Goal: Task Accomplishment & Management: Manage account settings

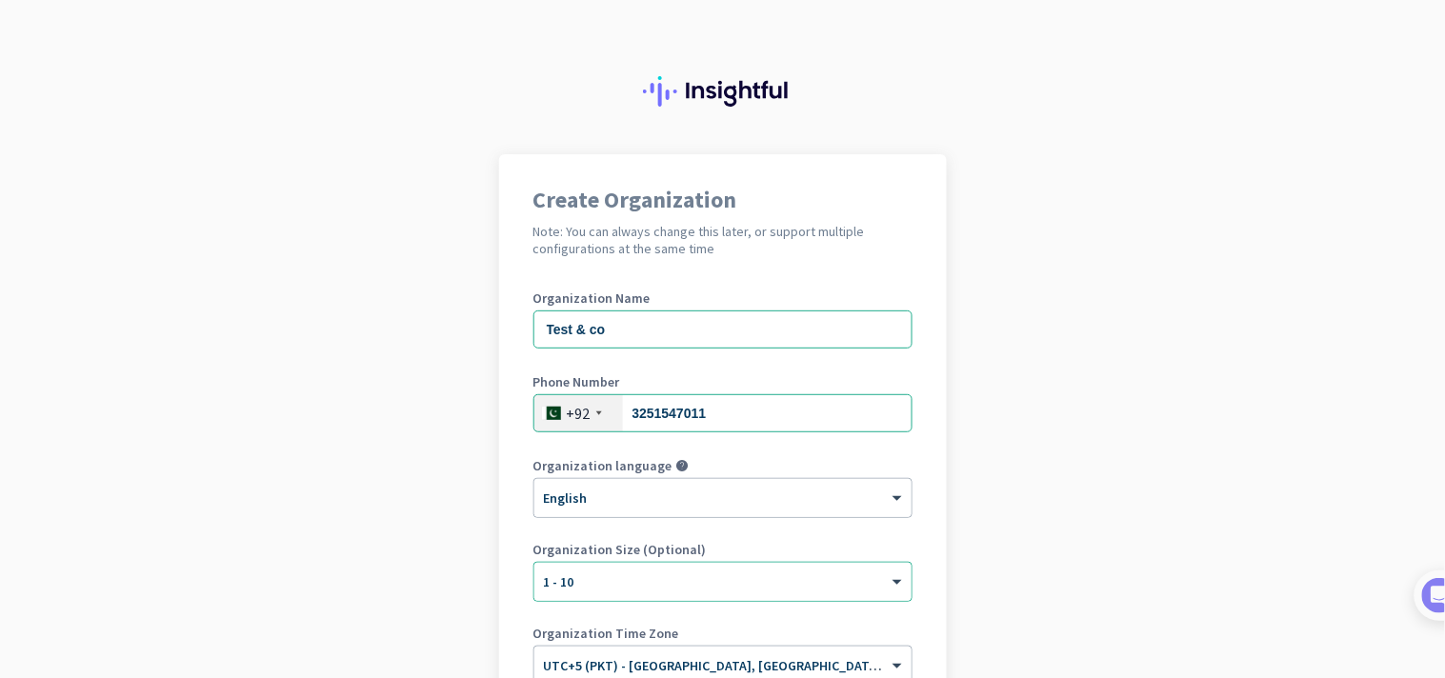
scroll to position [211, 0]
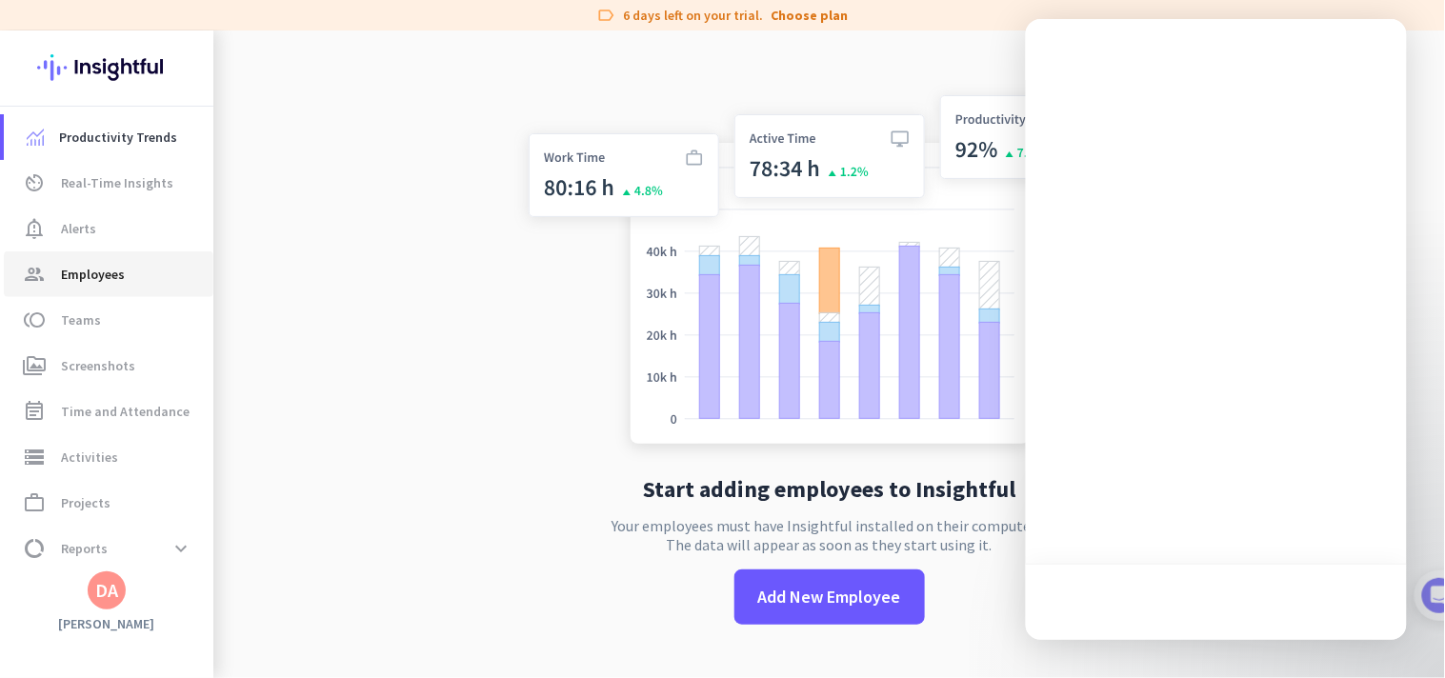
click at [137, 265] on span "group Employees" at bounding box center [108, 274] width 179 height 23
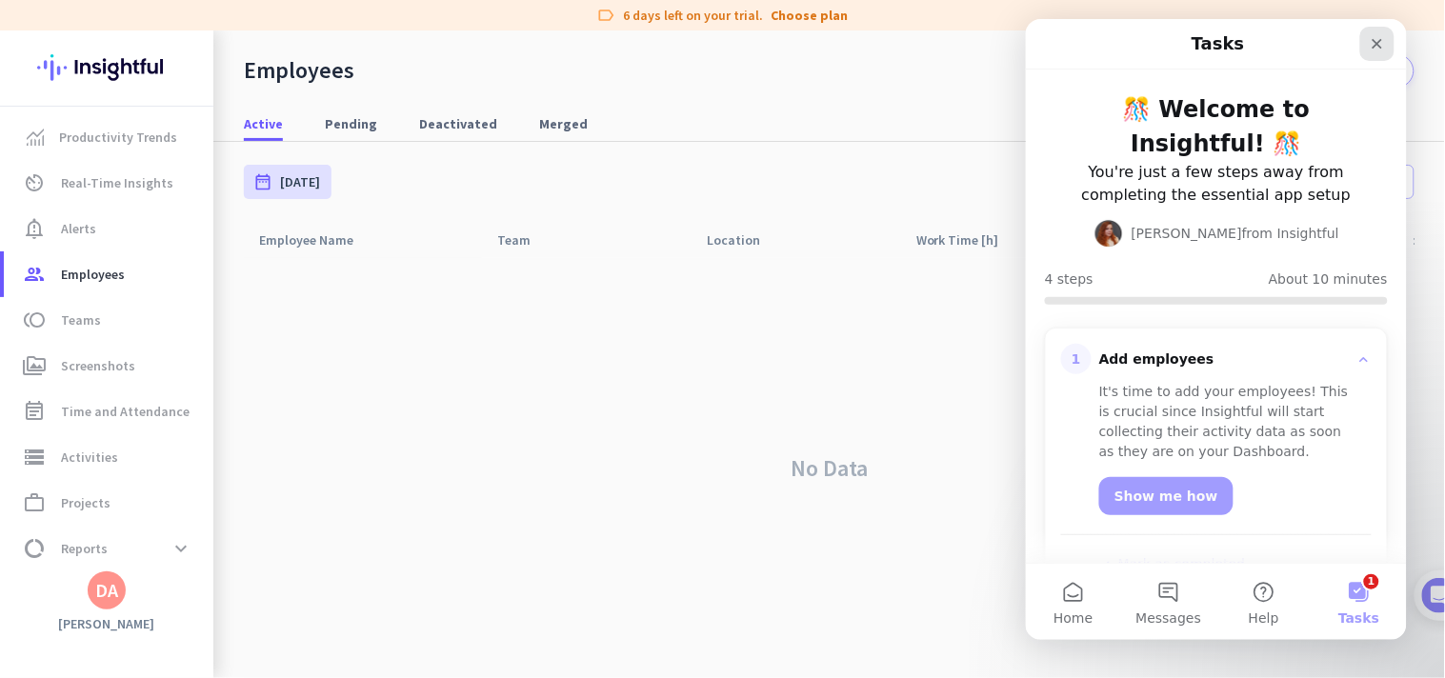
click at [1377, 45] on icon "Close" at bounding box center [1376, 42] width 15 height 15
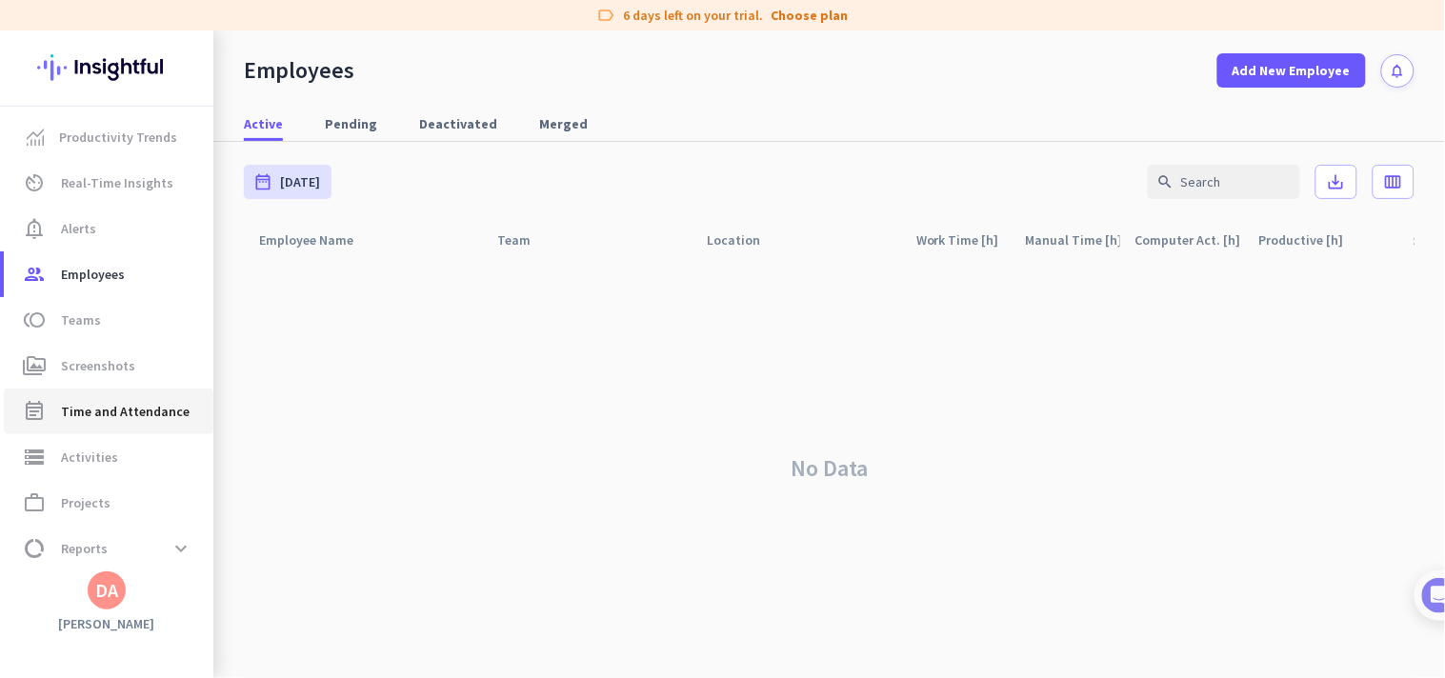
click at [121, 402] on span "Time and Attendance" at bounding box center [125, 411] width 129 height 23
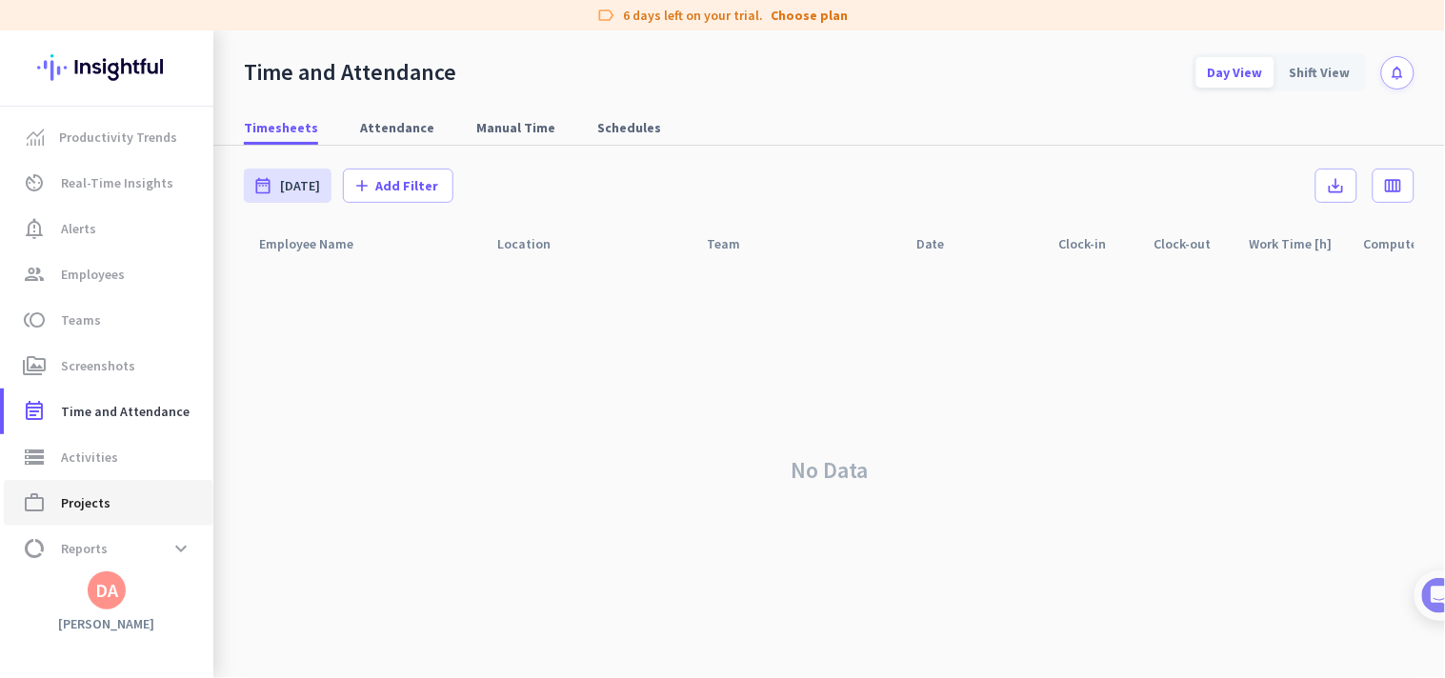
click at [120, 503] on body "label 6 days left on your trial. Choose plan Productivity Trends av_timer Real-…" at bounding box center [722, 339] width 1445 height 678
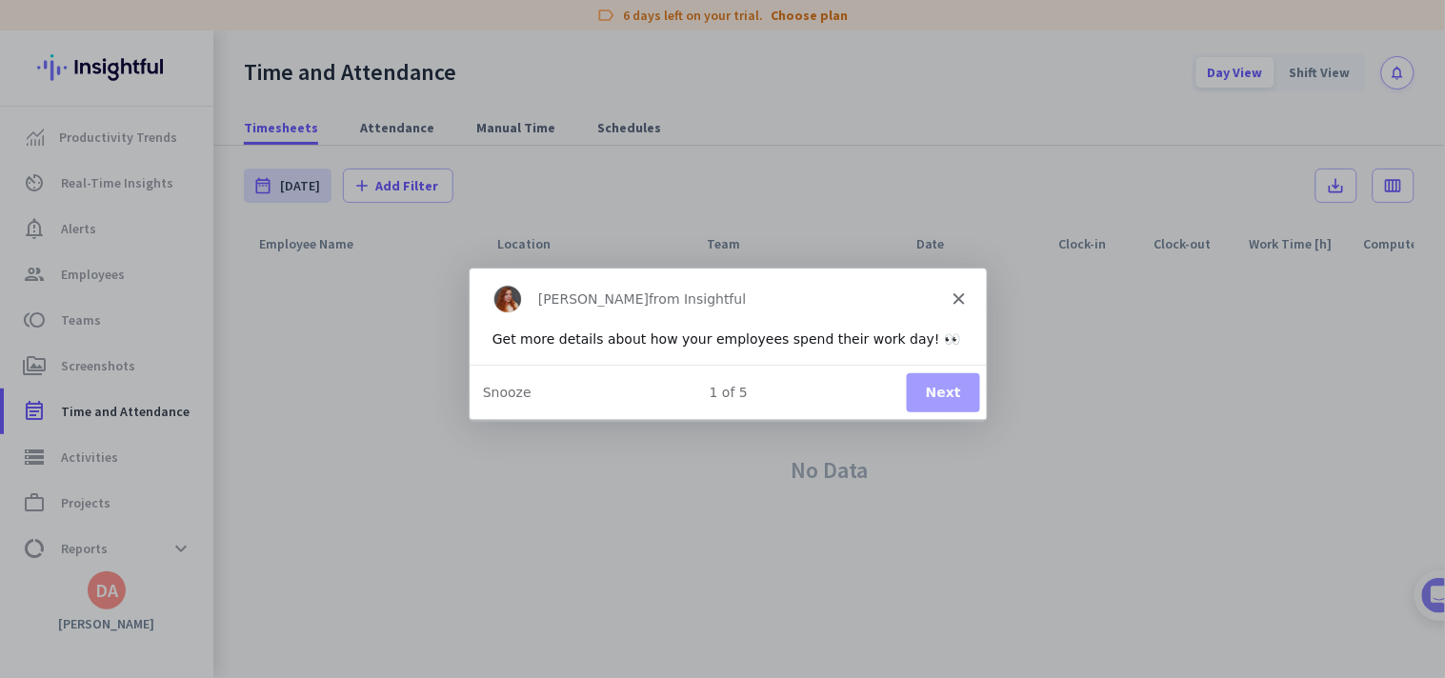
click at [969, 293] on div "[PERSON_NAME] from Insightful" at bounding box center [727, 298] width 518 height 61
click at [966, 293] on div "[PERSON_NAME] from Insightful" at bounding box center [727, 298] width 518 height 61
click at [963, 293] on div "[PERSON_NAME] from Insightful" at bounding box center [727, 298] width 518 height 61
click at [953, 293] on polygon "Close" at bounding box center [957, 297] width 11 height 11
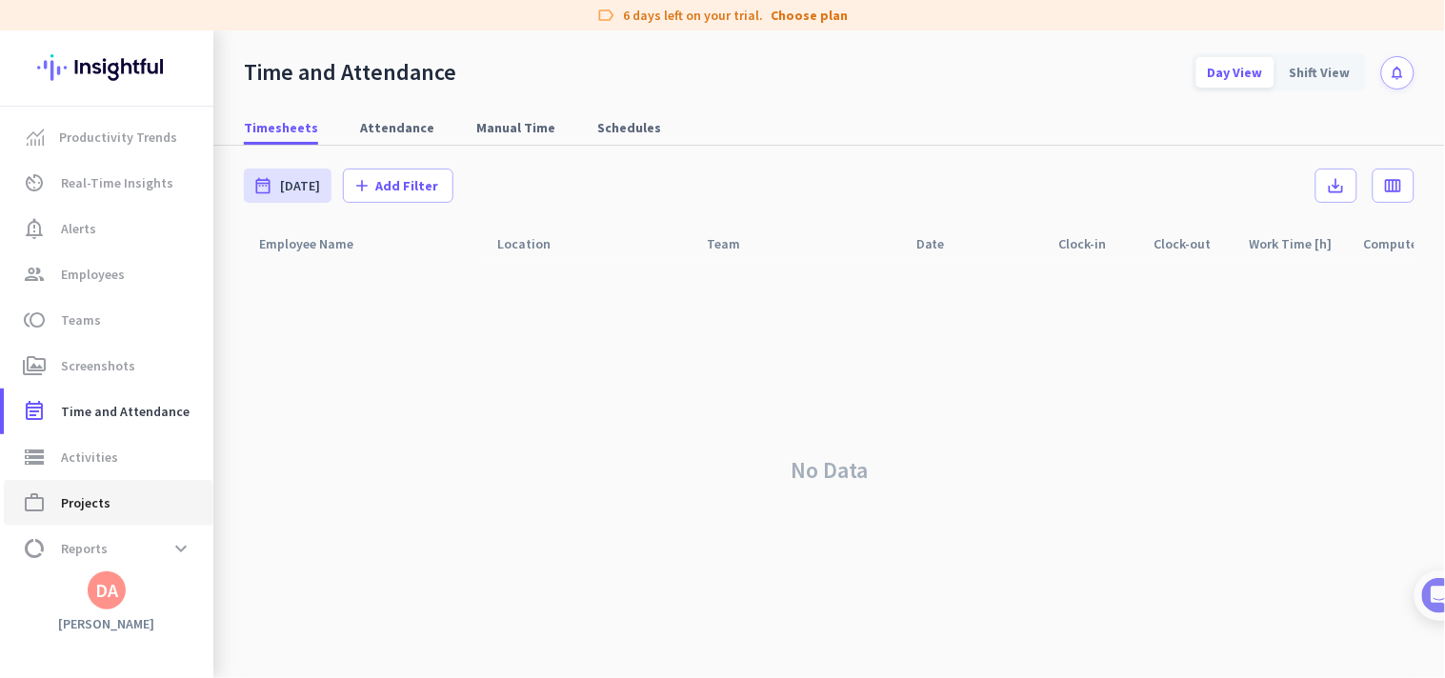
click at [90, 501] on span "Projects" at bounding box center [86, 503] width 50 height 23
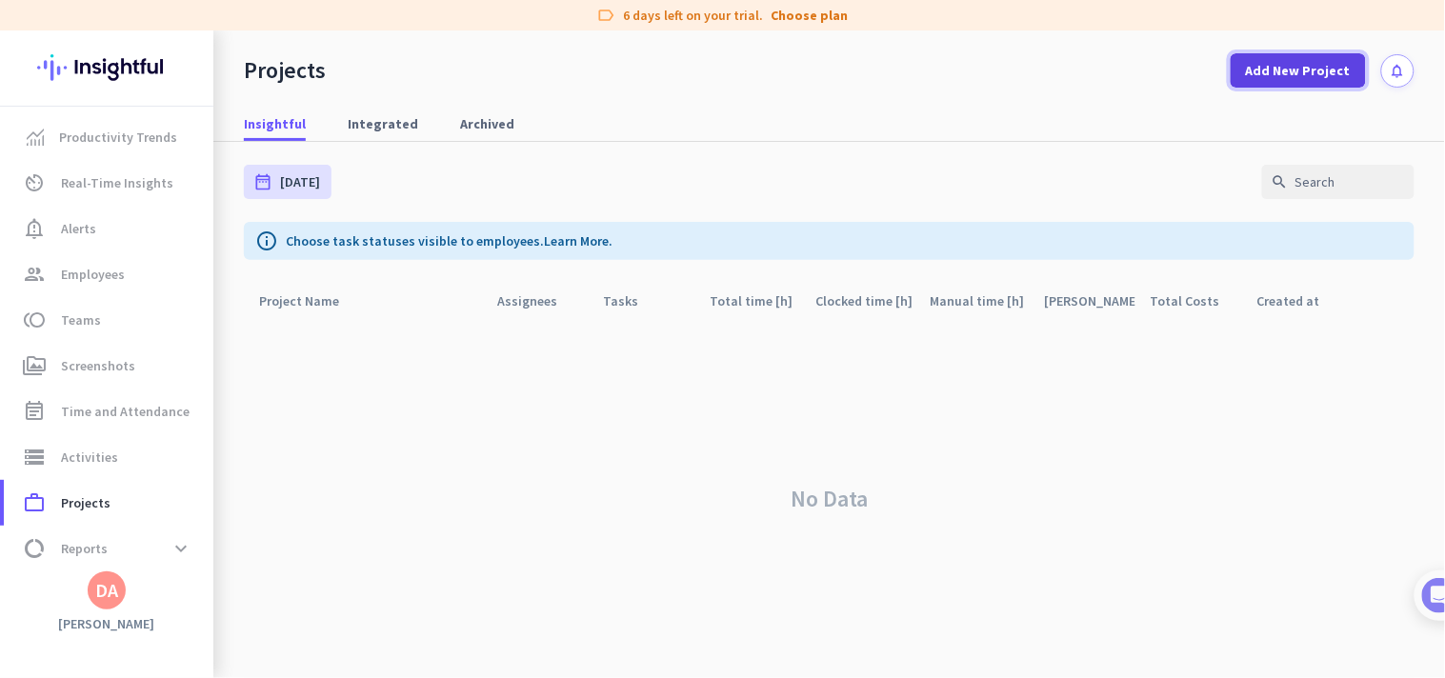
click at [1263, 78] on span "Add New Project" at bounding box center [1298, 70] width 105 height 19
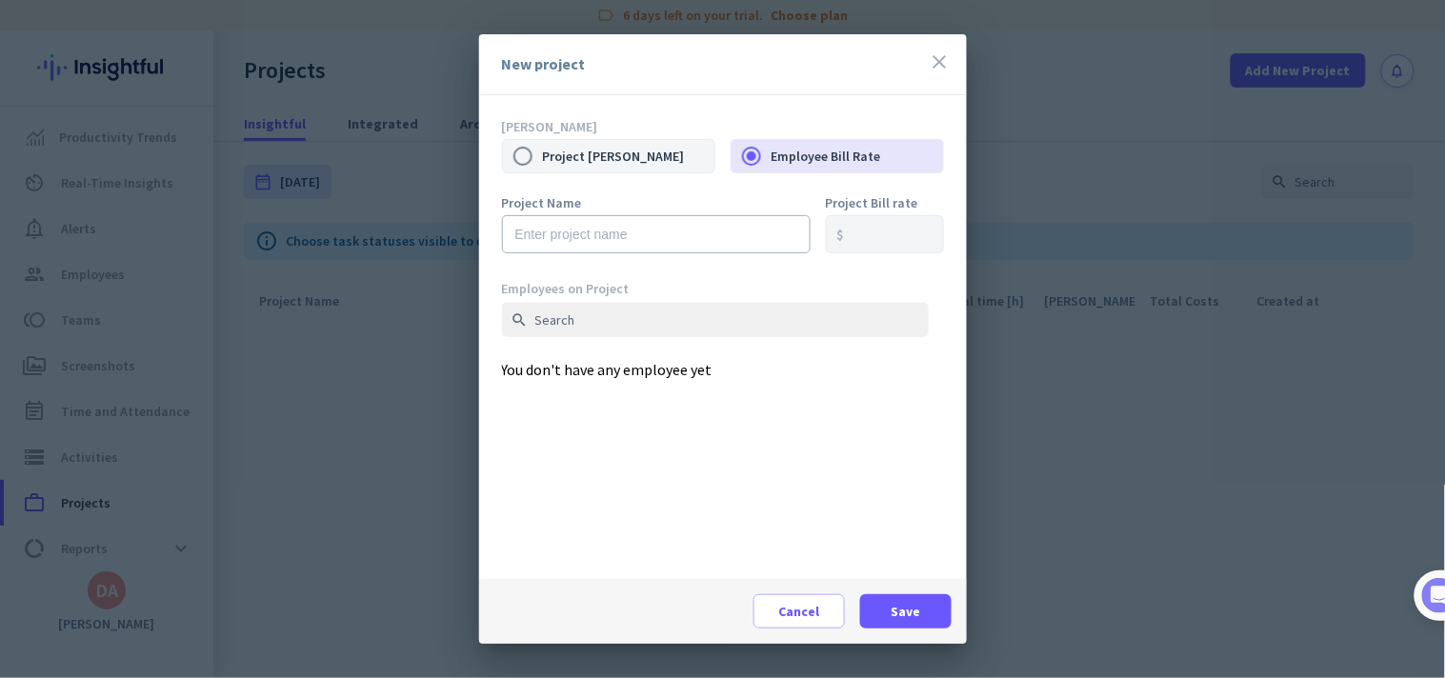
click at [644, 165] on label "Project [PERSON_NAME]" at bounding box center [628, 156] width 171 height 40
click at [543, 165] on input "Project [PERSON_NAME]" at bounding box center [523, 156] width 40 height 40
radio input "true"
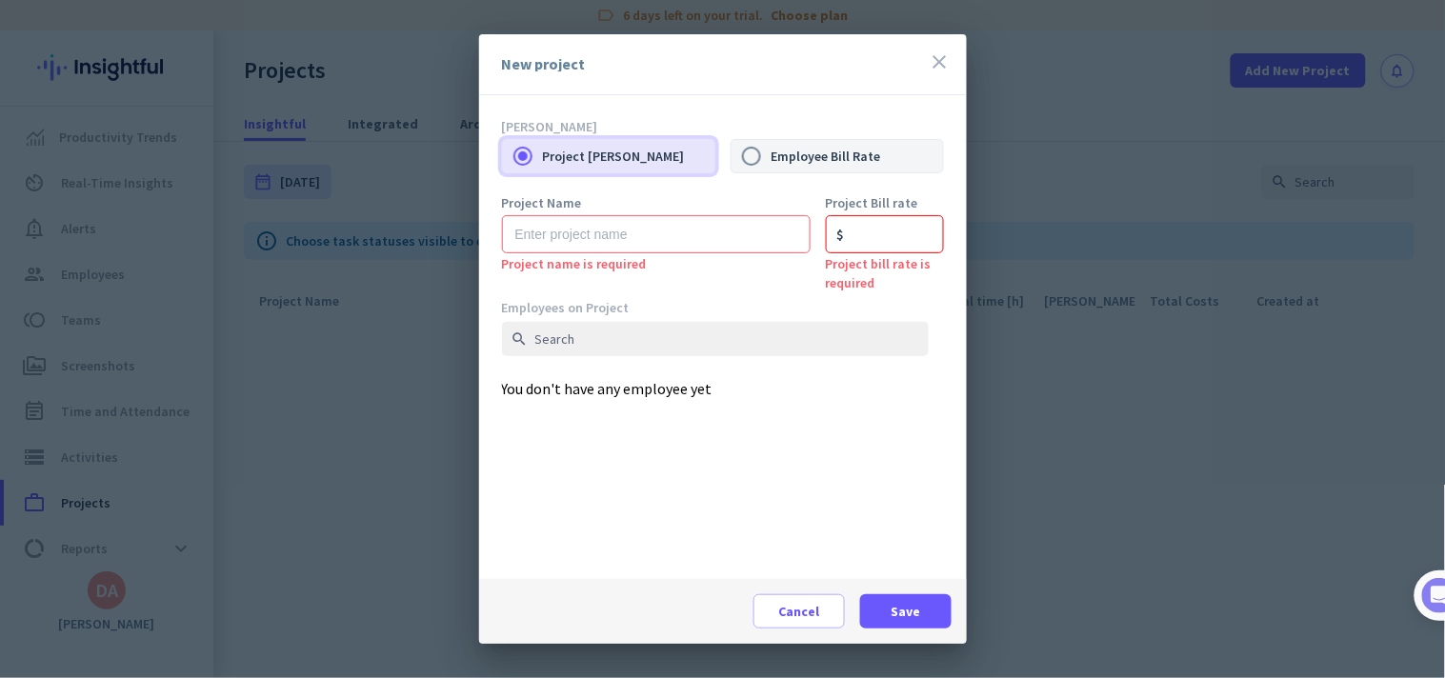
click at [797, 165] on label "Employee Bill Rate" at bounding box center [857, 156] width 171 height 40
click at [772, 165] on input "Employee Bill Rate" at bounding box center [752, 156] width 40 height 40
radio input "true"
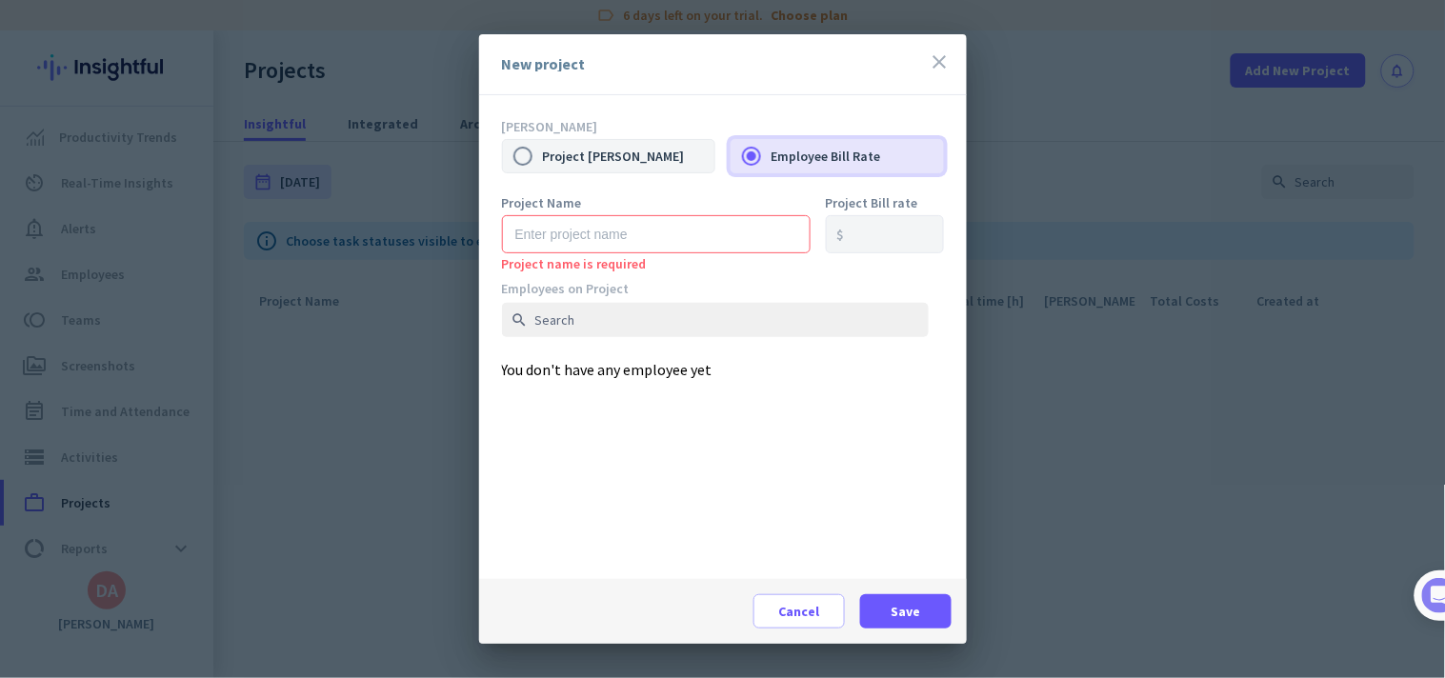
click at [581, 163] on label "Project [PERSON_NAME]" at bounding box center [628, 156] width 171 height 40
click at [543, 163] on input "Project [PERSON_NAME]" at bounding box center [523, 156] width 40 height 40
radio input "true"
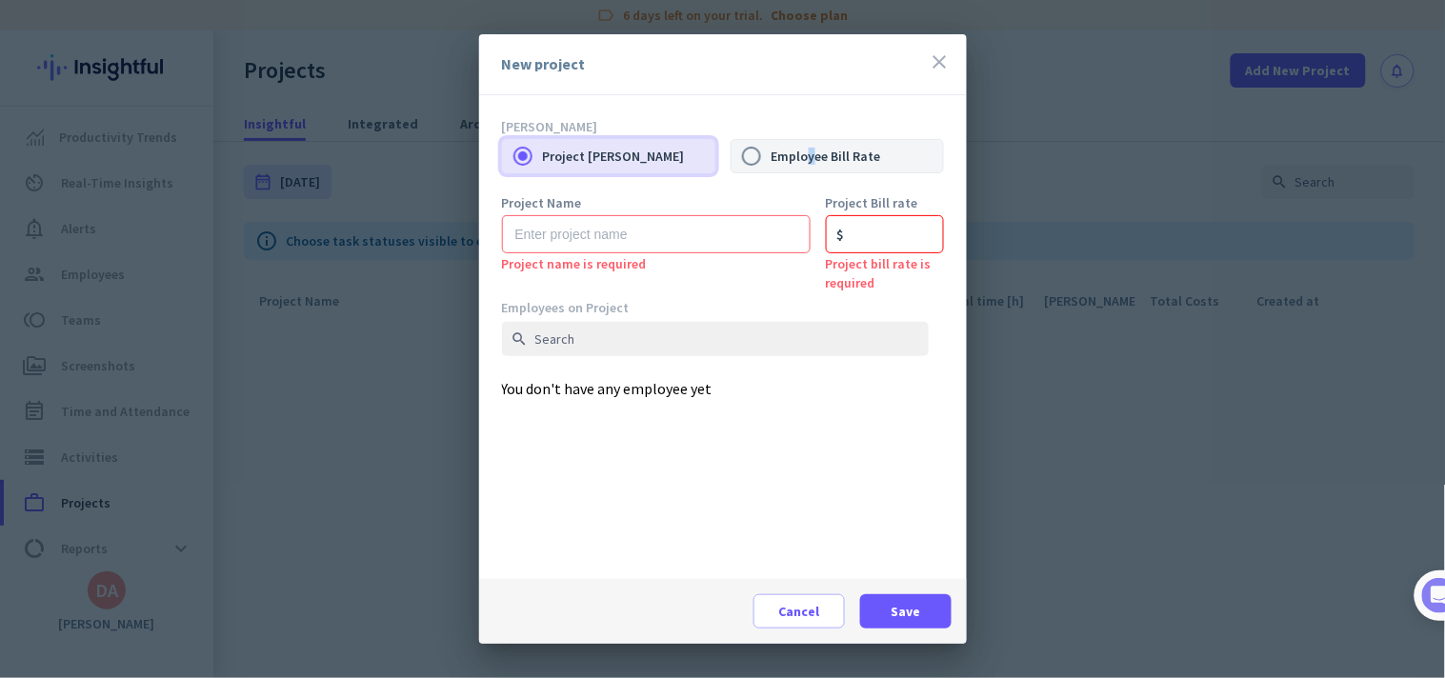
click at [805, 157] on label "Employee Bill Rate" at bounding box center [857, 156] width 171 height 40
click at [808, 611] on span "Cancel" at bounding box center [798, 611] width 41 height 19
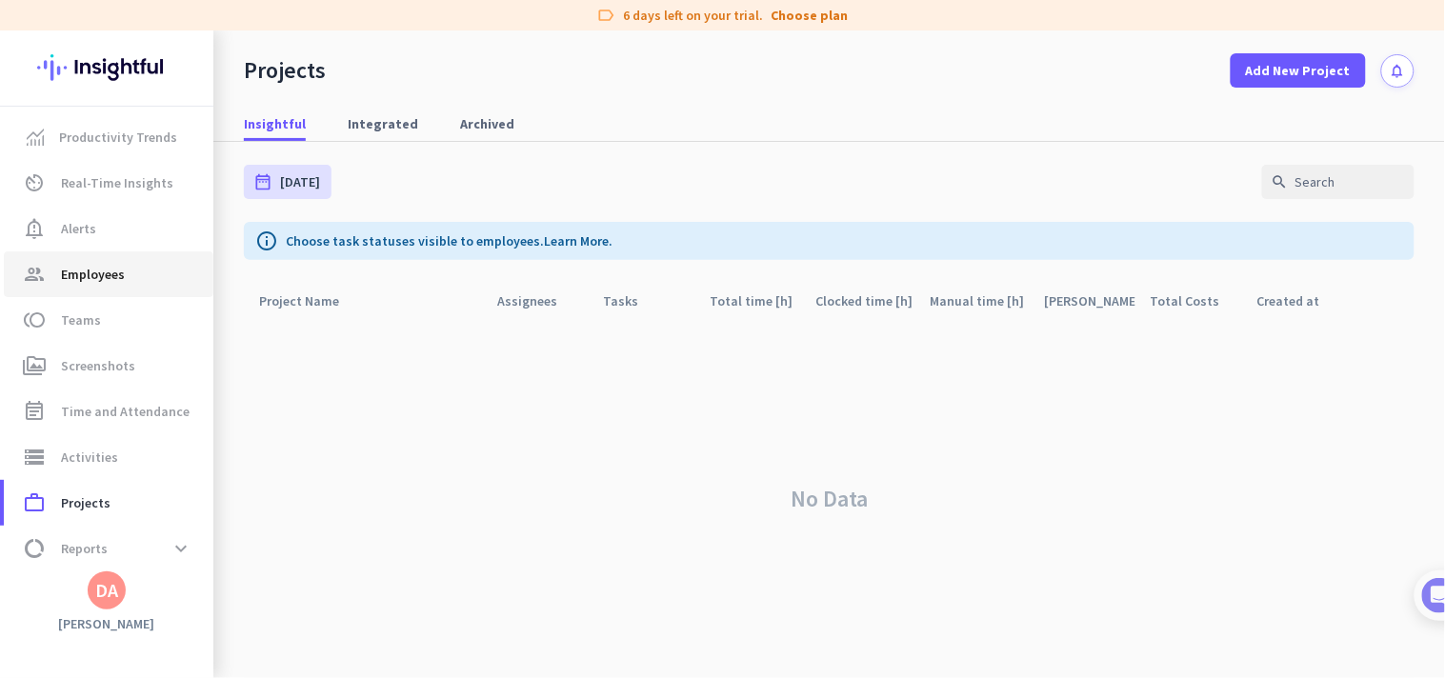
click at [100, 274] on span "Employees" at bounding box center [93, 274] width 64 height 23
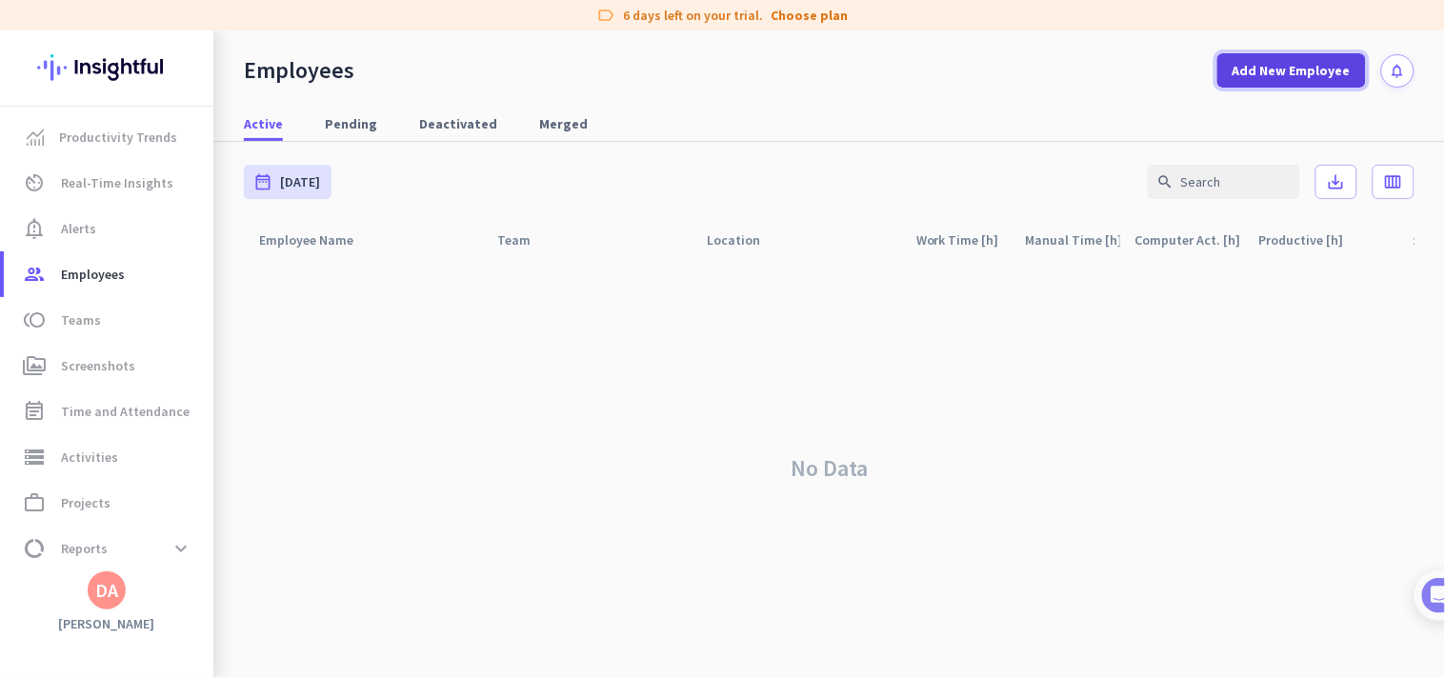
click at [1280, 76] on span "Add New Employee" at bounding box center [1292, 70] width 118 height 19
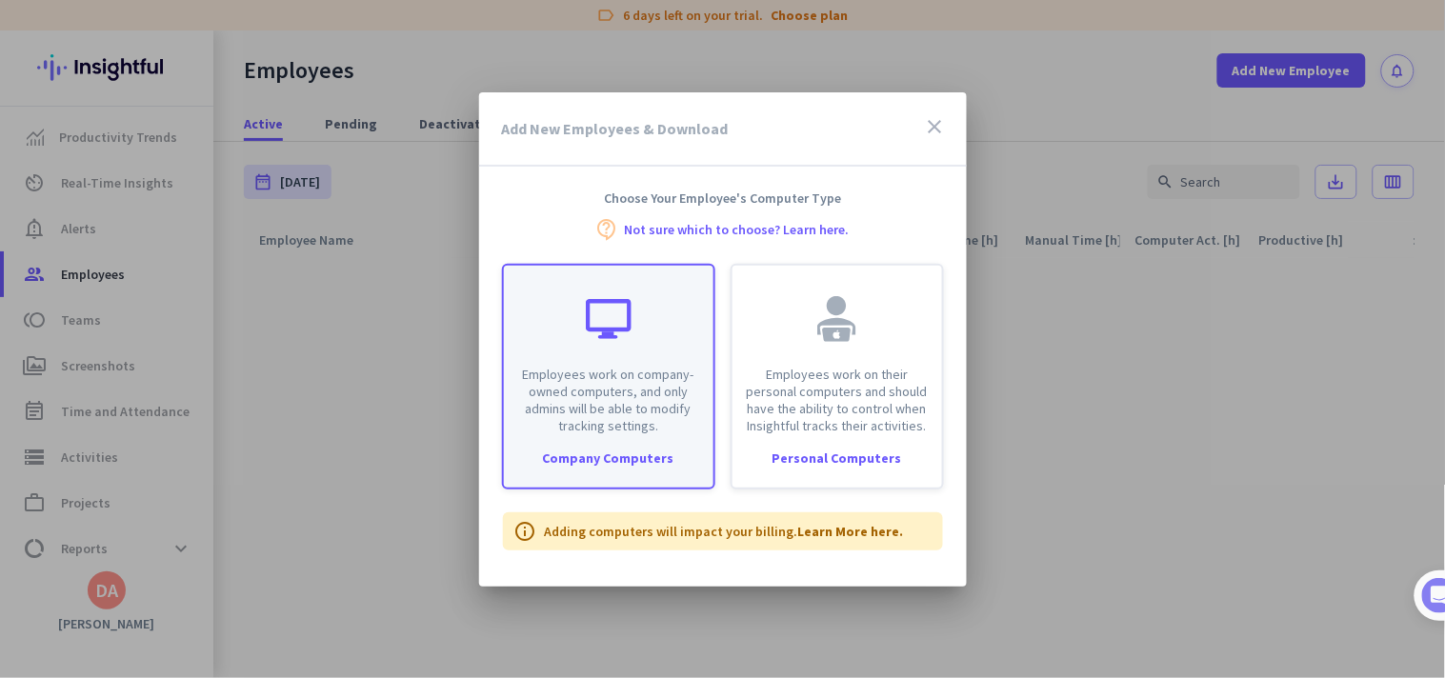
click at [695, 395] on p "Employees work on company-owned computers, and only admins will be able to modi…" at bounding box center [608, 400] width 187 height 69
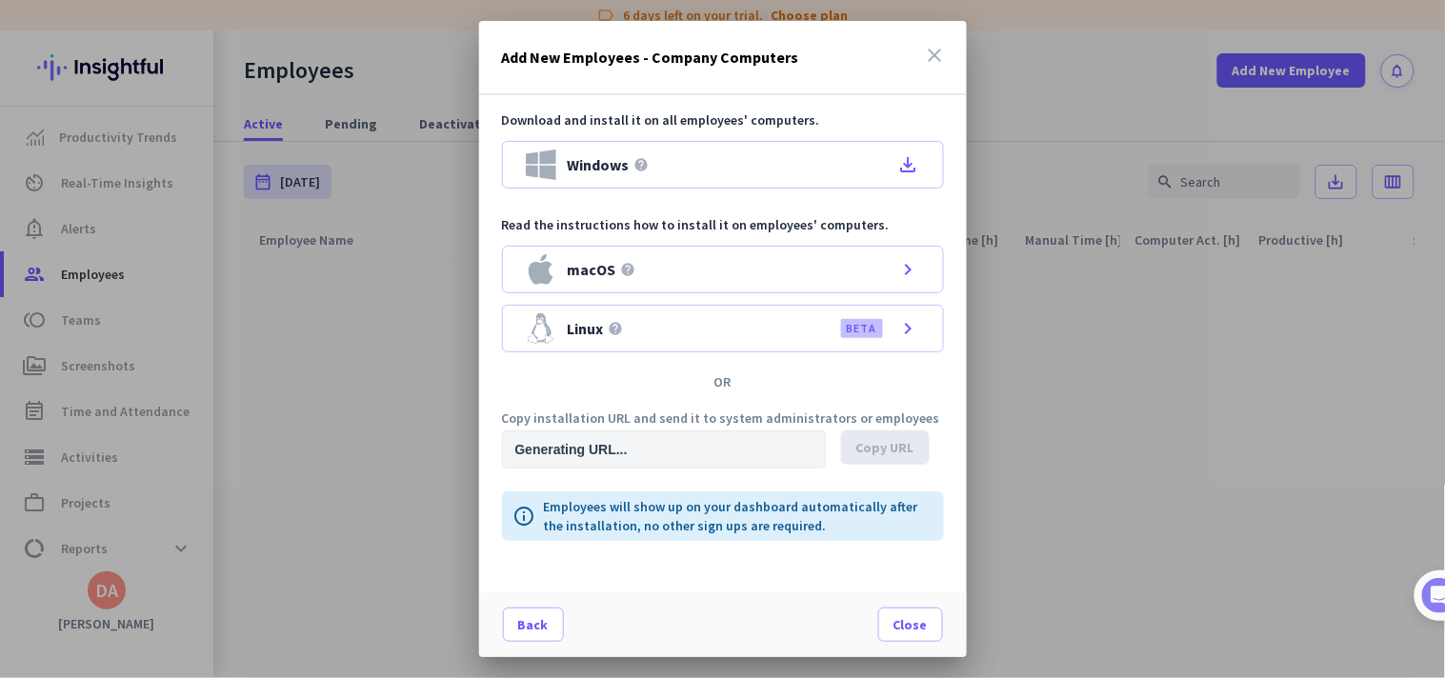
type input "[URL][DOMAIN_NAME]"
click at [947, 51] on div "Add New Employees - Company Computers close" at bounding box center [723, 58] width 488 height 74
click at [1289, 69] on div at bounding box center [722, 339] width 1445 height 678
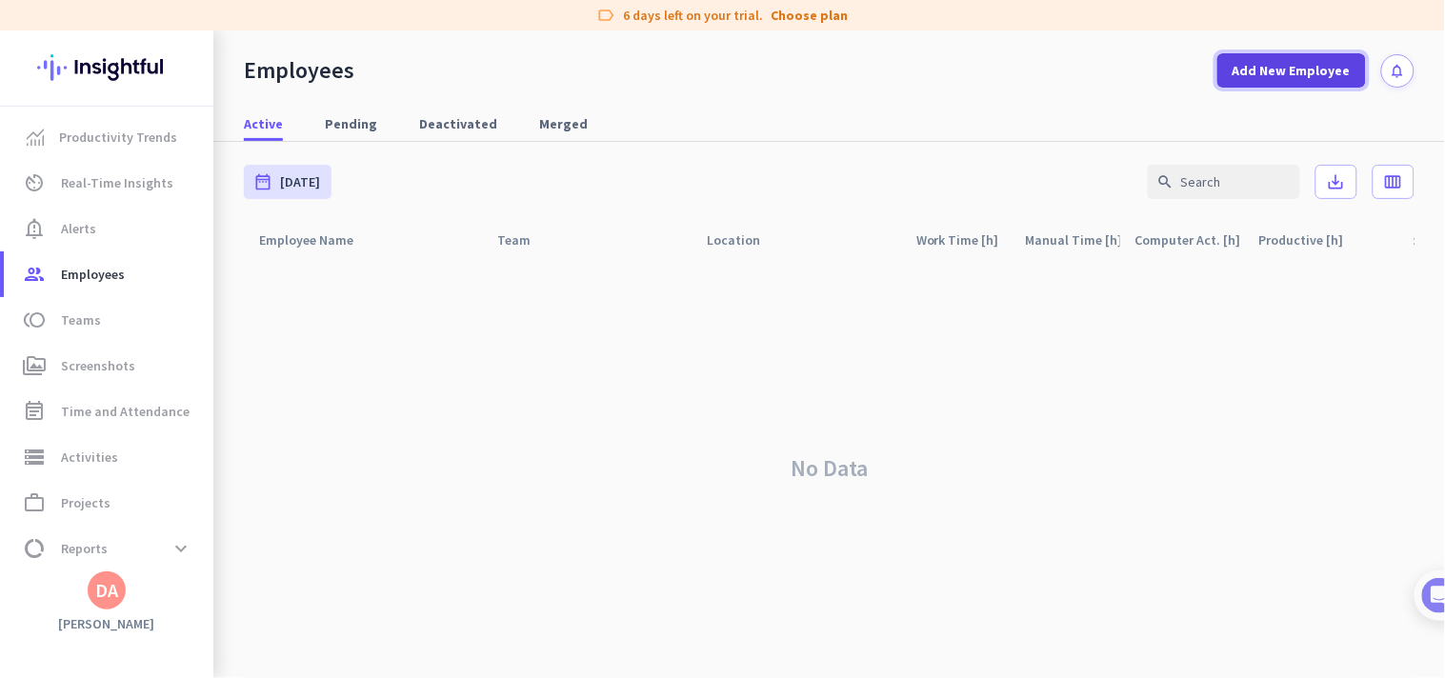
click at [1250, 68] on span "Add New Employee" at bounding box center [1292, 70] width 118 height 19
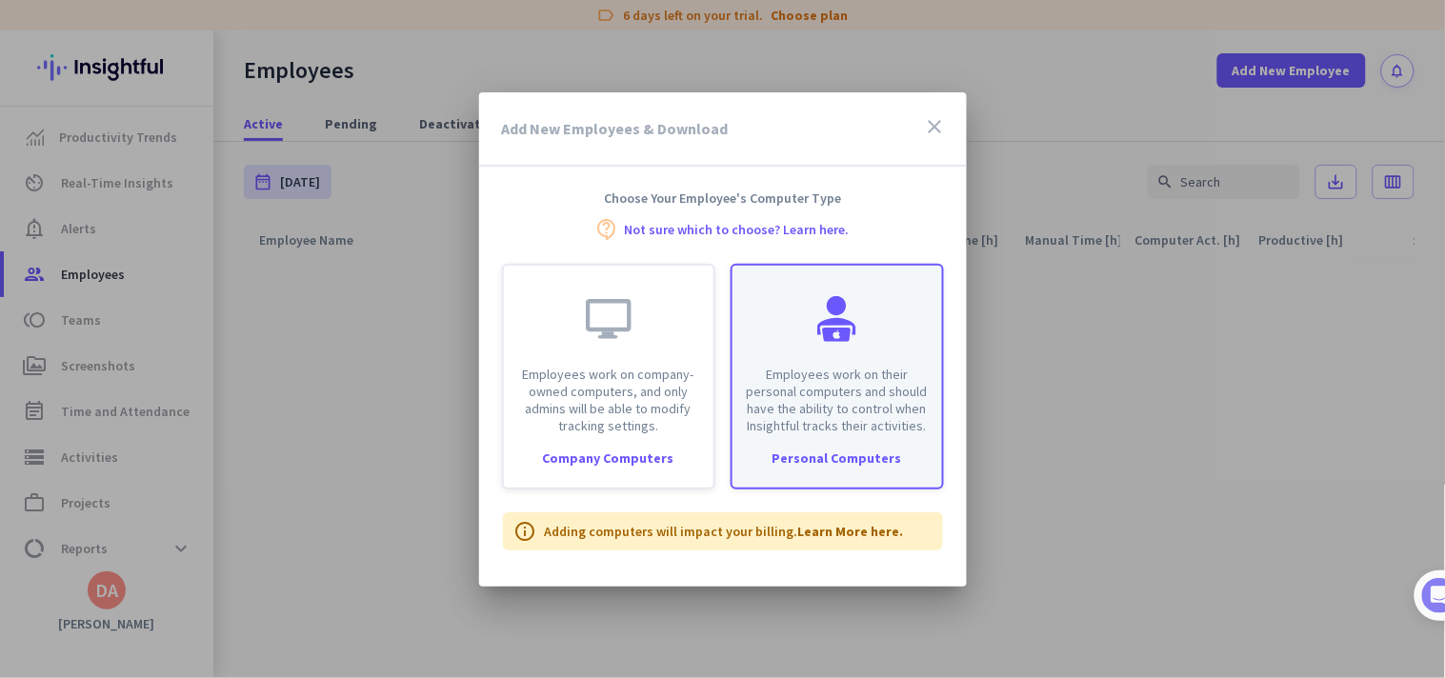
click at [841, 389] on p "Employees work on their personal computers and should have the ability to contr…" at bounding box center [837, 400] width 187 height 69
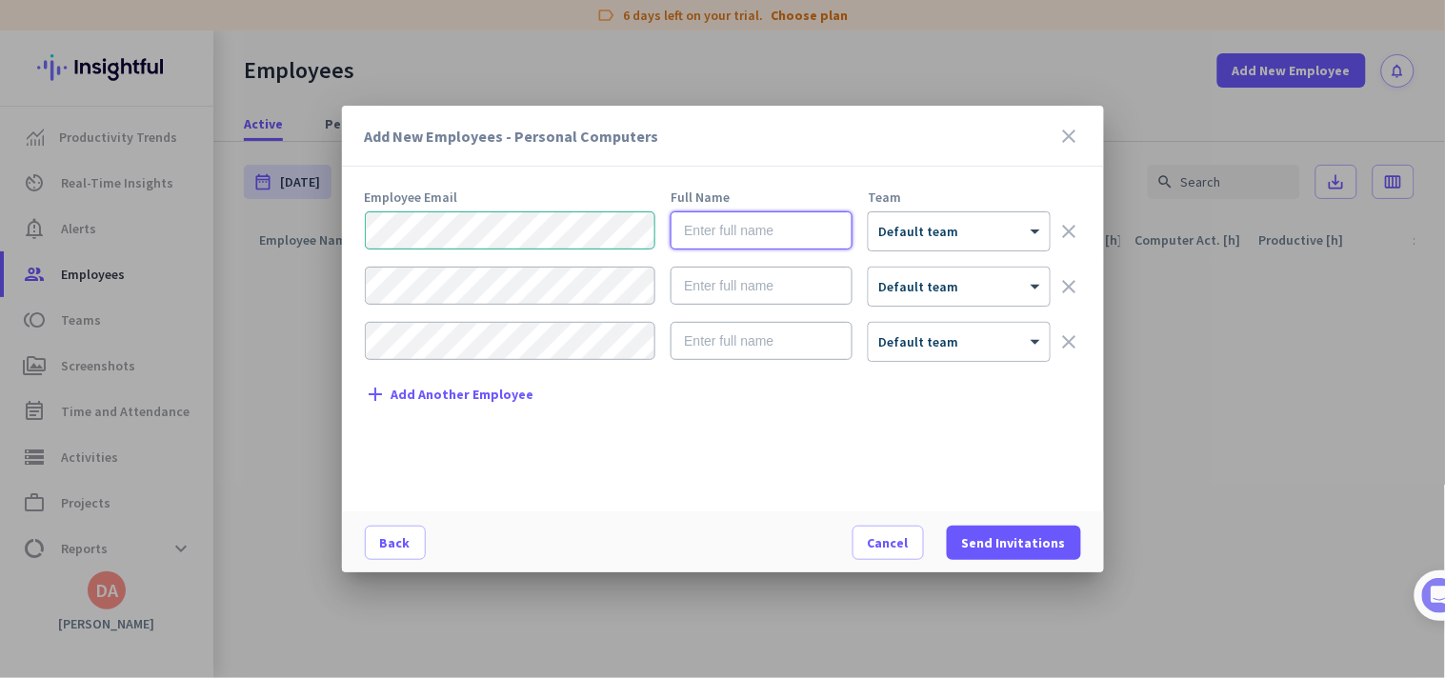
click at [729, 244] on input "text" at bounding box center [762, 230] width 182 height 38
type input "[PERSON_NAME]"
click at [982, 232] on div at bounding box center [959, 225] width 180 height 16
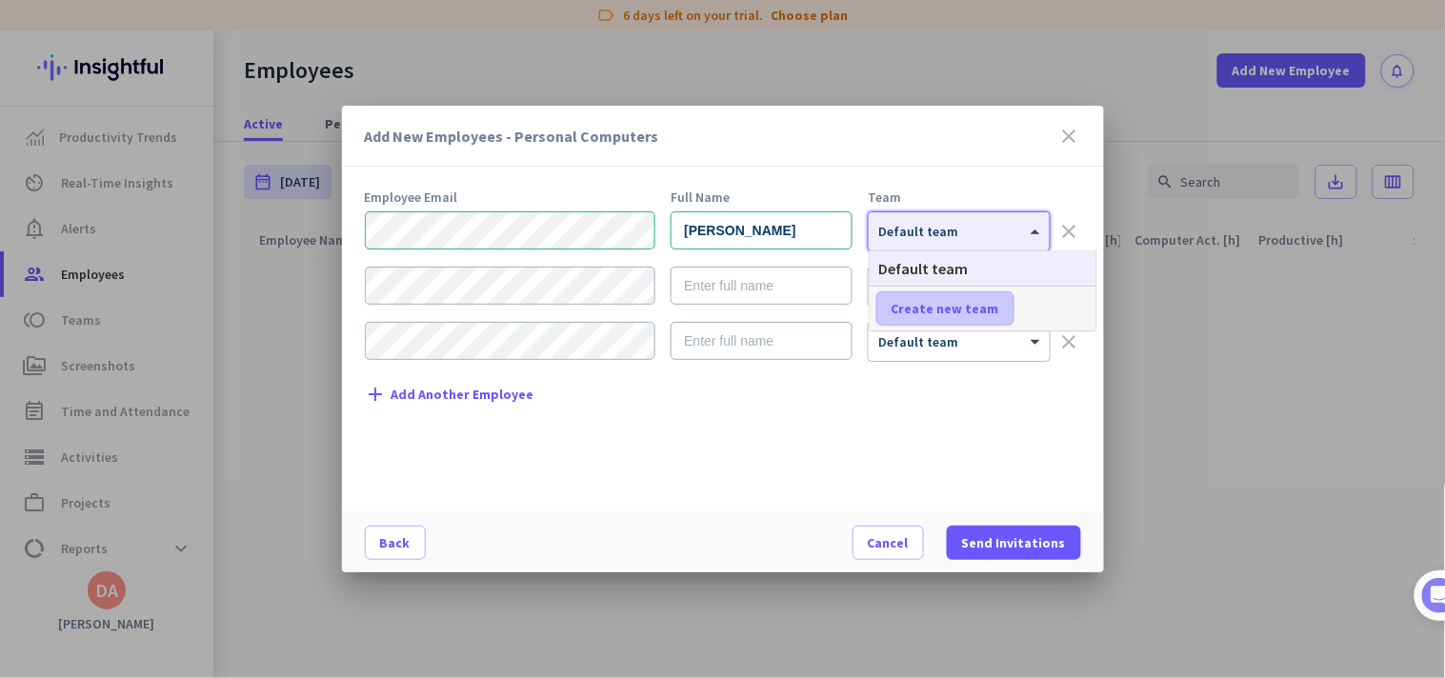
click at [932, 311] on span "Create new team" at bounding box center [946, 308] width 108 height 19
click at [918, 300] on input "text" at bounding box center [946, 308] width 141 height 34
type input "QA"
click at [1072, 311] on span "Save" at bounding box center [1059, 308] width 30 height 17
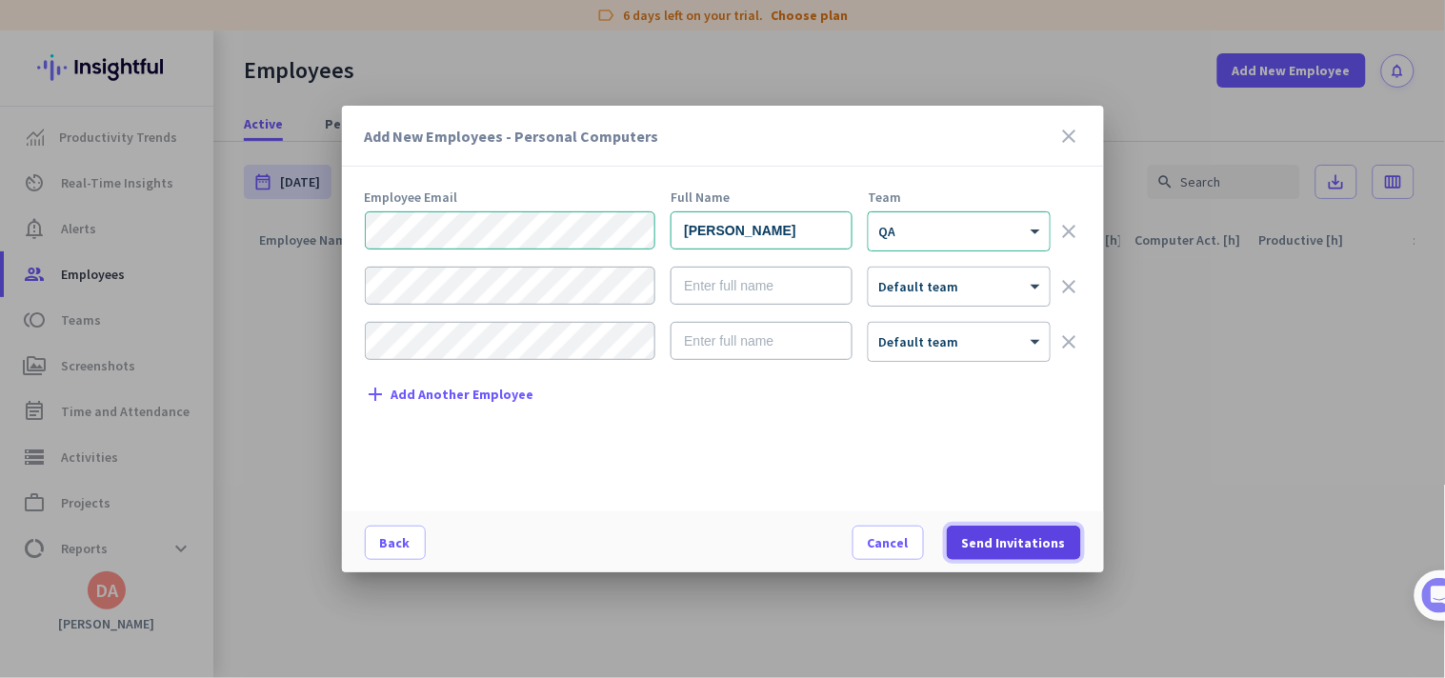
click at [1004, 538] on span "Send Invitations" at bounding box center [1014, 542] width 104 height 19
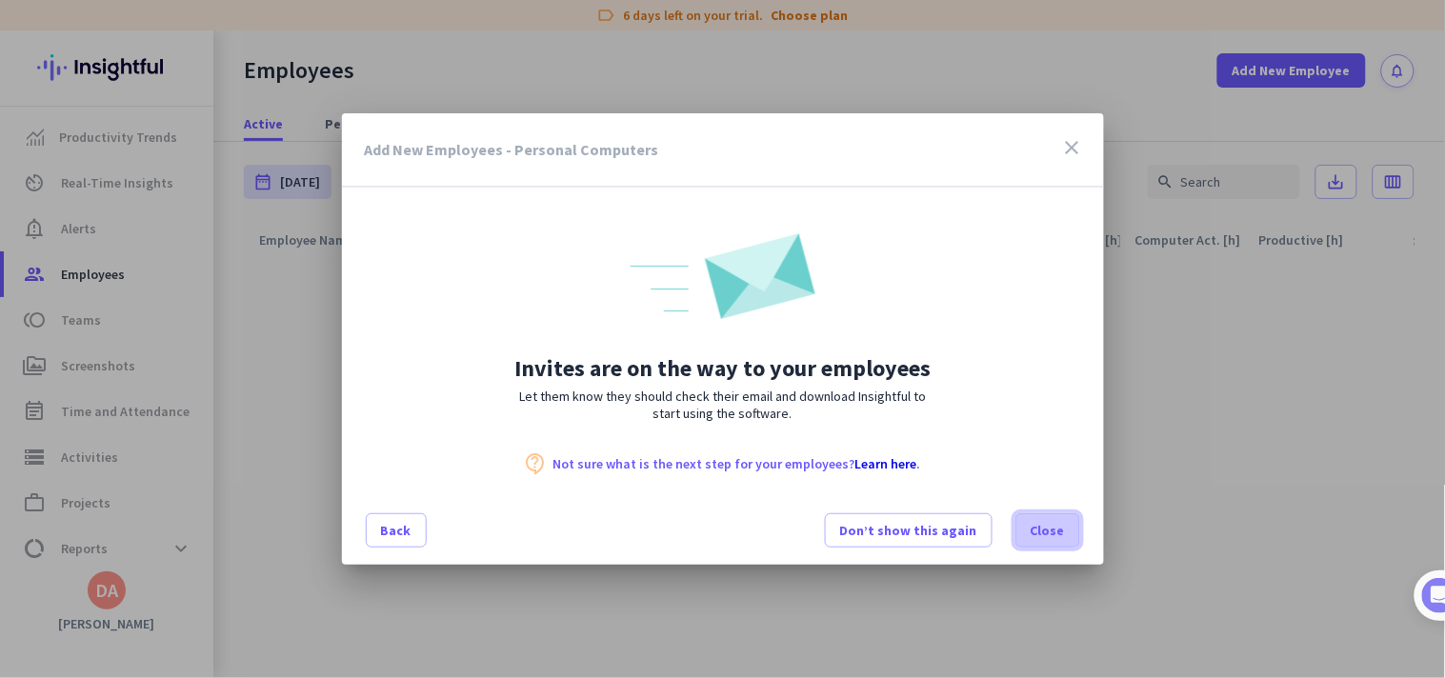
click at [1043, 521] on span "Close" at bounding box center [1048, 530] width 34 height 19
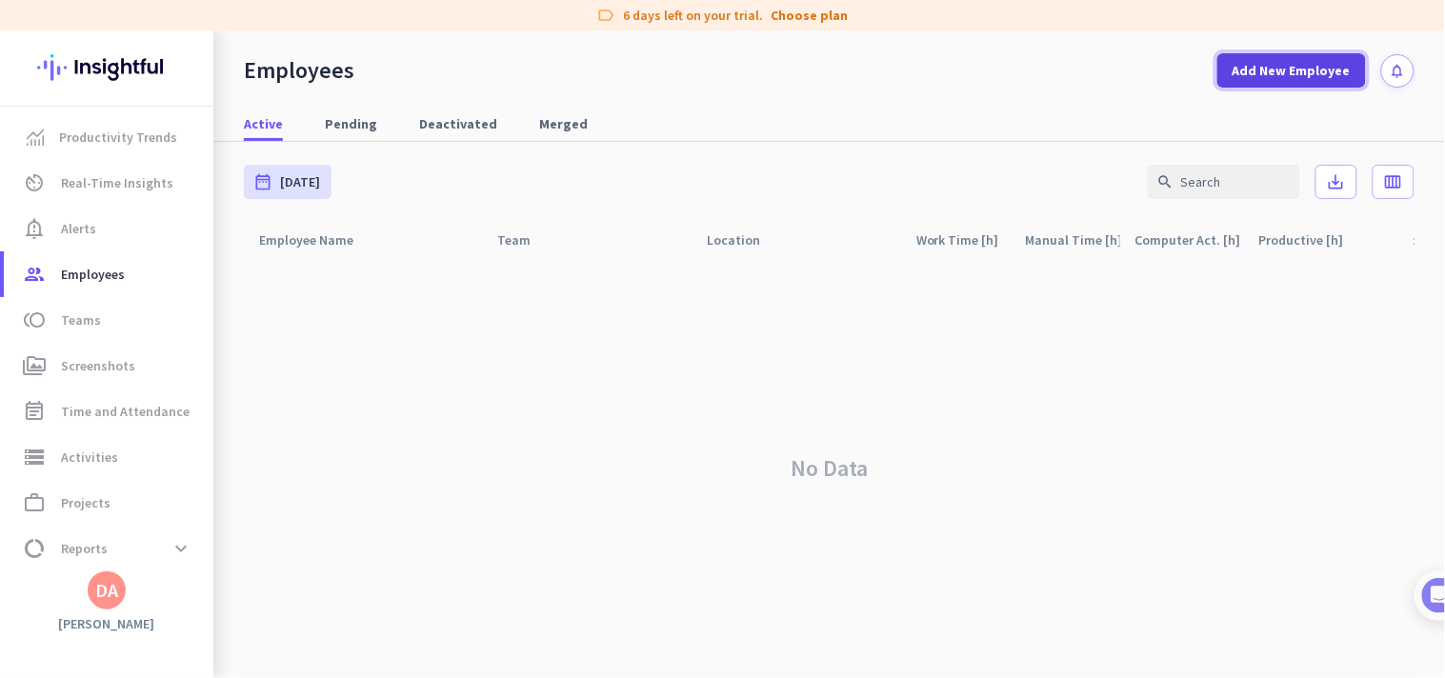
click at [1325, 62] on span "Add New Employee" at bounding box center [1292, 70] width 118 height 19
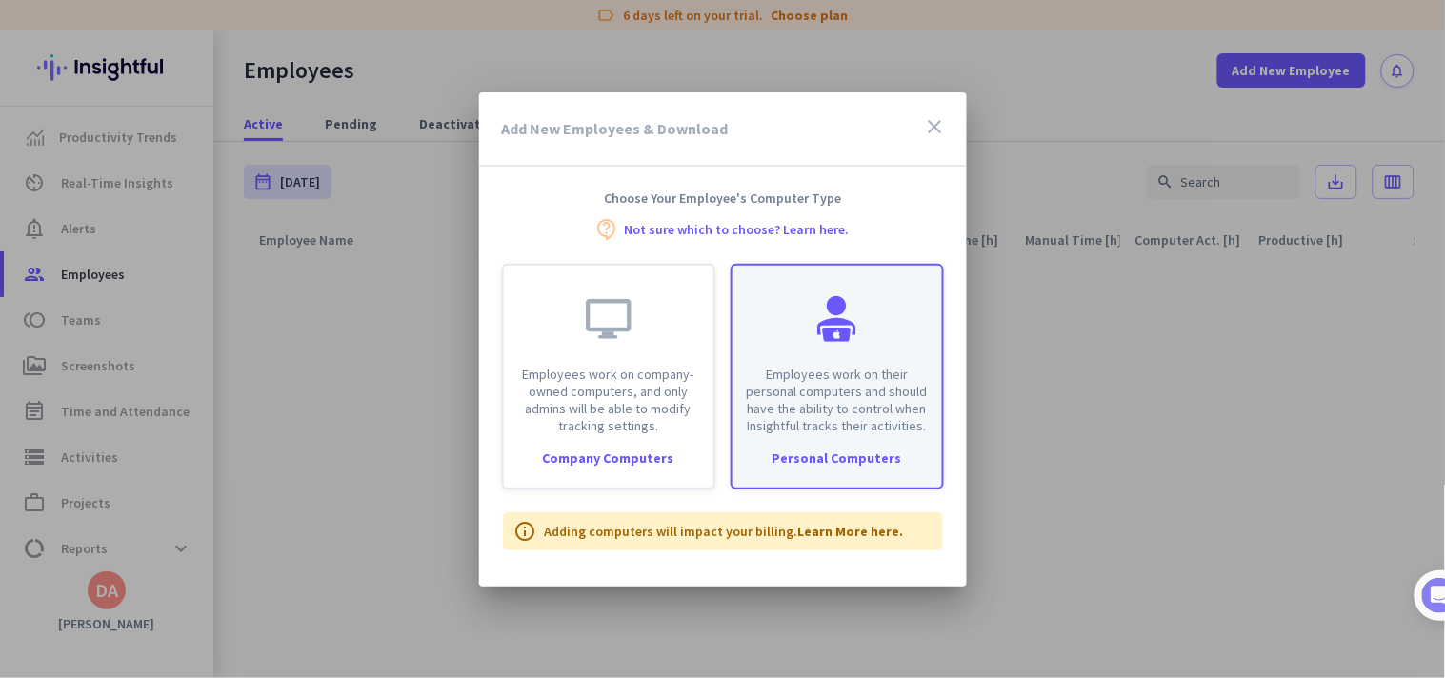
click at [883, 412] on p "Employees work on their personal computers and should have the ability to contr…" at bounding box center [837, 400] width 187 height 69
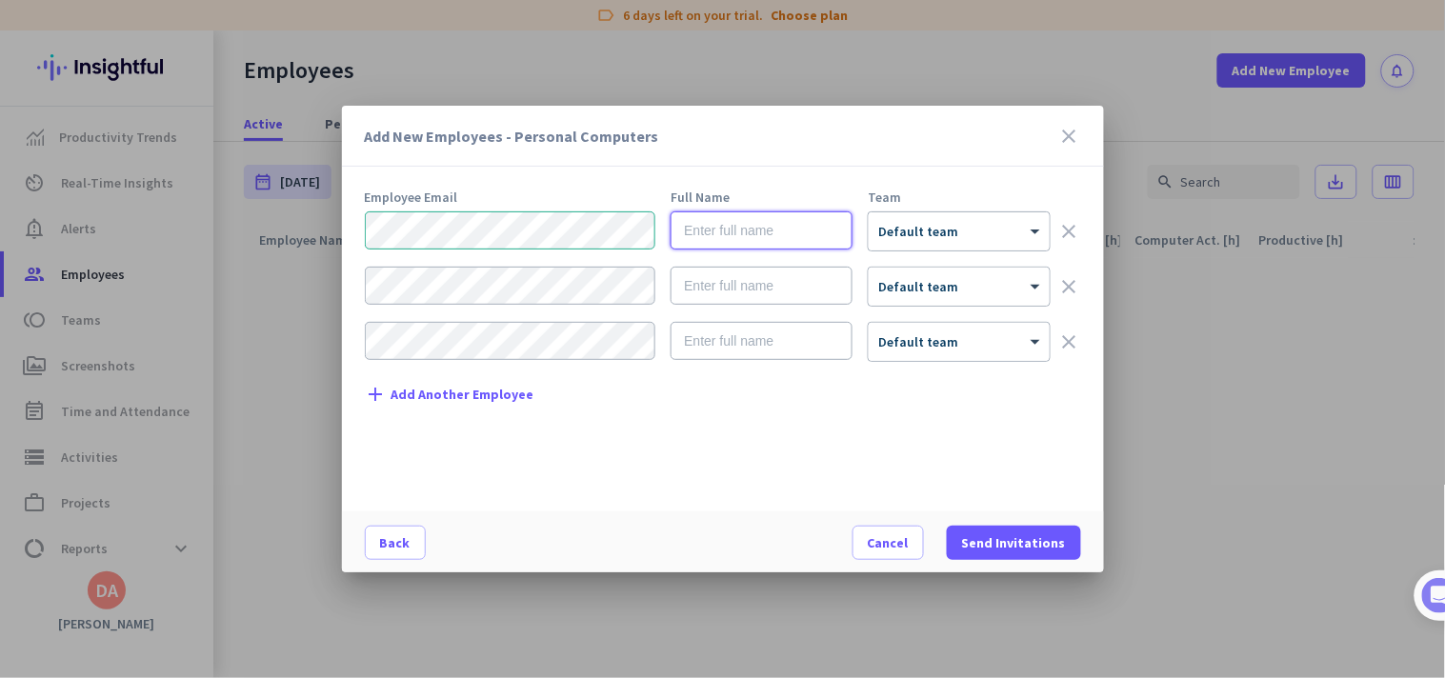
click at [738, 238] on input "text" at bounding box center [762, 230] width 182 height 38
click at [783, 235] on input "[PERSON_NAME]" at bounding box center [762, 230] width 182 height 38
click at [782, 235] on input "[PERSON_NAME]" at bounding box center [762, 230] width 182 height 38
type input "ali"
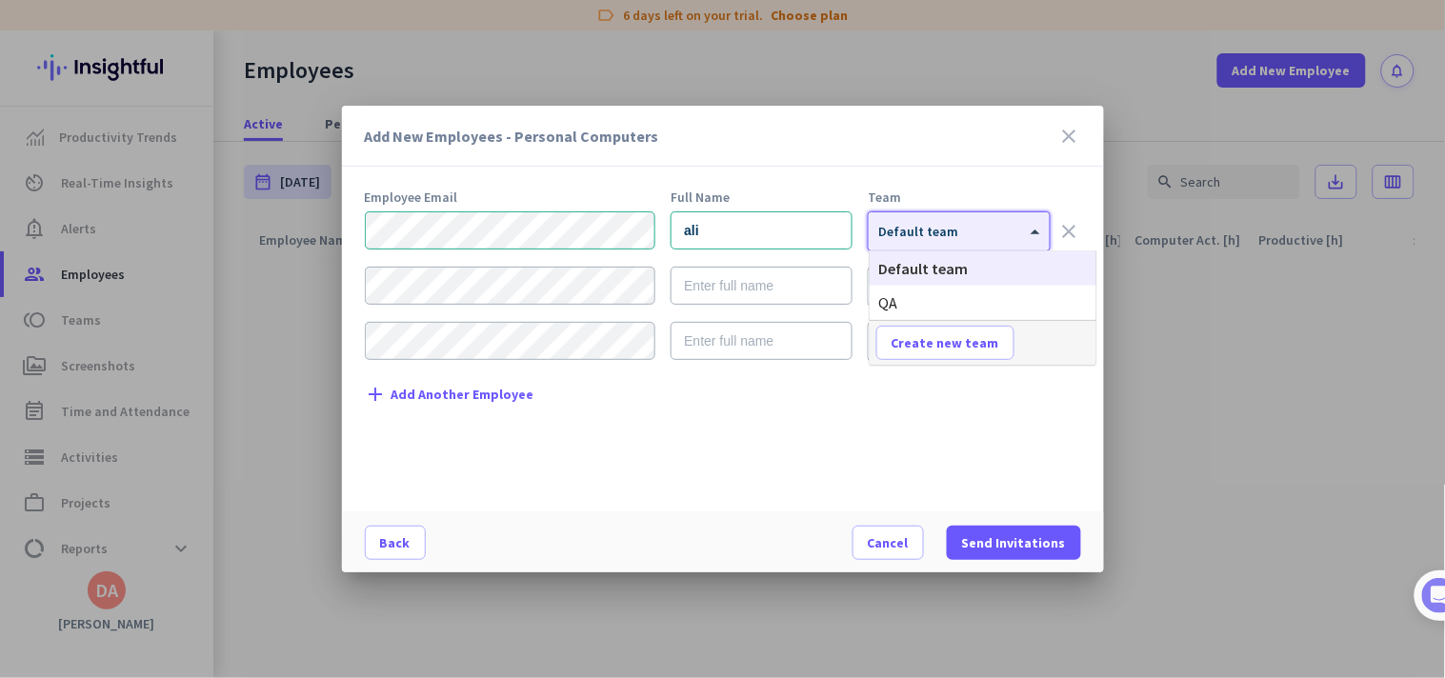
click at [939, 236] on span "Default team" at bounding box center [918, 231] width 80 height 17
click at [939, 297] on div "QA" at bounding box center [983, 303] width 227 height 34
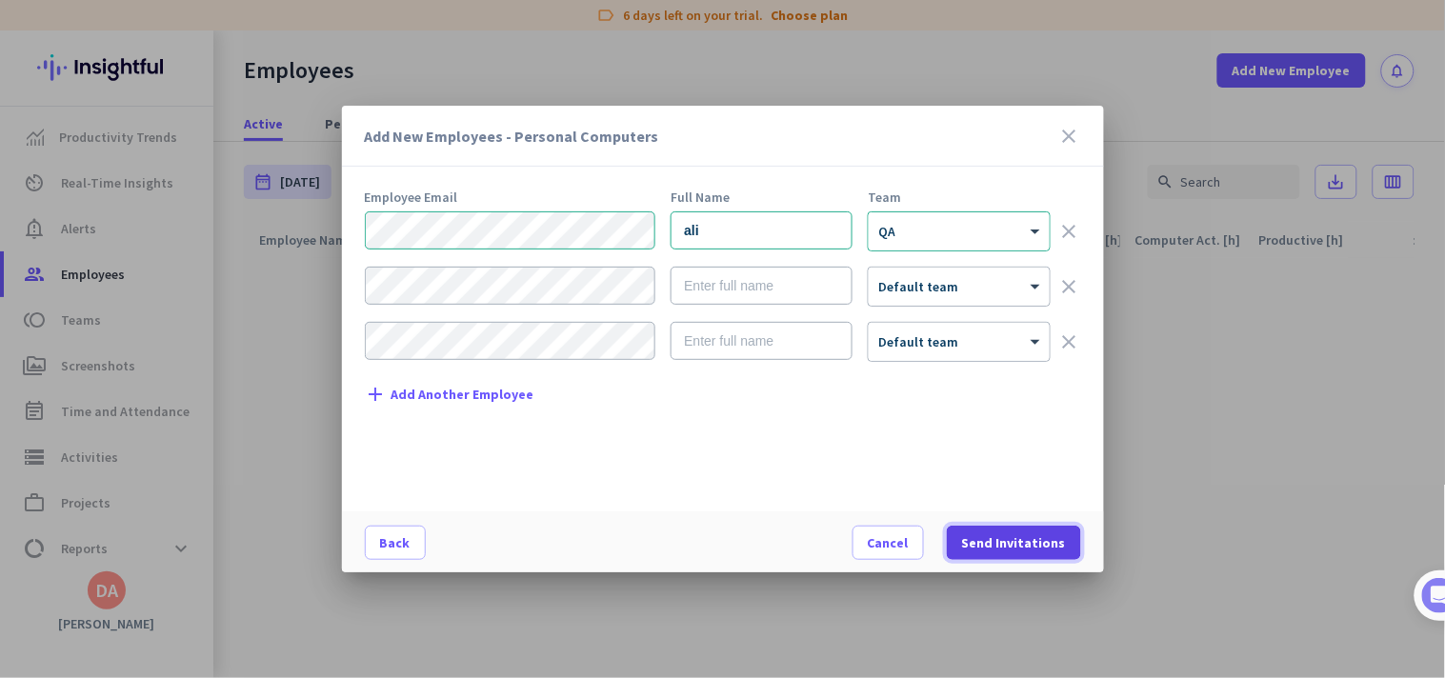
click at [1050, 546] on span "Send Invitations" at bounding box center [1014, 542] width 104 height 19
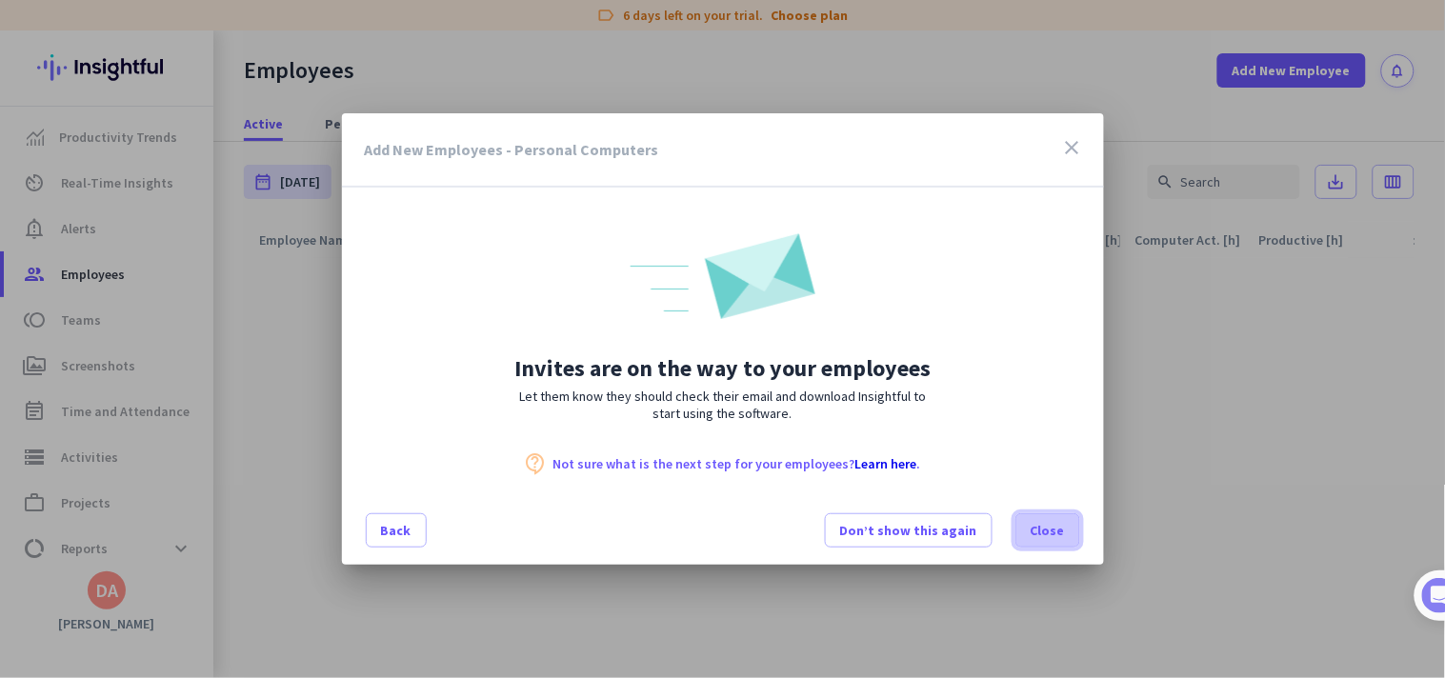
click at [1048, 533] on span "Close" at bounding box center [1048, 530] width 34 height 19
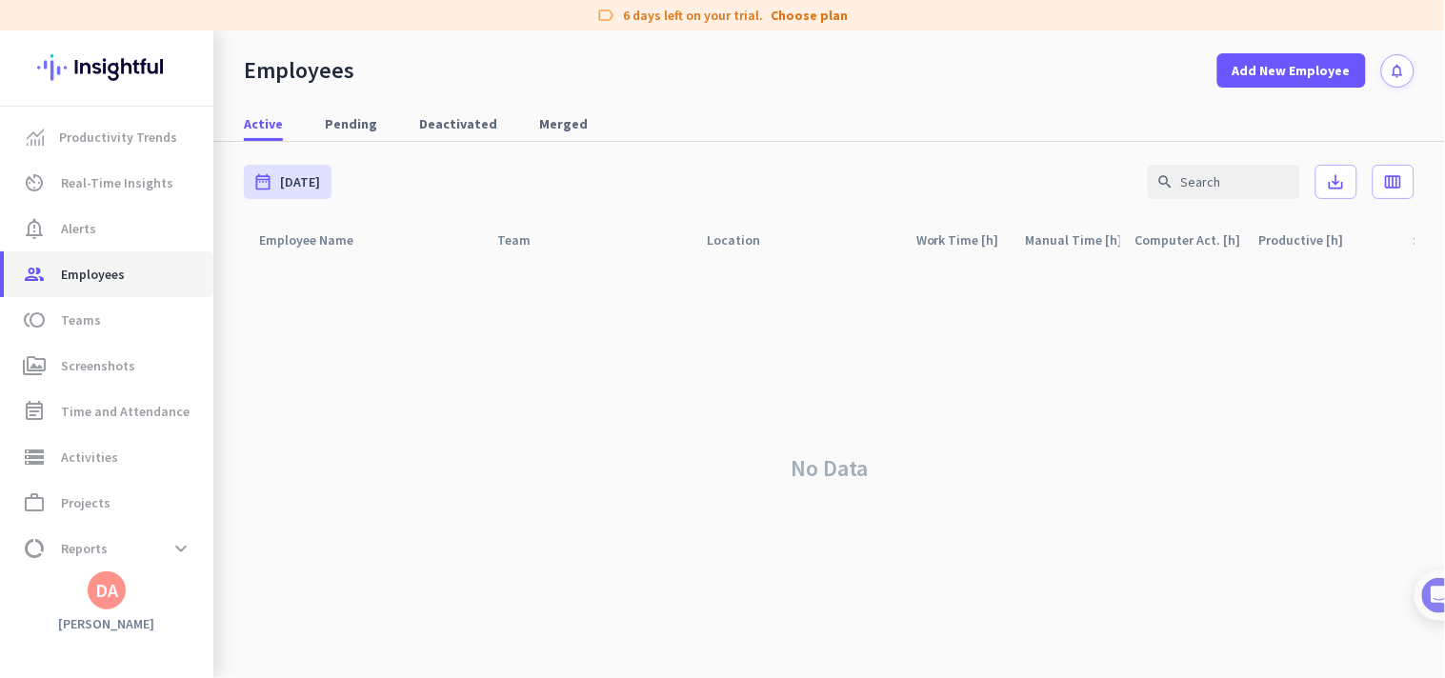
click at [111, 267] on span "Employees" at bounding box center [93, 274] width 64 height 23
click at [292, 196] on div "date_range [DATE]" at bounding box center [288, 182] width 88 height 34
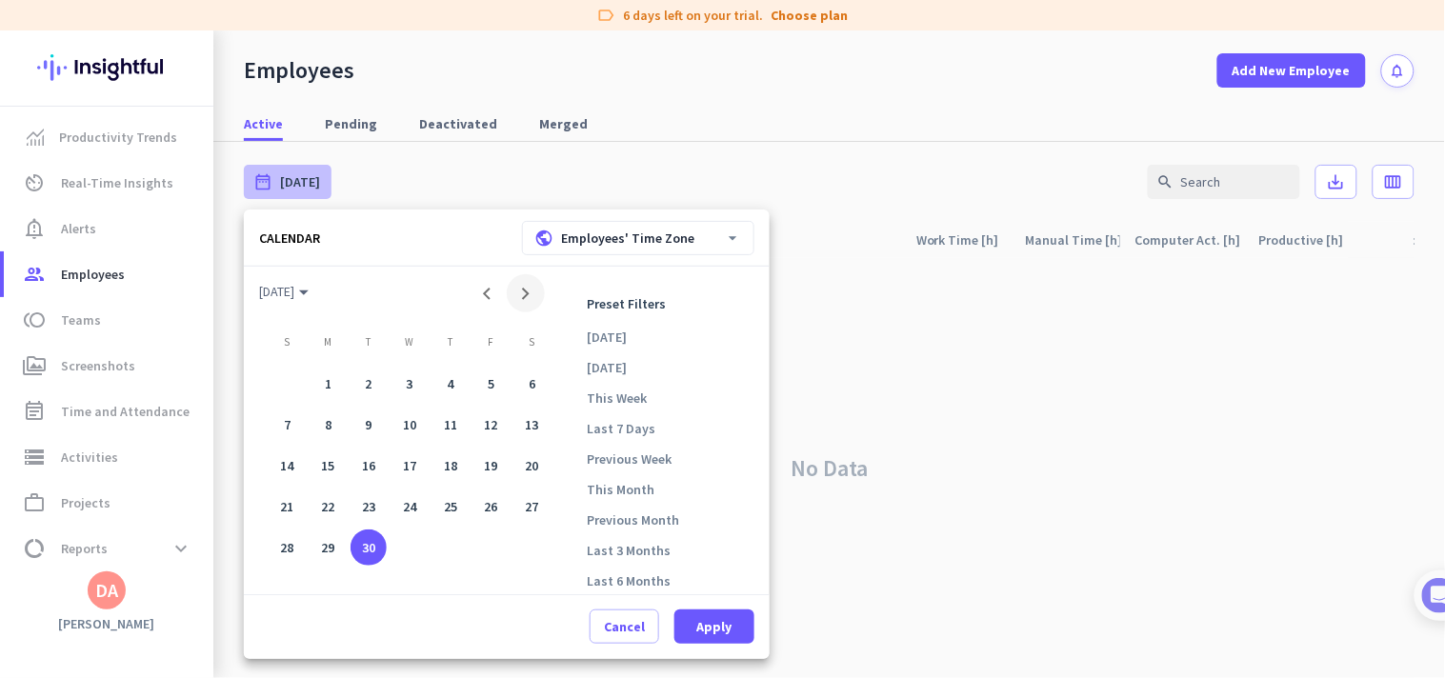
click at [512, 292] on span "Next month" at bounding box center [526, 293] width 38 height 38
click at [400, 431] on div "8" at bounding box center [409, 425] width 37 height 37
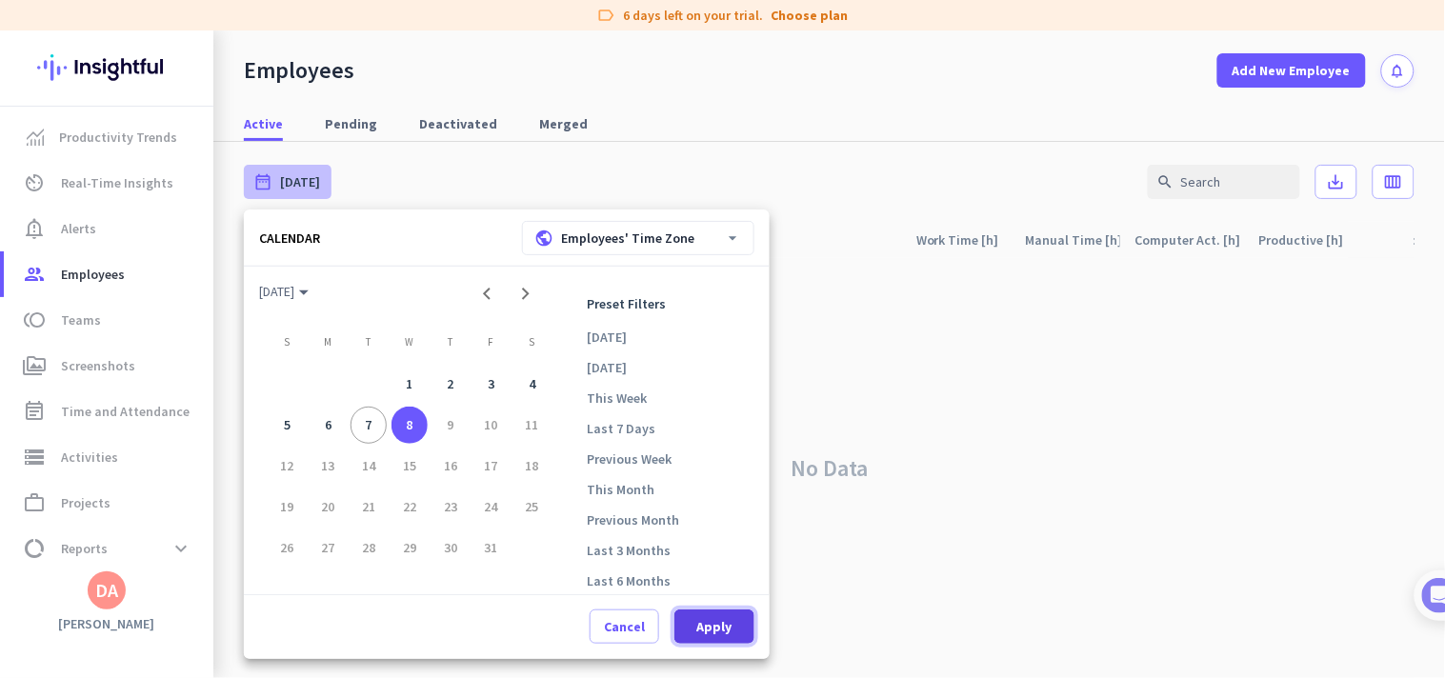
click at [744, 642] on span at bounding box center [714, 627] width 80 height 46
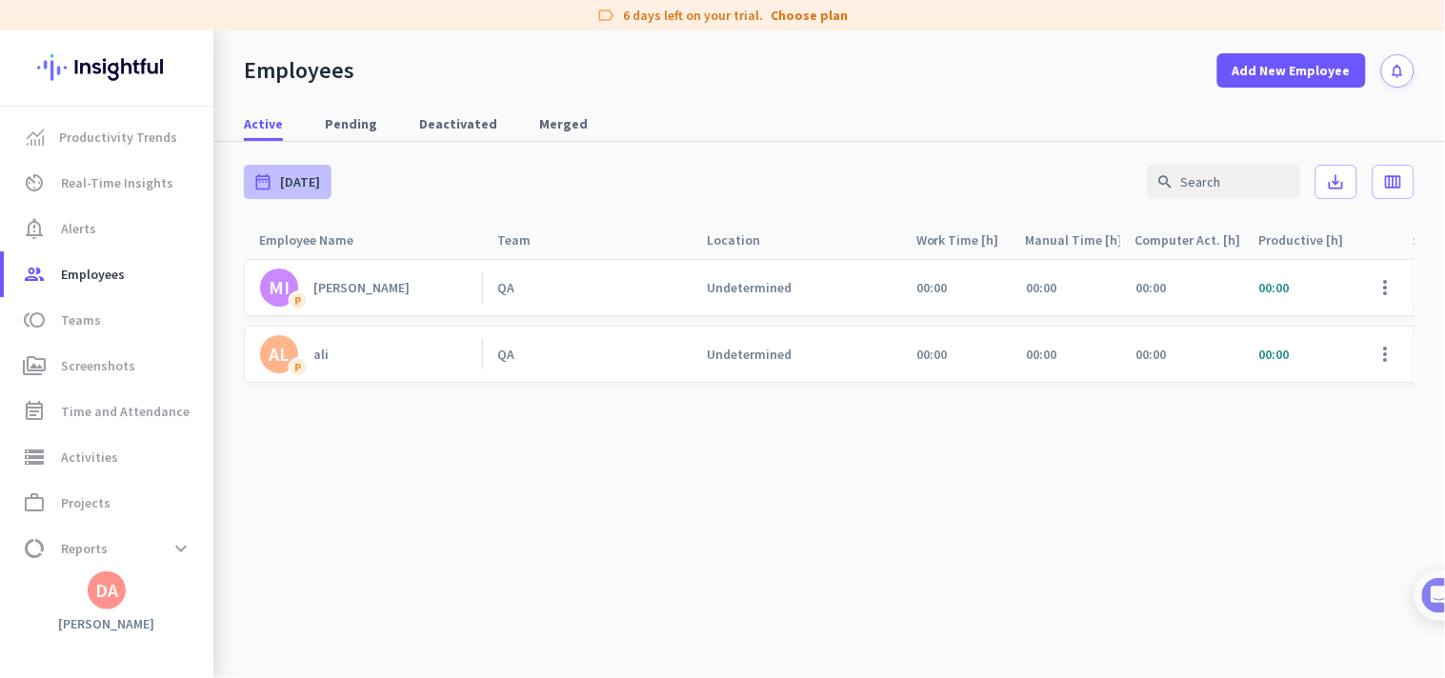
click at [308, 183] on span "[DATE]" at bounding box center [300, 181] width 40 height 19
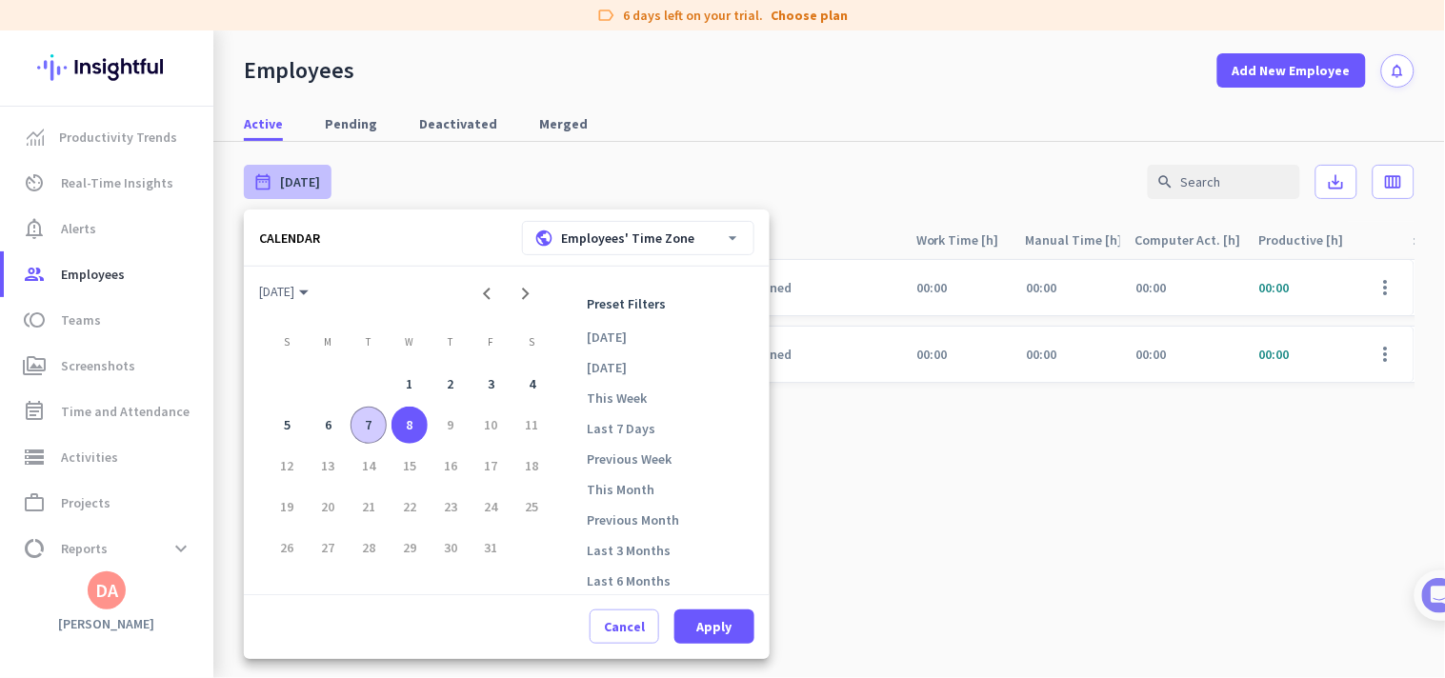
click at [364, 423] on div "7" at bounding box center [369, 425] width 37 height 37
click at [729, 625] on span "Apply" at bounding box center [713, 626] width 35 height 19
type input "[DATE] - [DATE]"
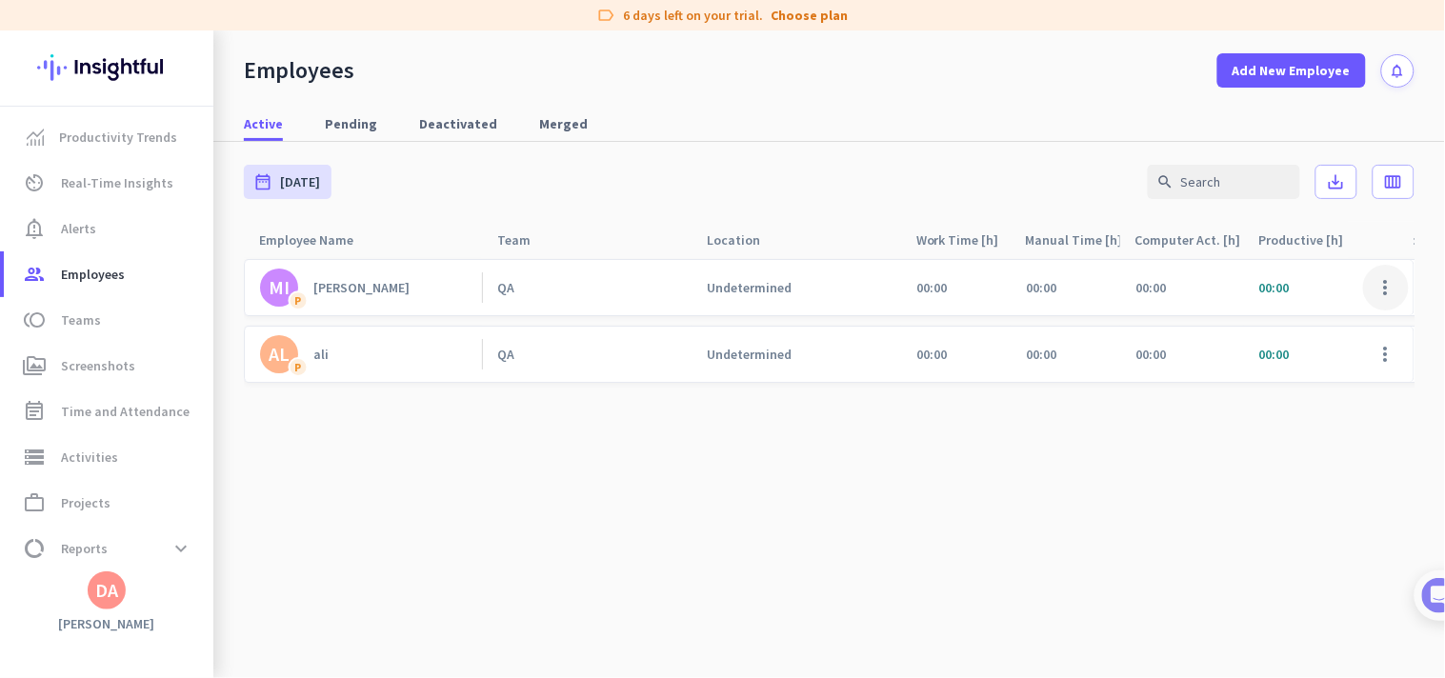
click at [1388, 286] on span at bounding box center [1386, 288] width 46 height 46
click at [1345, 318] on span "Edit" at bounding box center [1332, 327] width 126 height 19
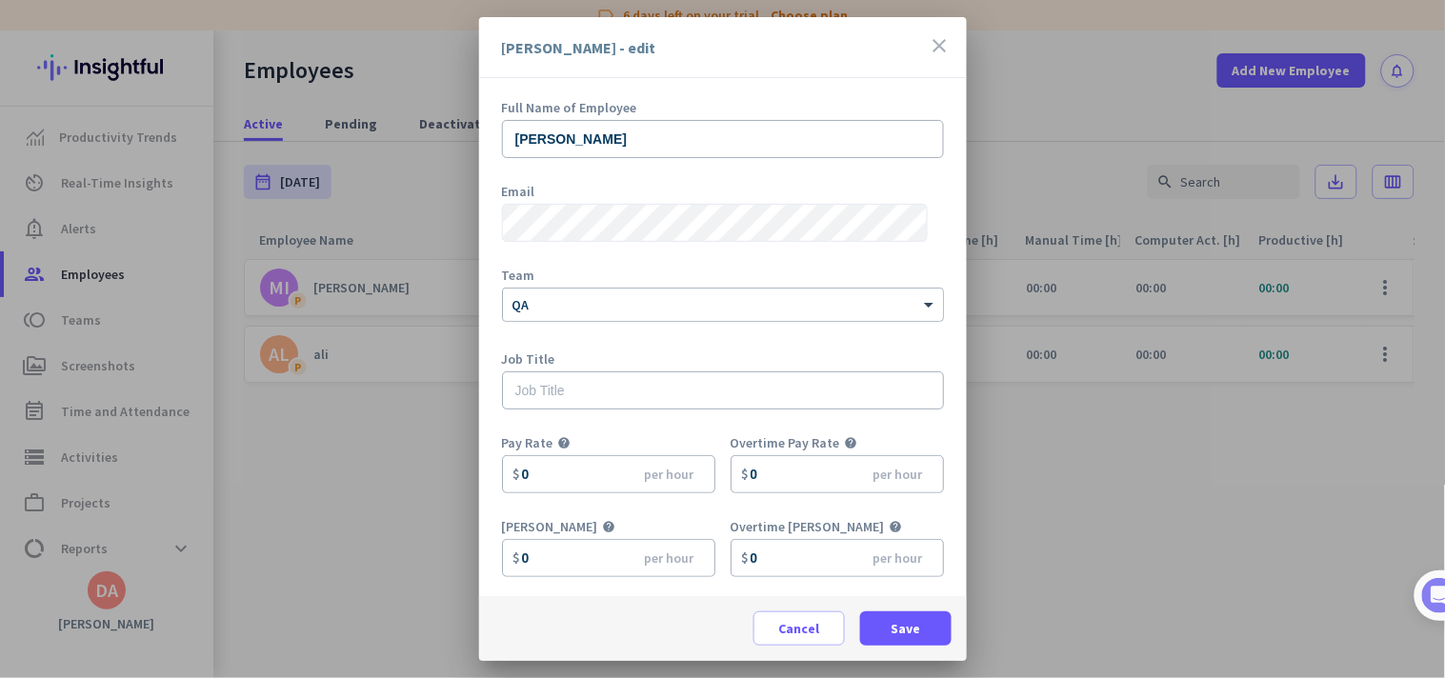
click at [933, 53] on icon "close" at bounding box center [940, 45] width 23 height 23
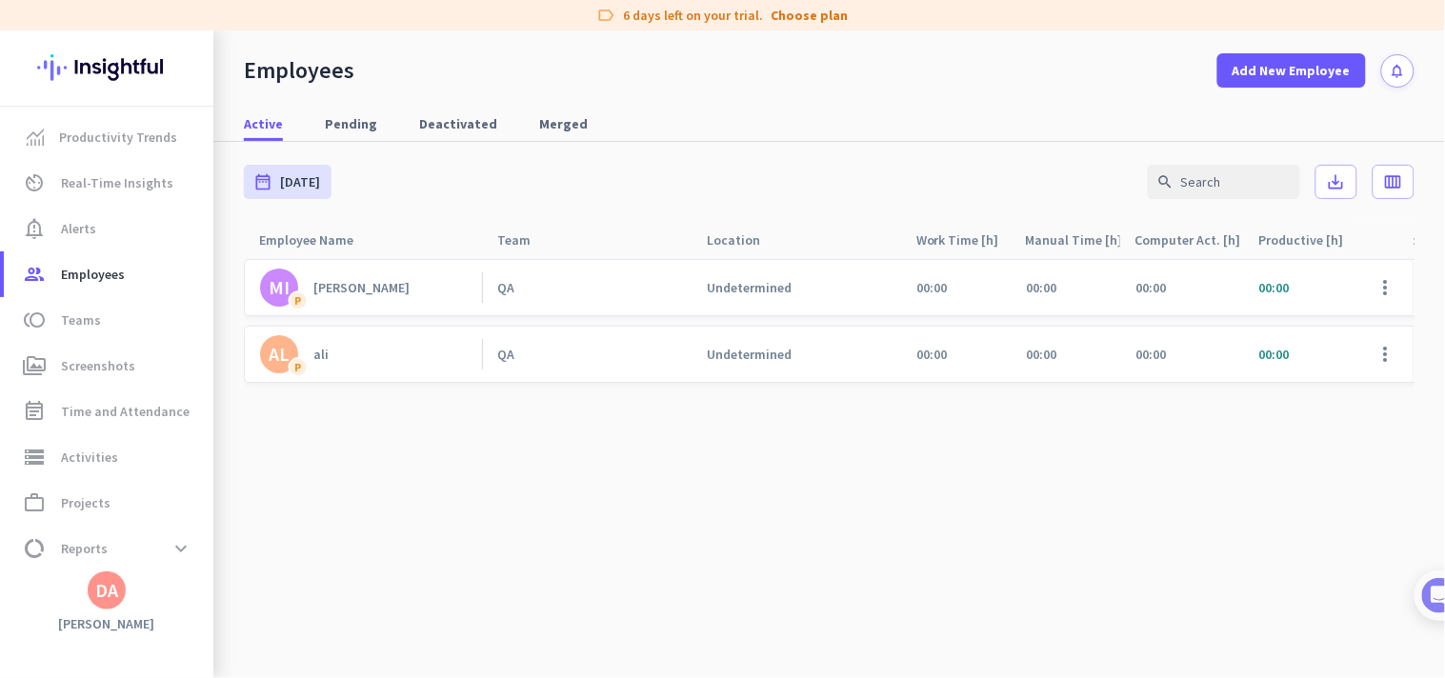
drag, startPoint x: 833, startPoint y: 295, endPoint x: 793, endPoint y: 129, distance: 171.2
click at [793, 129] on app-page-tabs "Active Pending Deactivated Merged date_range [DATE] [DATE] - [DATE] search save…" at bounding box center [829, 383] width 1232 height 591
click at [748, 194] on div "date_range [DATE] [DATE] - [DATE] search save_alt calendar_view_week" at bounding box center [829, 182] width 1171 height 80
drag, startPoint x: 457, startPoint y: 219, endPoint x: 605, endPoint y: 194, distance: 149.7
click at [605, 194] on div "date_range [DATE] [DATE] - [DATE] search save_alt calendar_view_week" at bounding box center [829, 182] width 1171 height 80
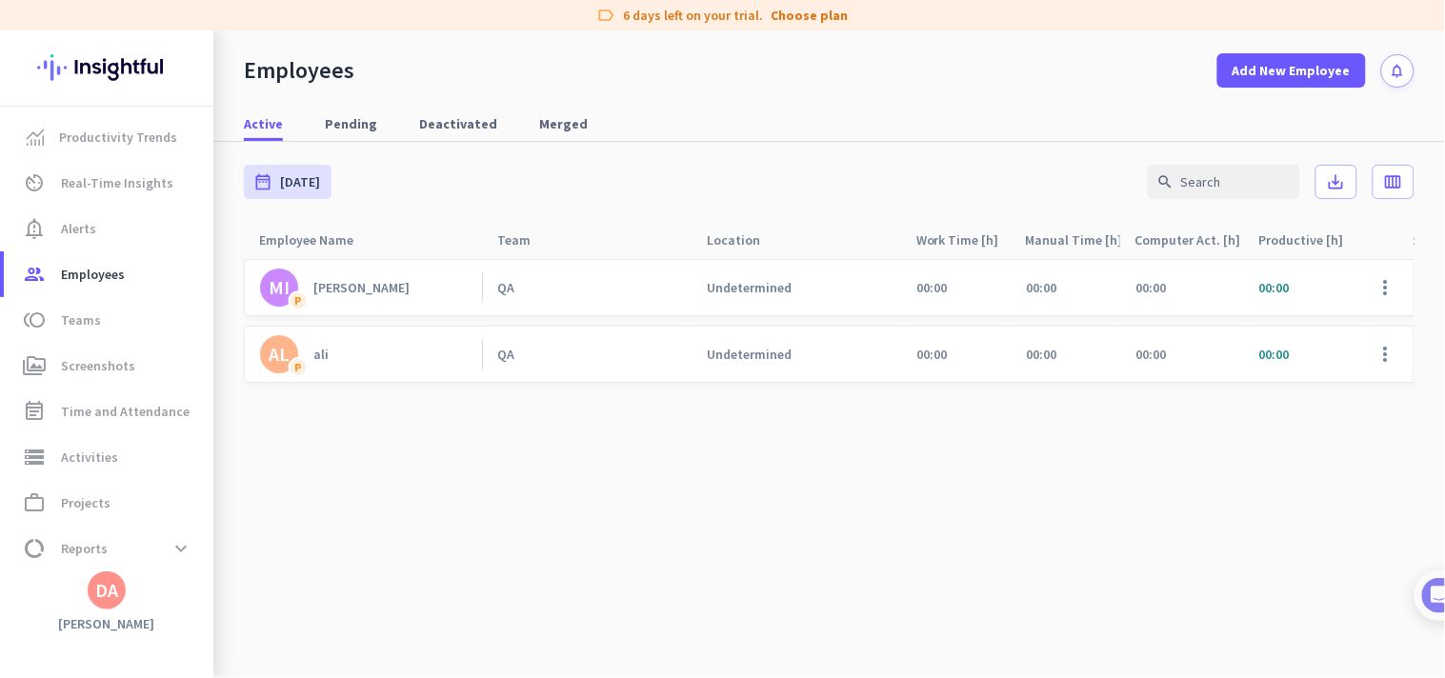
click at [606, 194] on div "date_range [DATE] [DATE] - [DATE] search save_alt calendar_view_week" at bounding box center [829, 182] width 1171 height 80
click at [125, 276] on span "group Employees" at bounding box center [108, 274] width 179 height 23
click at [110, 505] on span "work_outline Projects" at bounding box center [108, 503] width 179 height 23
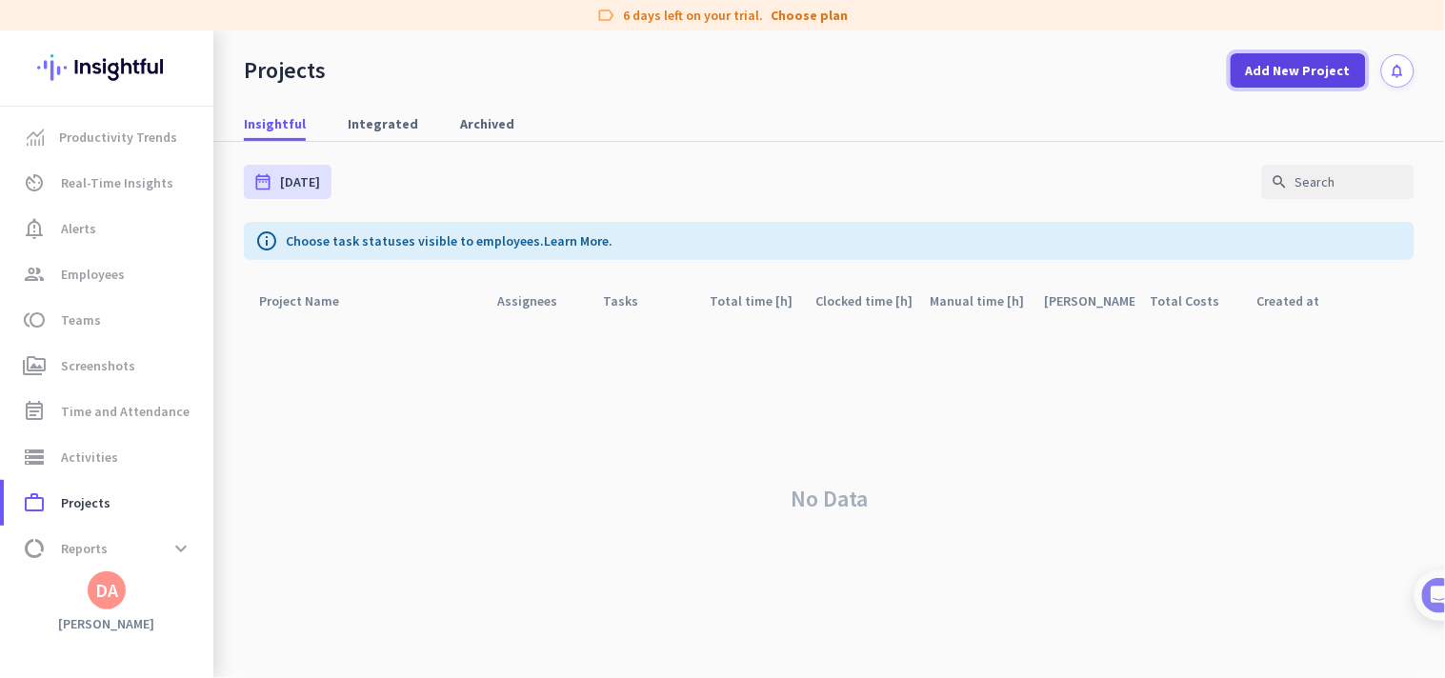
click at [1309, 76] on span "Add New Project" at bounding box center [1298, 70] width 105 height 19
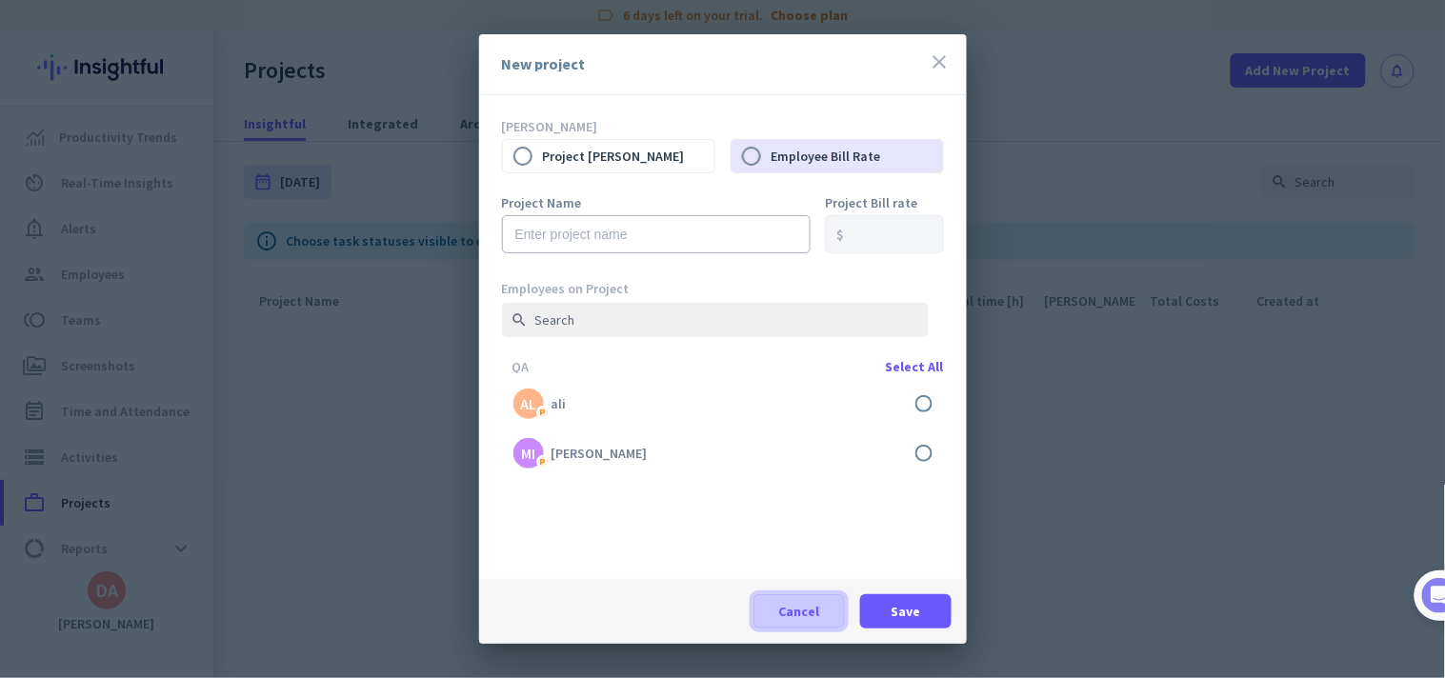
click at [825, 603] on span at bounding box center [799, 612] width 90 height 46
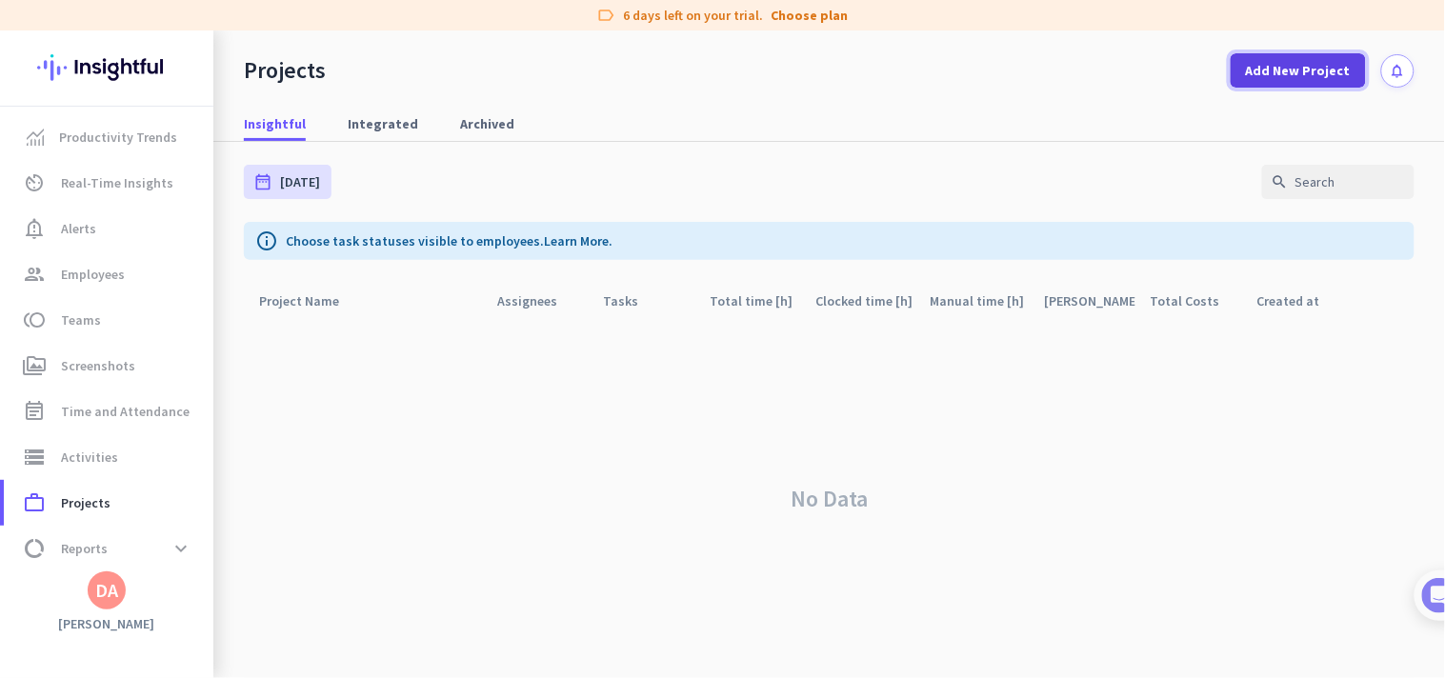
click at [1297, 82] on span at bounding box center [1298, 71] width 135 height 46
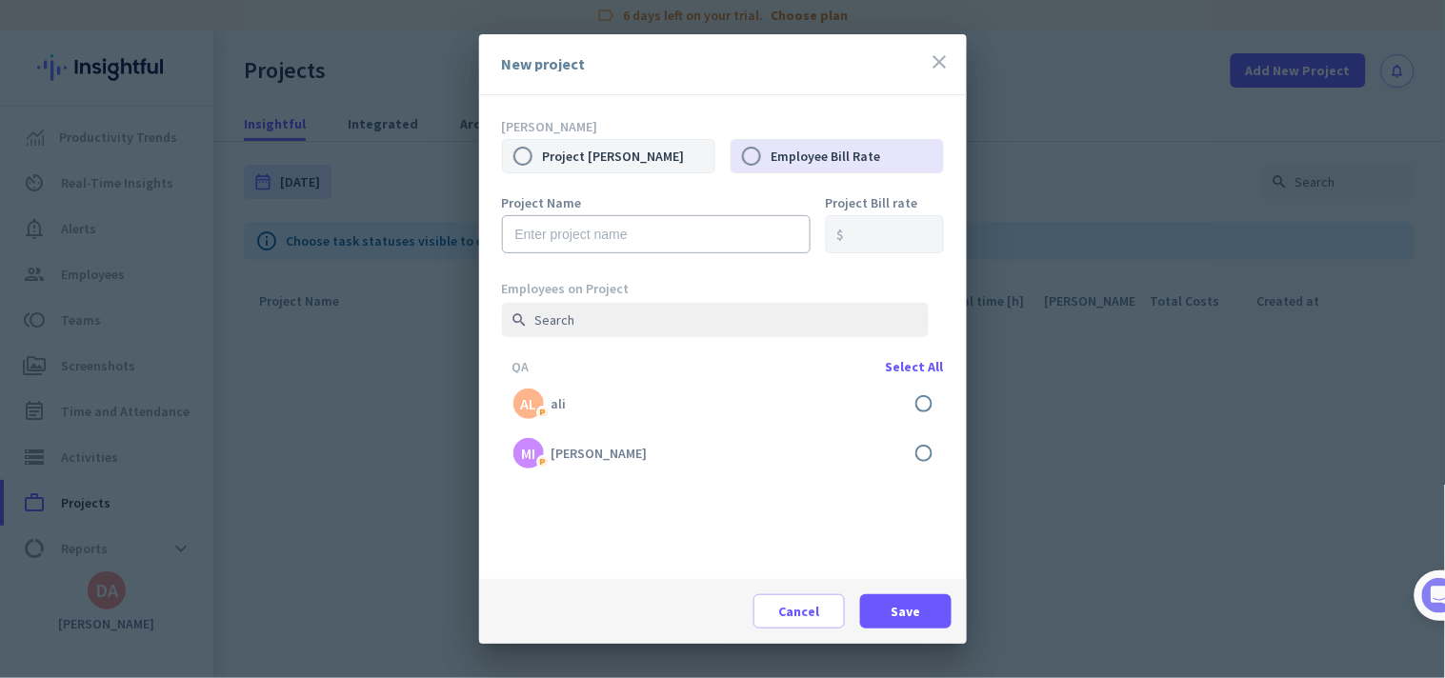
click at [581, 168] on label "Project [PERSON_NAME]" at bounding box center [628, 156] width 171 height 40
click at [543, 168] on input "Project [PERSON_NAME]" at bounding box center [523, 156] width 40 height 40
radio input "true"
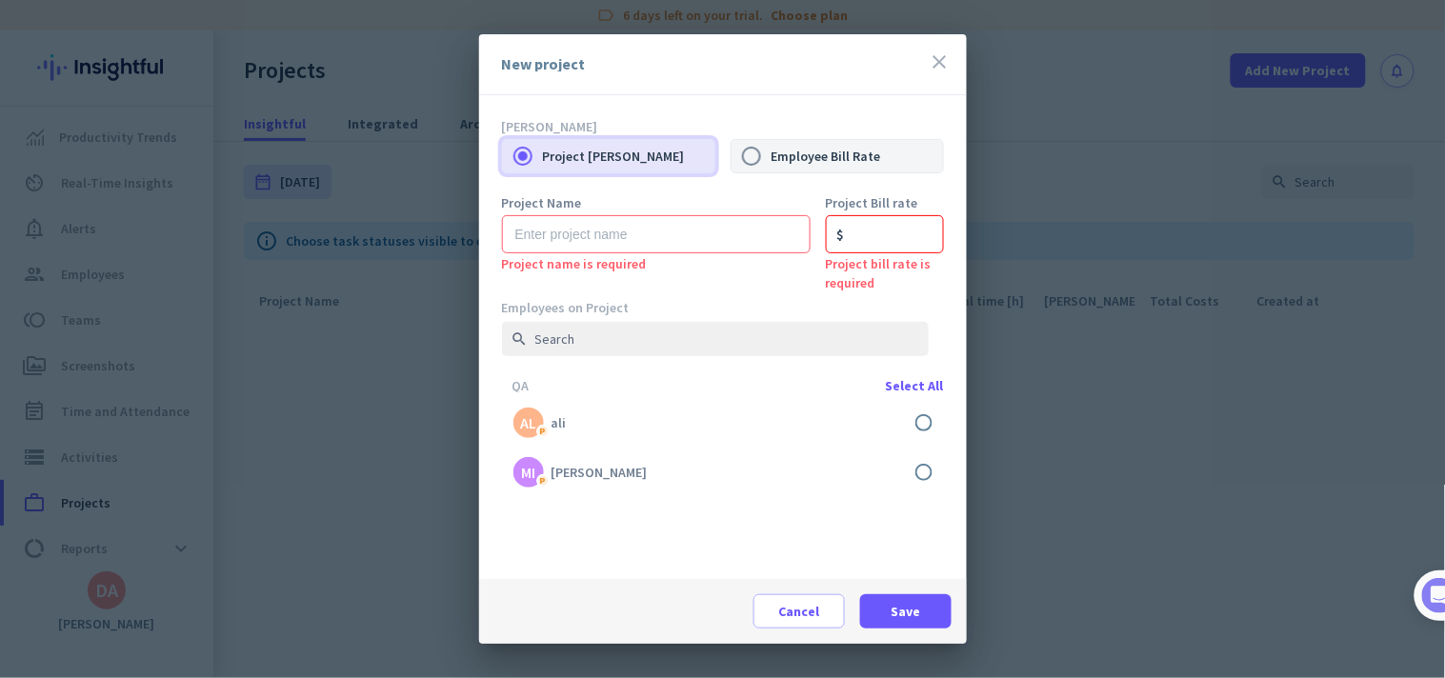
click at [812, 141] on label "Employee Bill Rate" at bounding box center [857, 156] width 171 height 40
click at [759, 156] on input "Employee Bill Rate" at bounding box center [752, 156] width 40 height 40
radio input "true"
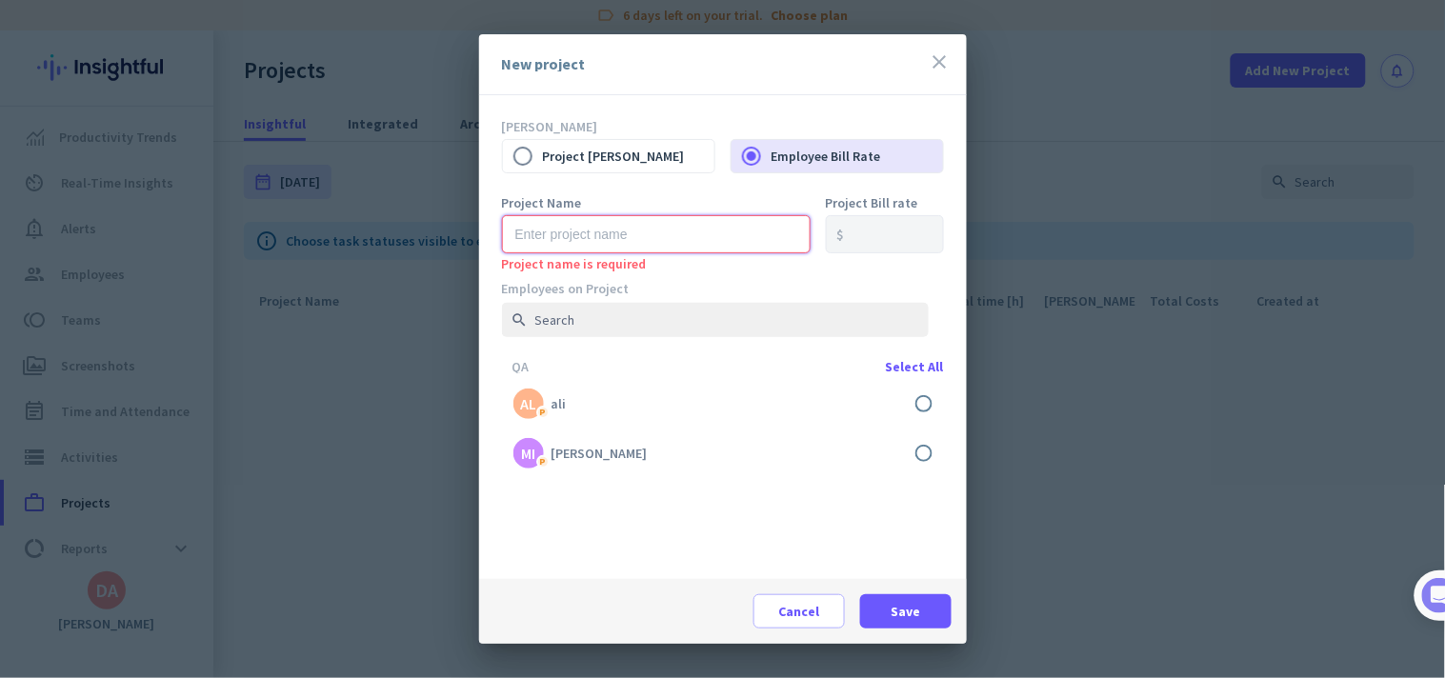
click at [622, 225] on input "text" at bounding box center [656, 234] width 309 height 38
type input "Office project"
click at [774, 226] on input "Office project" at bounding box center [656, 234] width 309 height 38
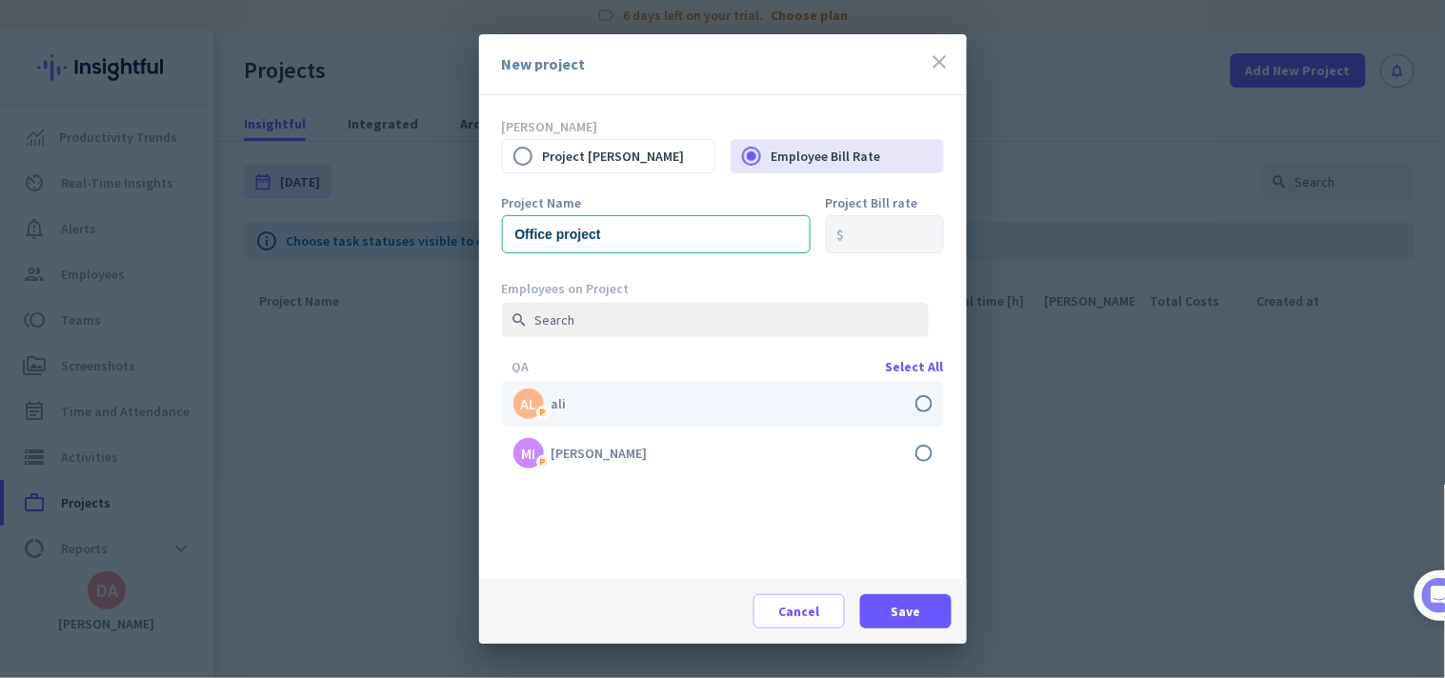
drag, startPoint x: 945, startPoint y: 403, endPoint x: 927, endPoint y: 405, distance: 18.2
click at [941, 404] on div "QA Select All AL P ali done MI P [PERSON_NAME] done" at bounding box center [730, 470] width 457 height 220
click at [916, 406] on label at bounding box center [723, 404] width 442 height 46
click at [0, 0] on input "checkbox" at bounding box center [0, 0] width 0 height 0
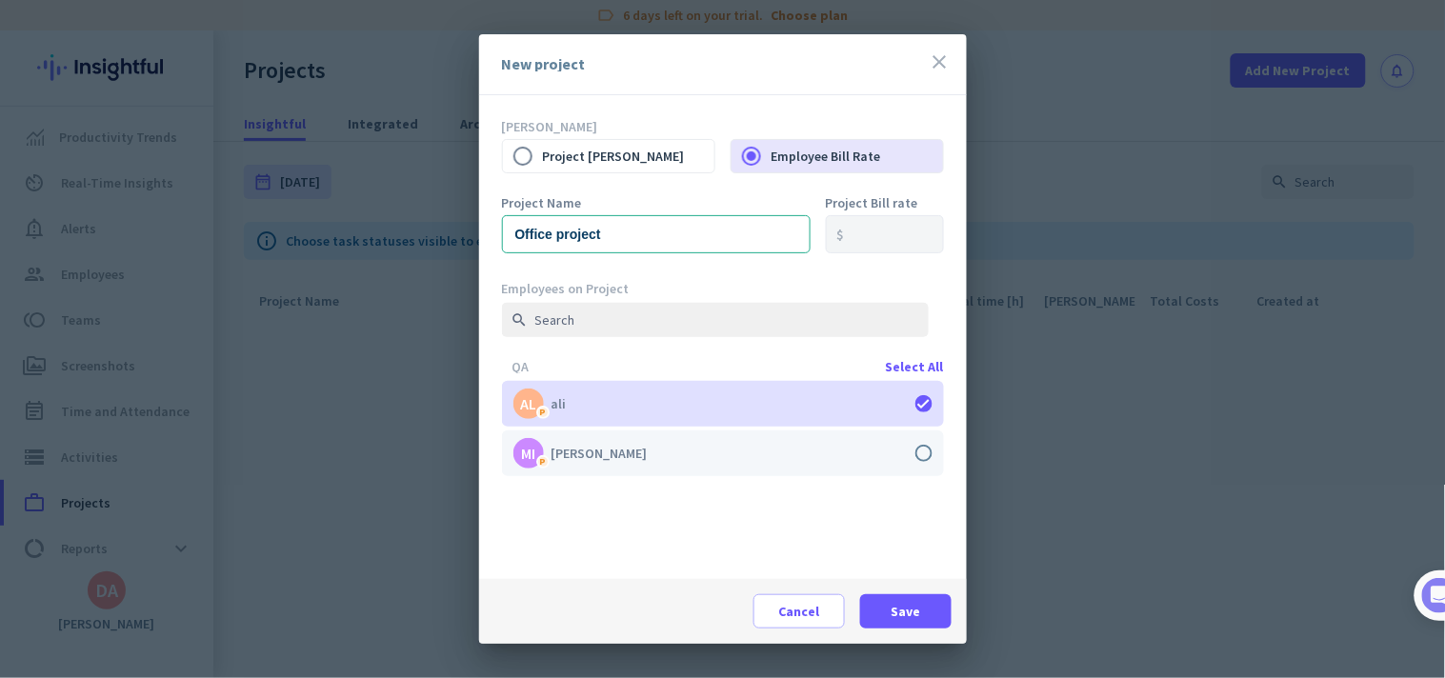
click at [919, 451] on label at bounding box center [723, 454] width 442 height 46
click at [0, 0] on input "checkbox" at bounding box center [0, 0] width 0 height 0
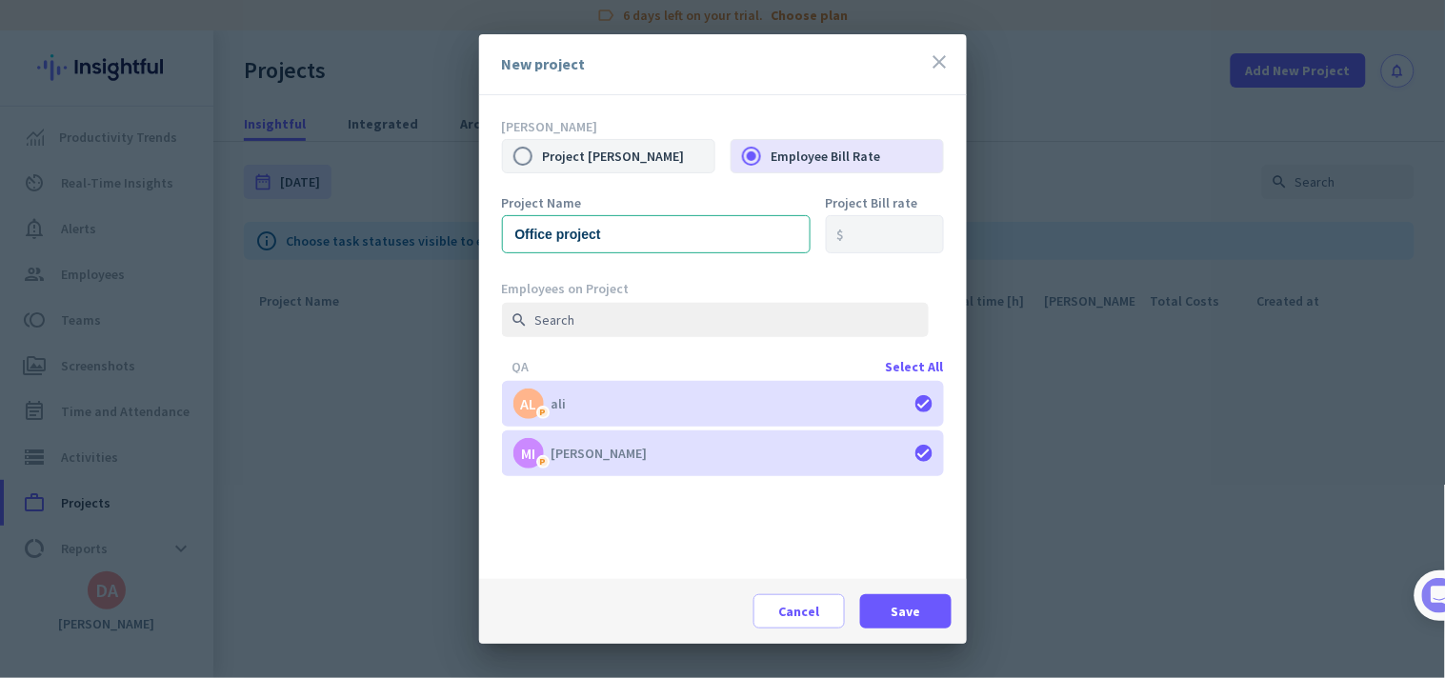
click at [603, 141] on label "Project [PERSON_NAME]" at bounding box center [628, 156] width 171 height 40
click at [543, 141] on input "Project [PERSON_NAME]" at bounding box center [523, 156] width 40 height 40
radio input "true"
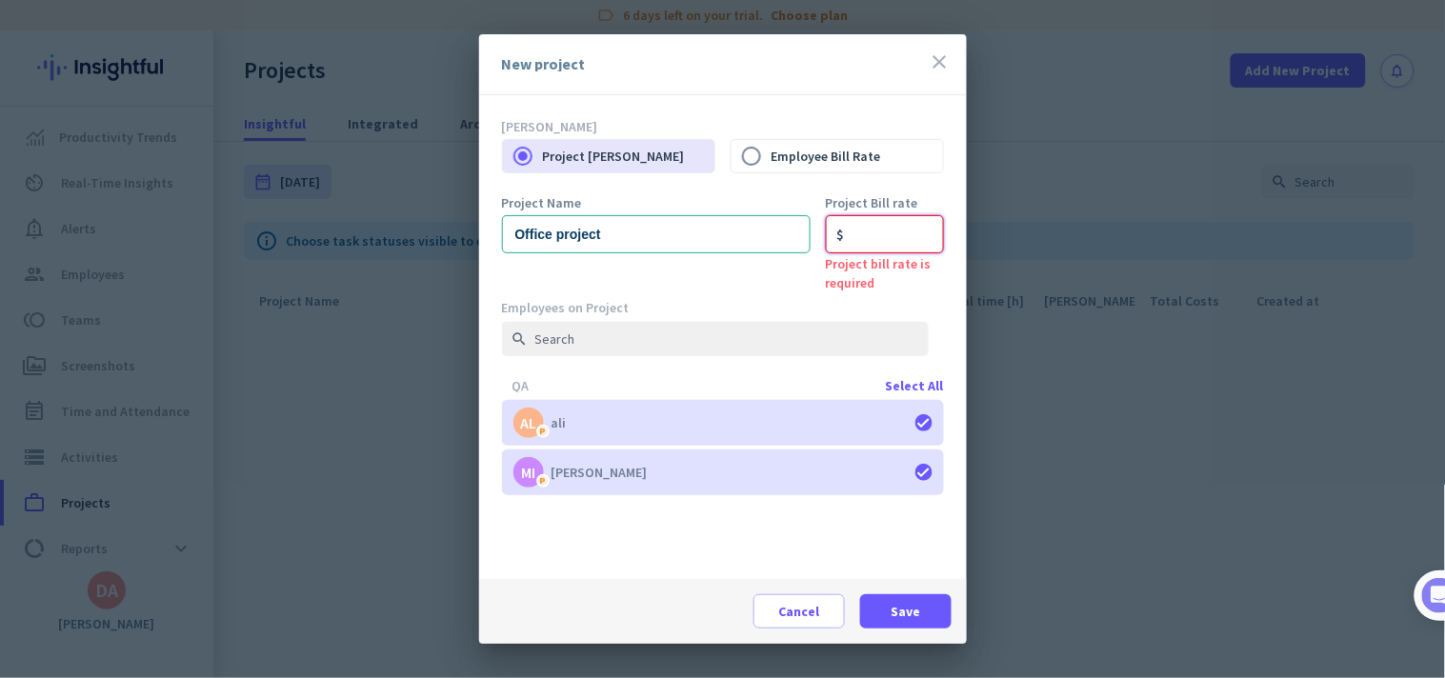
click at [855, 231] on input "number" at bounding box center [885, 234] width 118 height 38
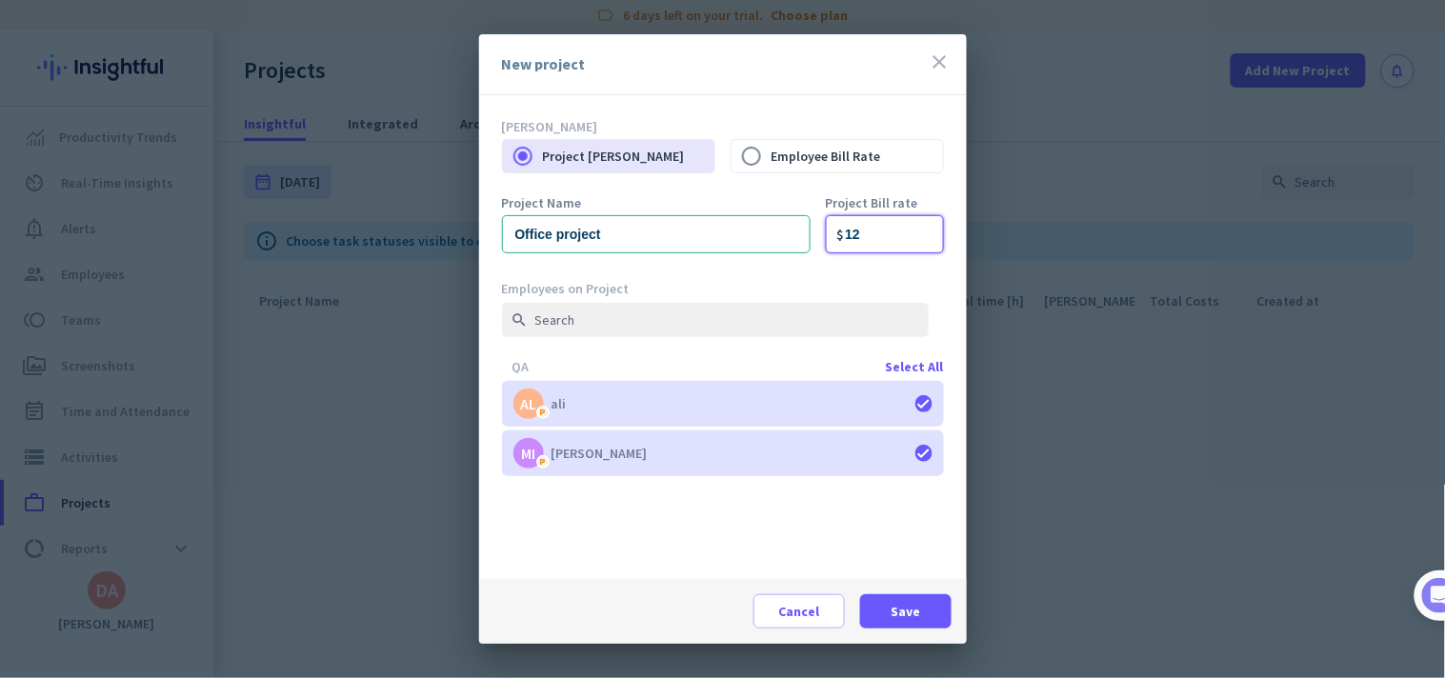
drag, startPoint x: 874, startPoint y: 231, endPoint x: 855, endPoint y: 235, distance: 19.4
click at [855, 235] on input "12" at bounding box center [885, 234] width 118 height 38
type input "10"
click at [822, 130] on p "[PERSON_NAME]" at bounding box center [723, 126] width 442 height 17
click at [815, 148] on label "Employee Bill Rate" at bounding box center [857, 156] width 171 height 40
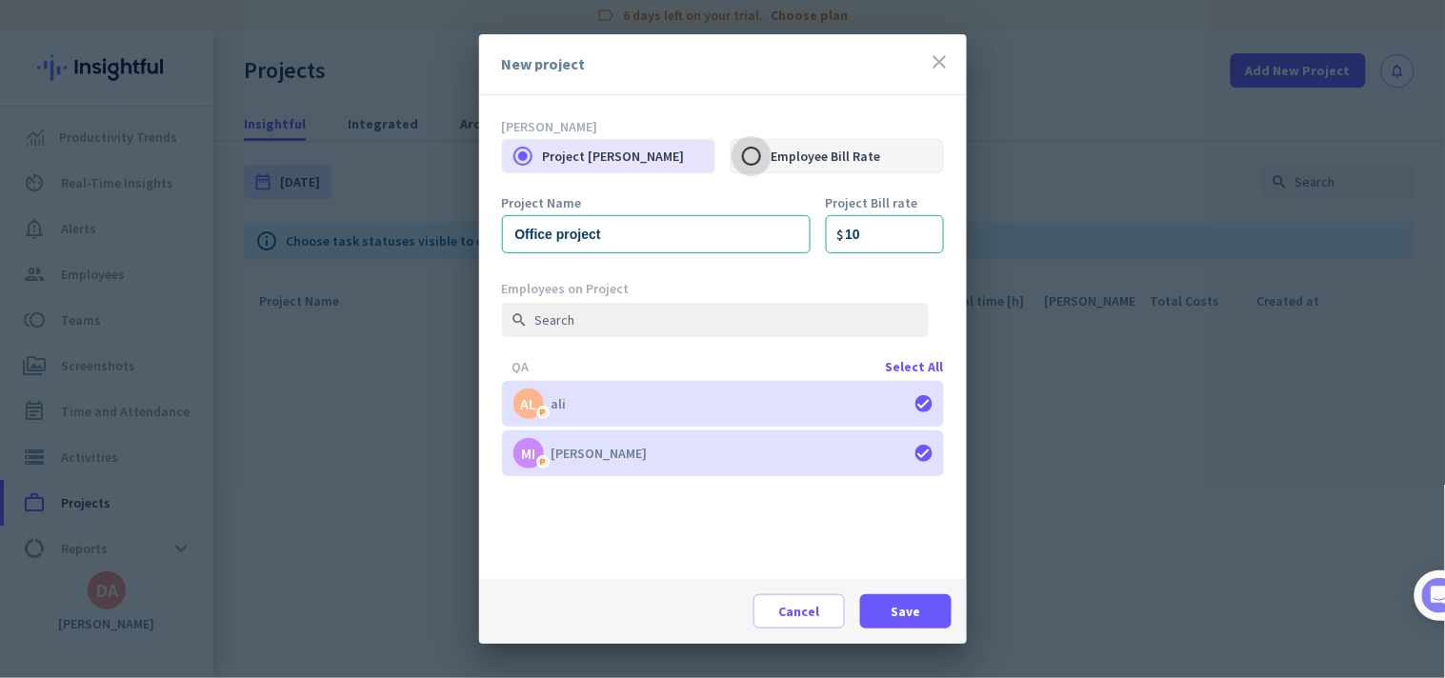
click at [772, 148] on input "Employee Bill Rate" at bounding box center [752, 156] width 40 height 40
radio input "true"
click at [636, 154] on label "Project [PERSON_NAME]" at bounding box center [628, 156] width 171 height 40
click at [543, 154] on input "Project [PERSON_NAME]" at bounding box center [523, 156] width 40 height 40
radio input "true"
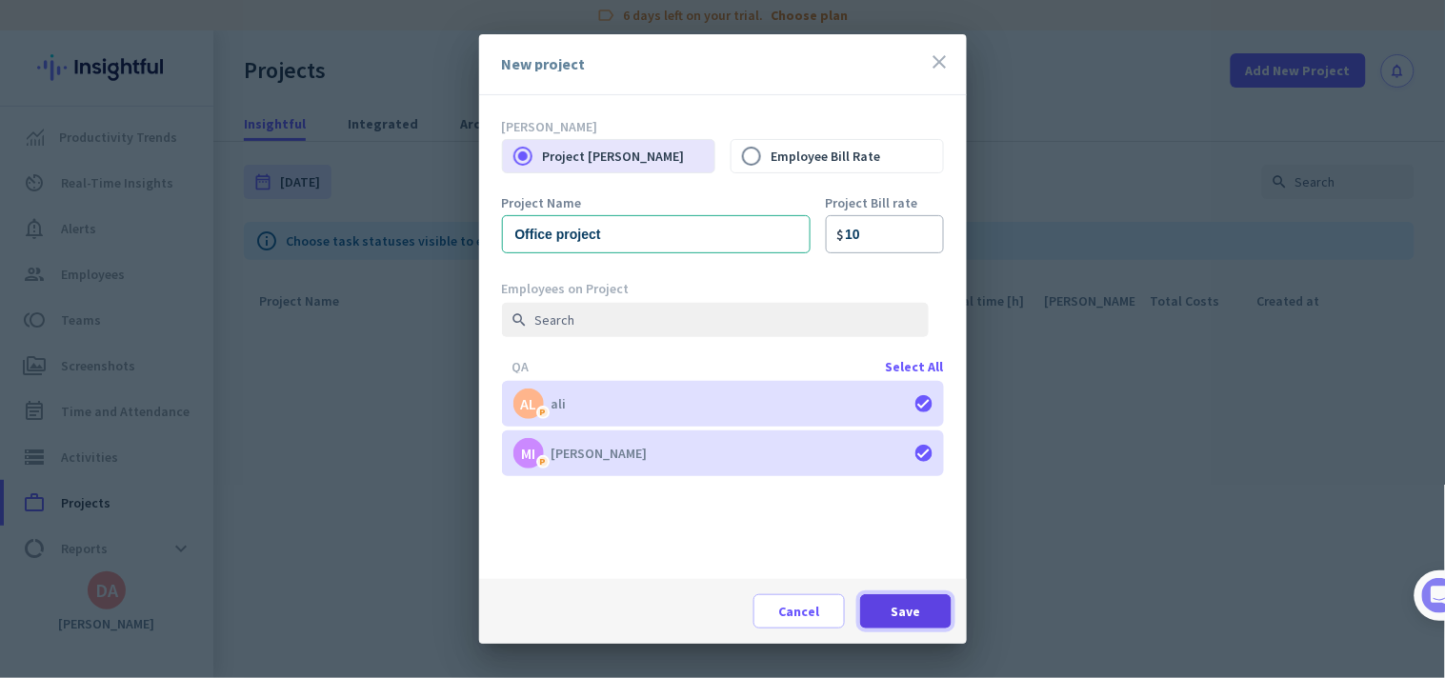
click at [924, 604] on span at bounding box center [905, 612] width 91 height 46
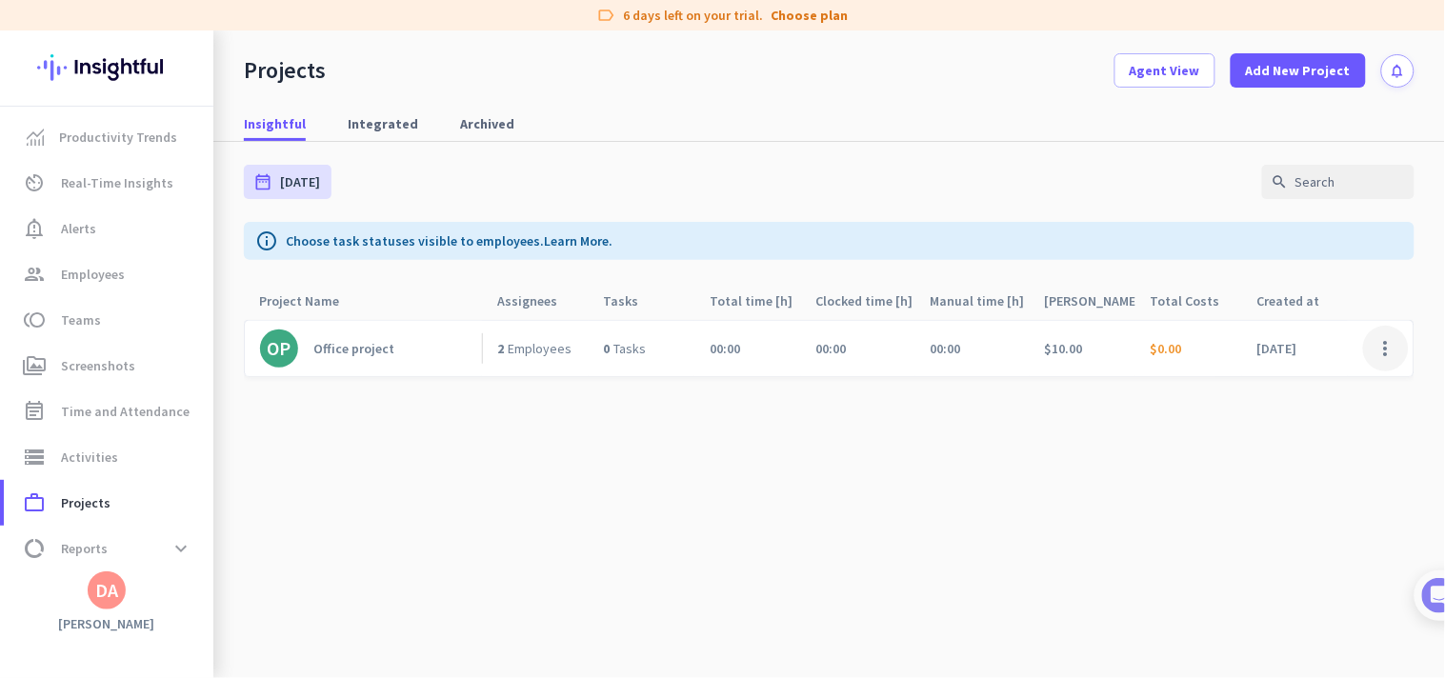
click at [1379, 366] on span at bounding box center [1386, 349] width 46 height 46
click at [1334, 403] on div "Edit" at bounding box center [1349, 388] width 122 height 34
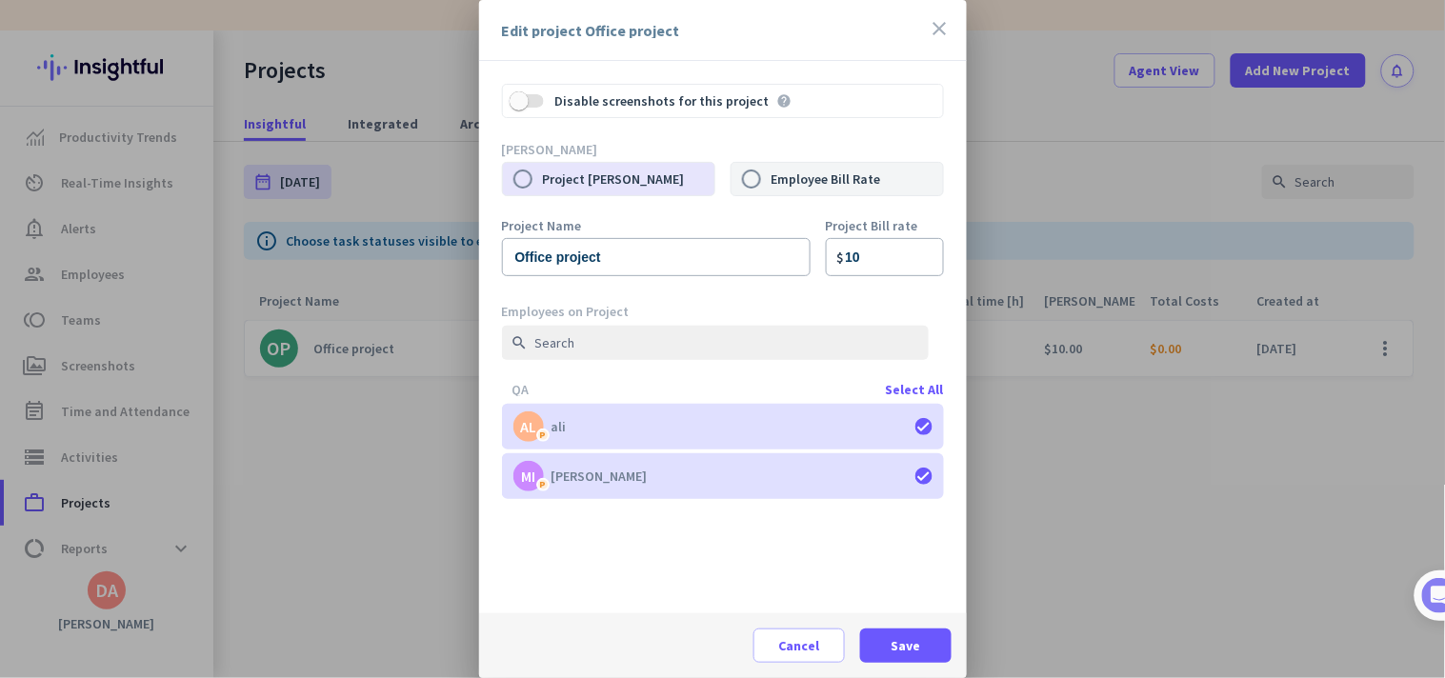
click at [820, 193] on label "Employee Bill Rate" at bounding box center [857, 179] width 171 height 40
click at [772, 193] on input "Employee Bill Rate" at bounding box center [752, 179] width 40 height 40
radio input "true"
click at [663, 182] on label "Project [PERSON_NAME]" at bounding box center [628, 179] width 171 height 40
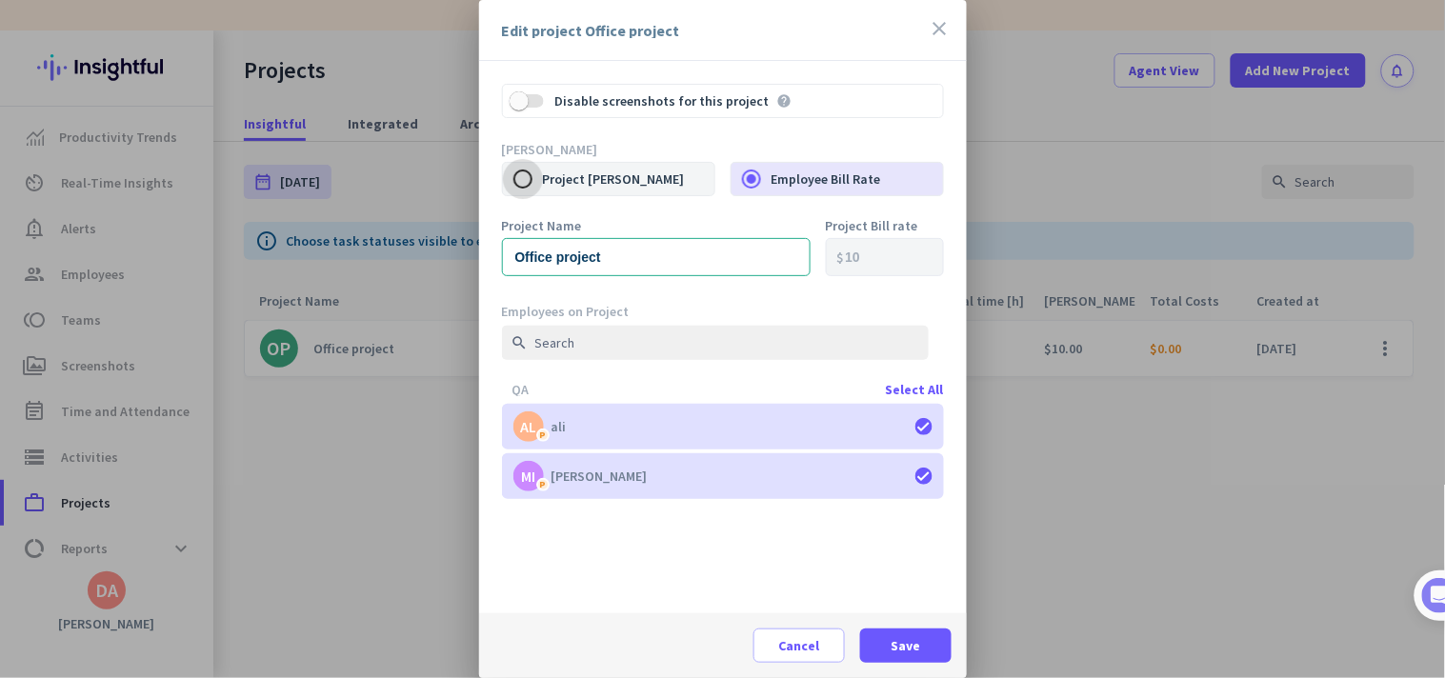
click at [543, 182] on input "Project [PERSON_NAME]" at bounding box center [523, 179] width 40 height 40
radio input "true"
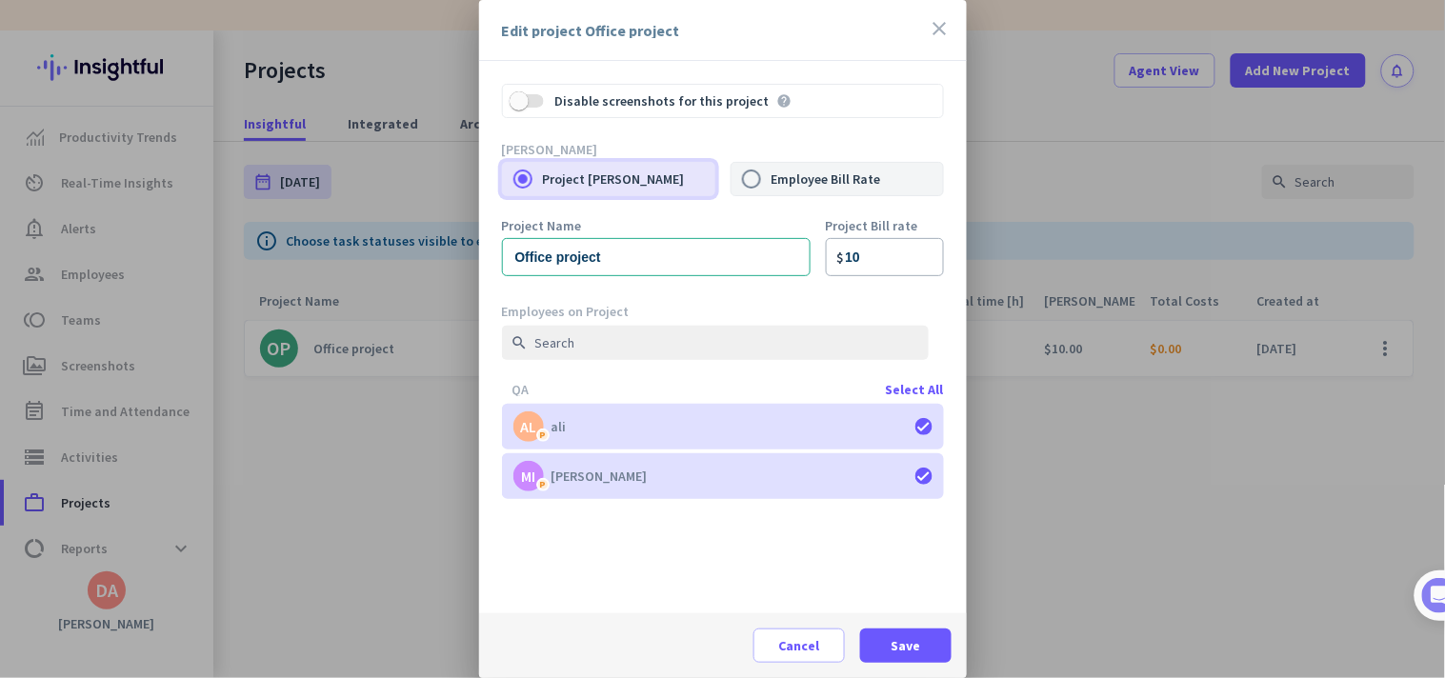
click at [779, 191] on label "Employee Bill Rate" at bounding box center [857, 179] width 171 height 40
click at [772, 191] on input "Employee Bill Rate" at bounding box center [752, 179] width 40 height 40
radio input "true"
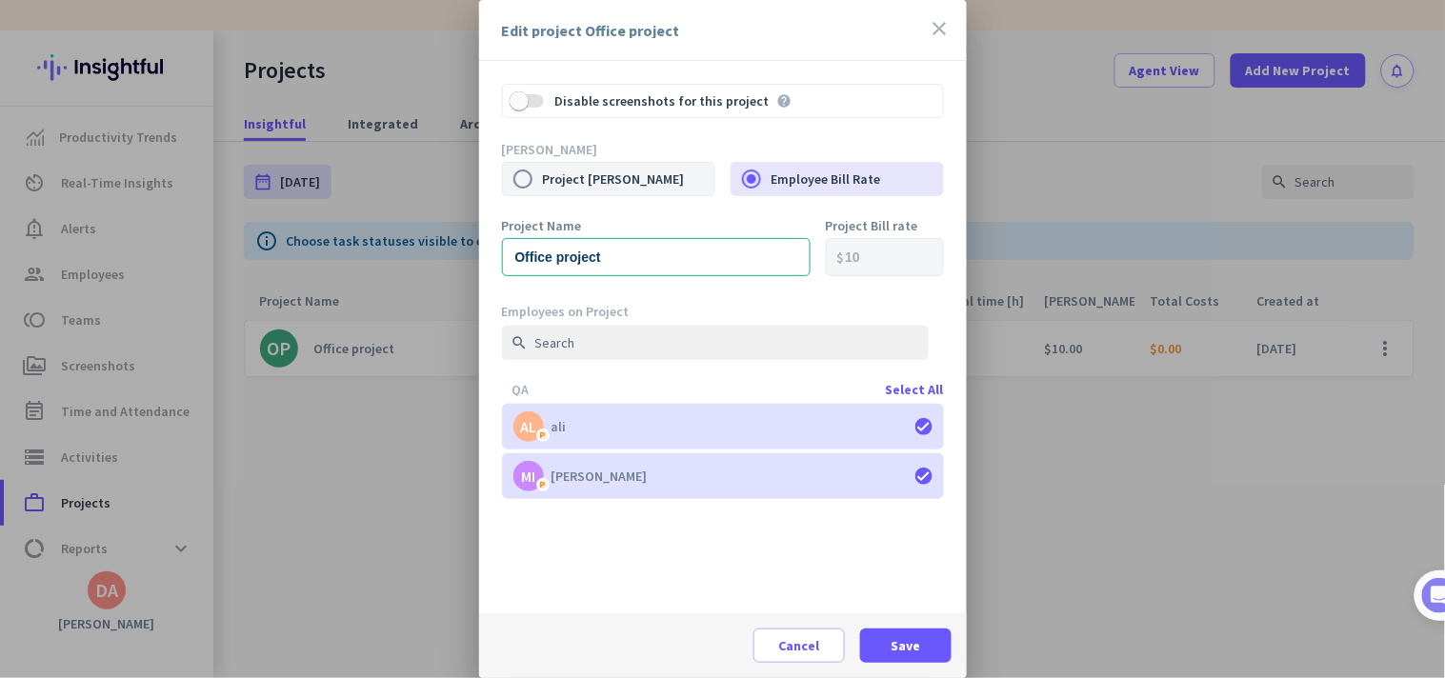
click at [660, 176] on label "Project [PERSON_NAME]" at bounding box center [628, 179] width 171 height 40
click at [543, 176] on input "Project [PERSON_NAME]" at bounding box center [523, 179] width 40 height 40
radio input "true"
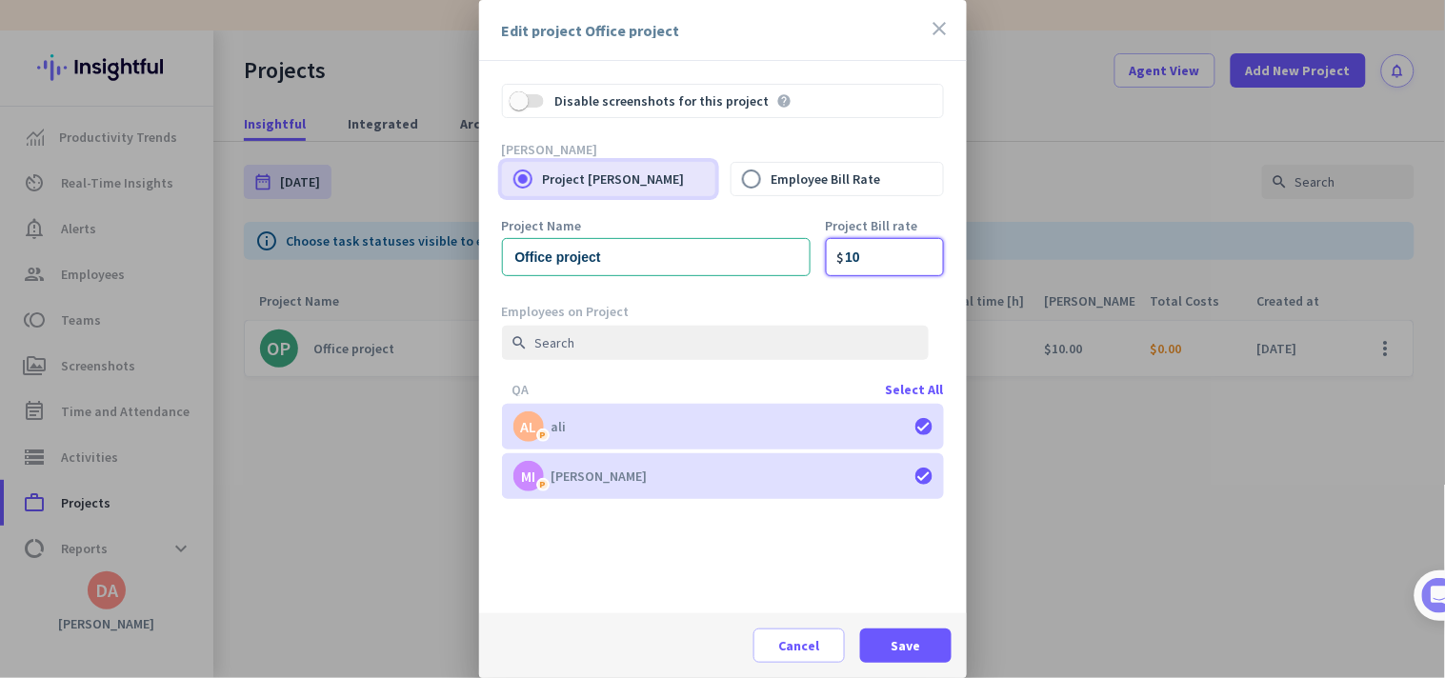
click at [900, 259] on input "10" at bounding box center [885, 257] width 118 height 38
click at [806, 178] on label "Employee Bill Rate" at bounding box center [857, 179] width 171 height 40
click at [772, 178] on input "Employee Bill Rate" at bounding box center [752, 179] width 40 height 40
radio input "true"
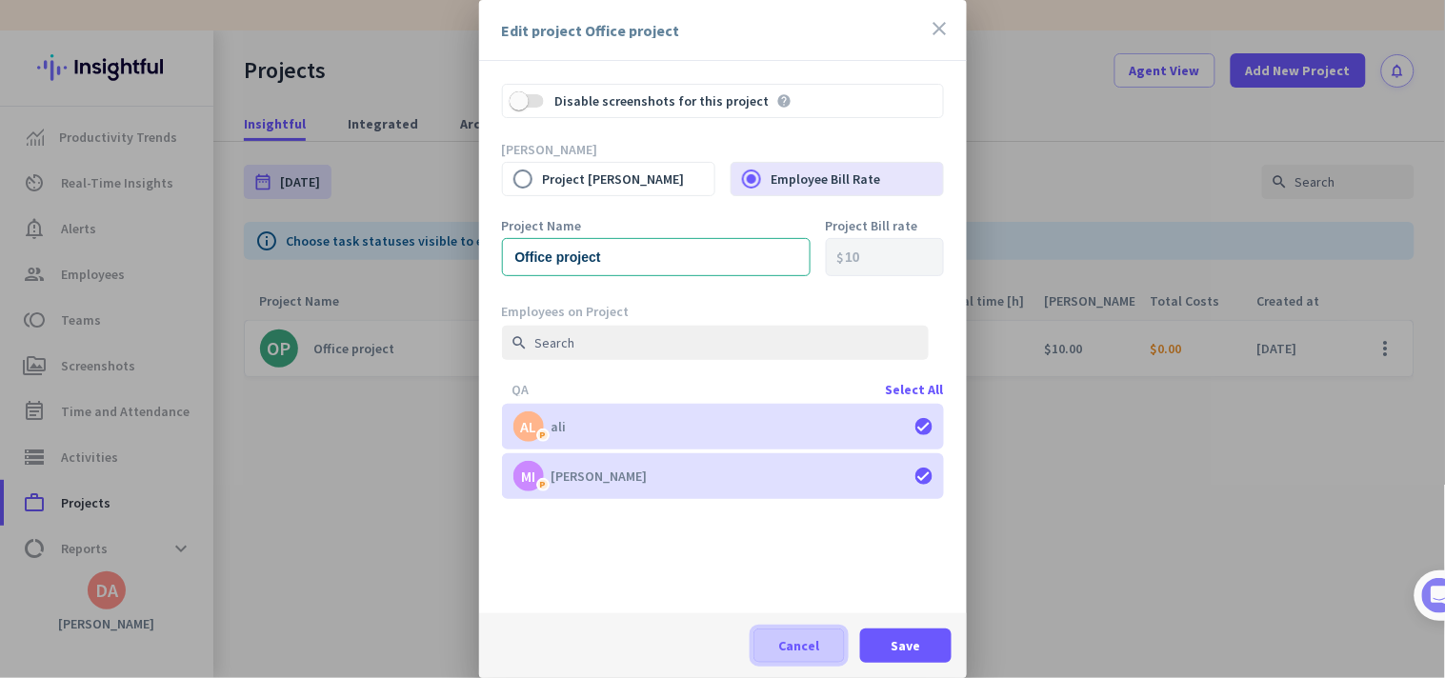
click at [816, 644] on span "Cancel" at bounding box center [798, 645] width 41 height 19
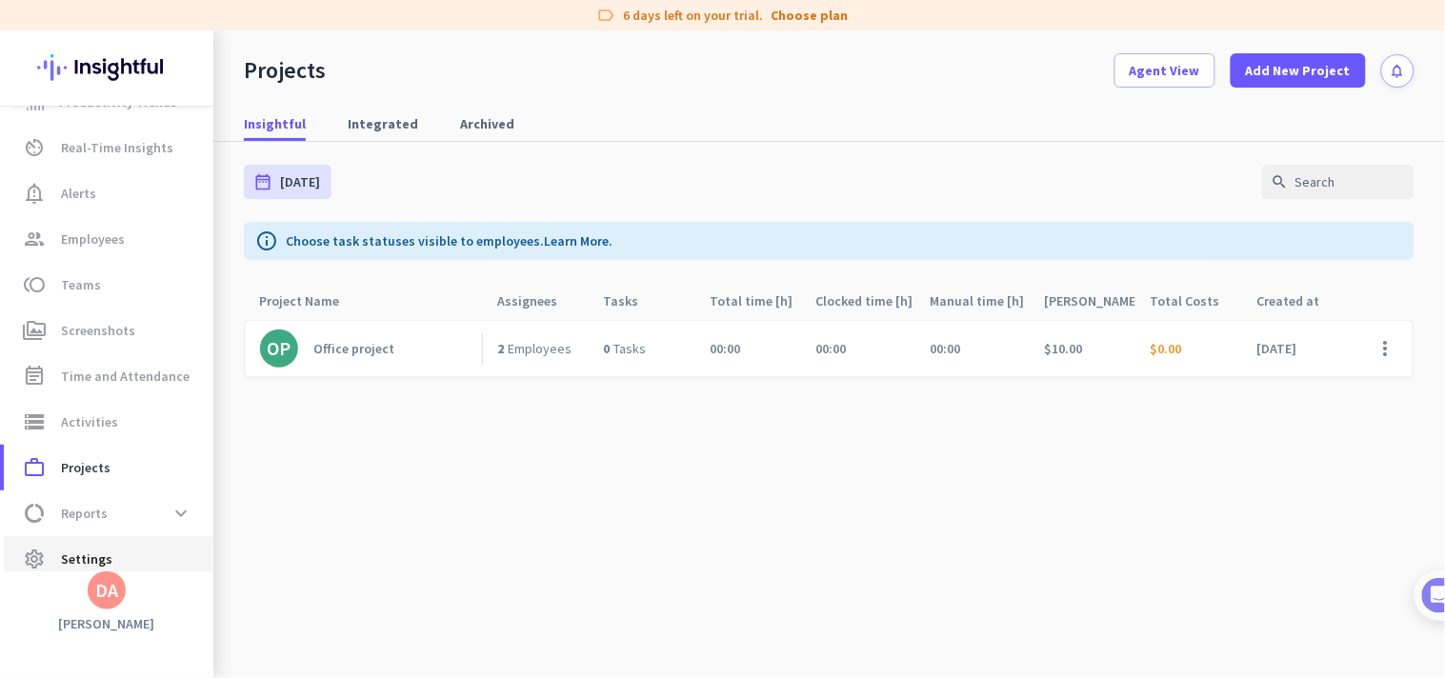
scroll to position [52, 0]
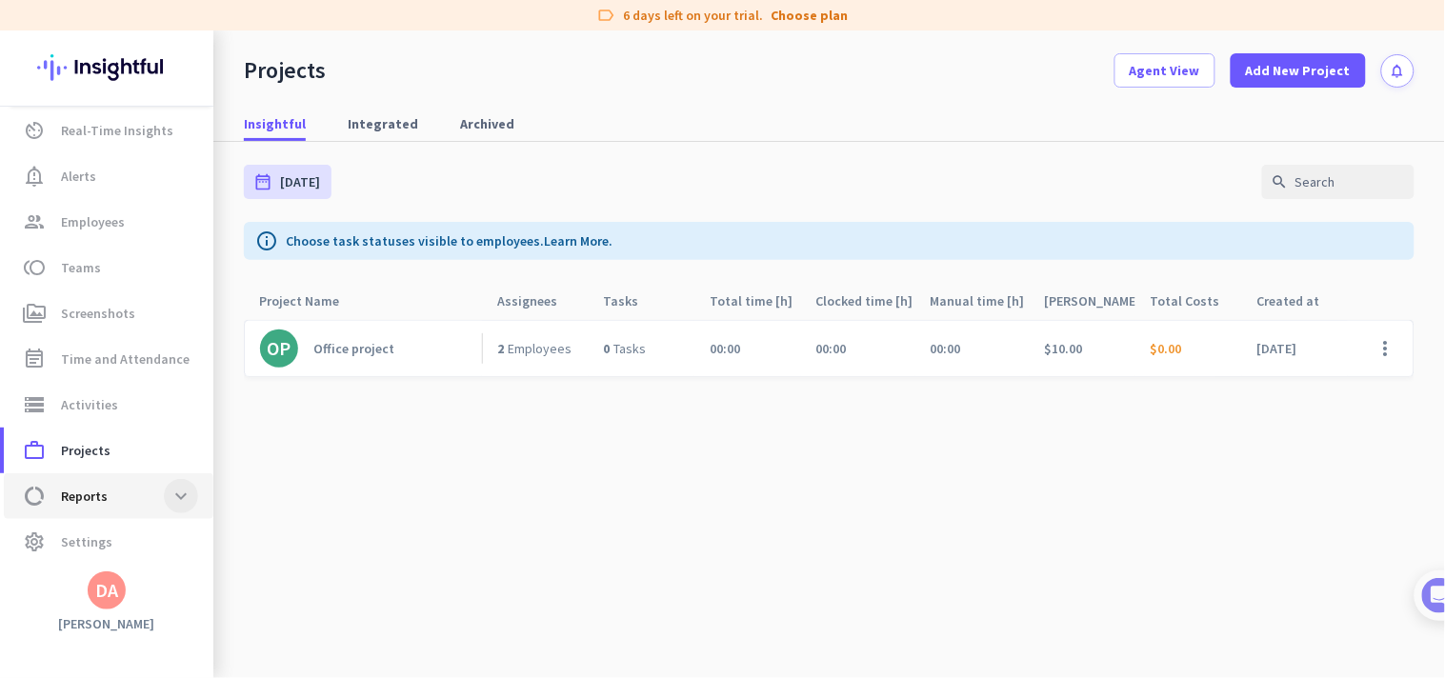
click at [183, 505] on span at bounding box center [181, 496] width 34 height 34
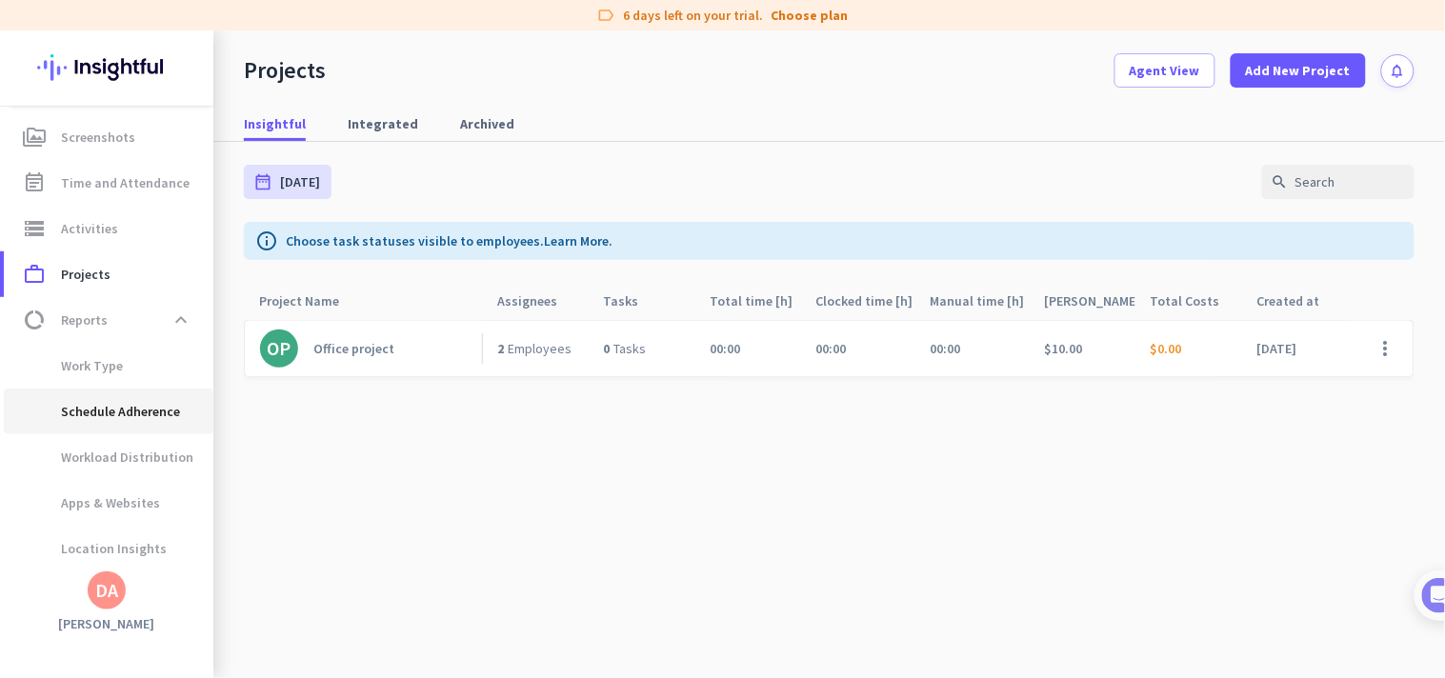
scroll to position [281, 0]
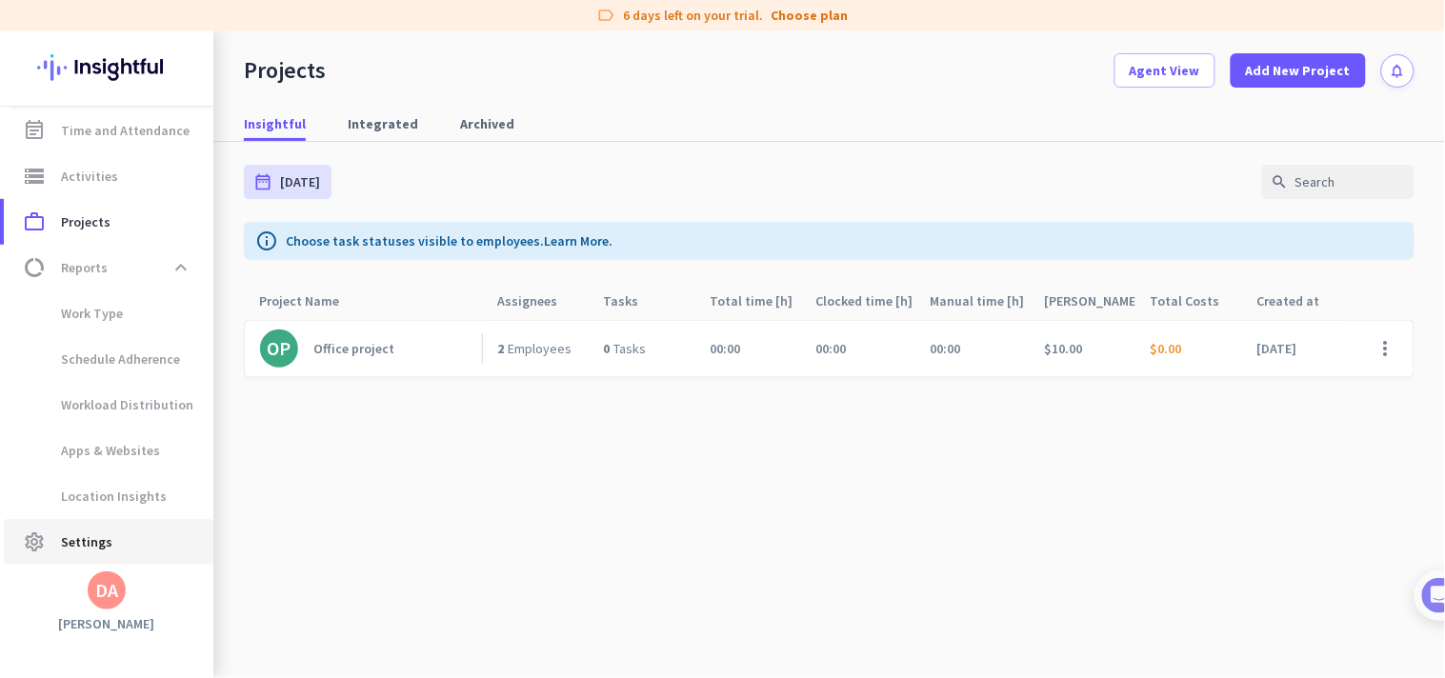
click at [140, 540] on span "settings Settings" at bounding box center [108, 542] width 179 height 23
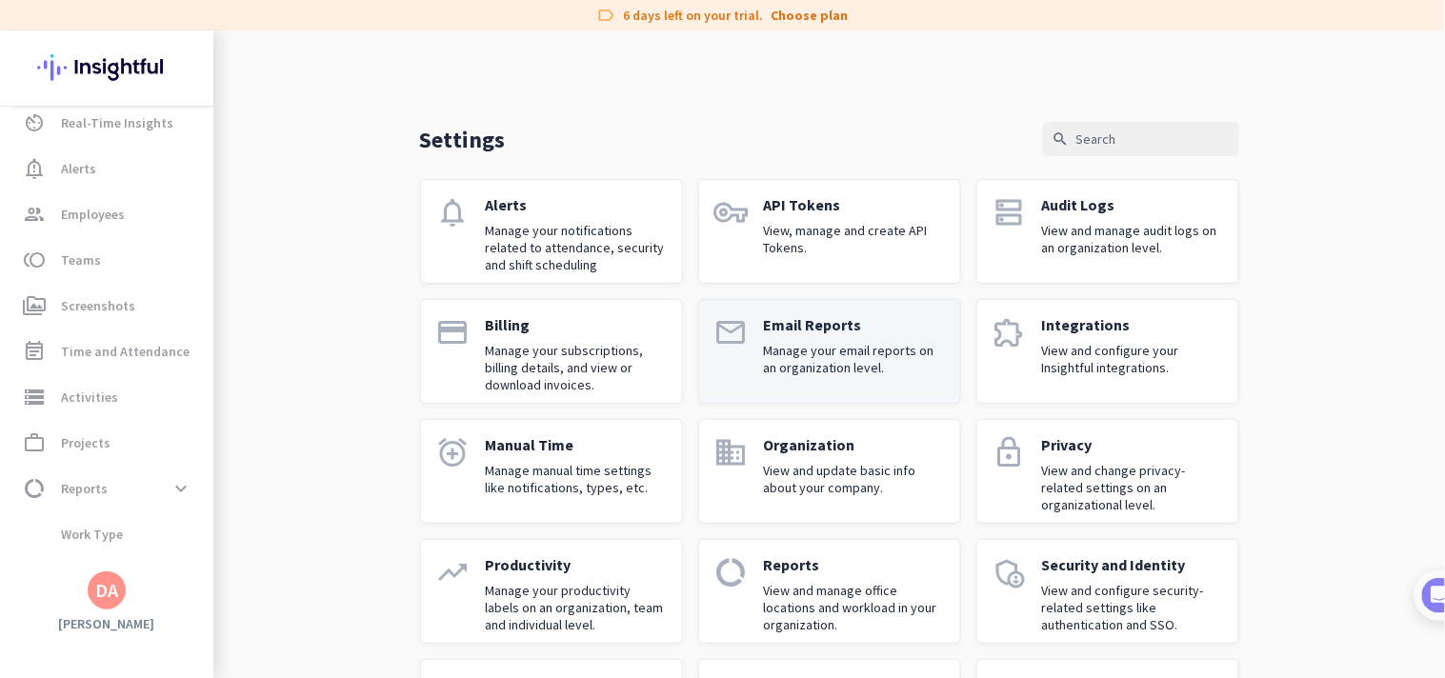
scroll to position [52, 0]
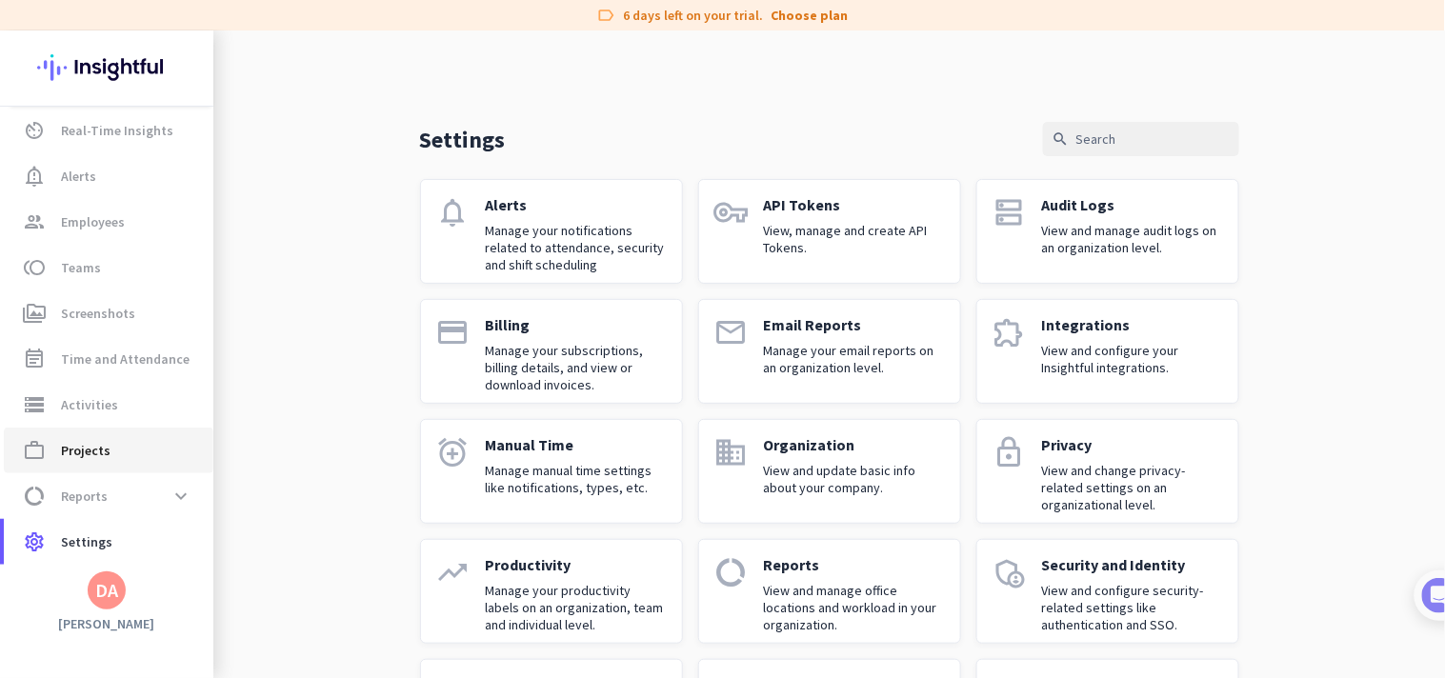
click at [70, 457] on span "Projects" at bounding box center [86, 450] width 50 height 23
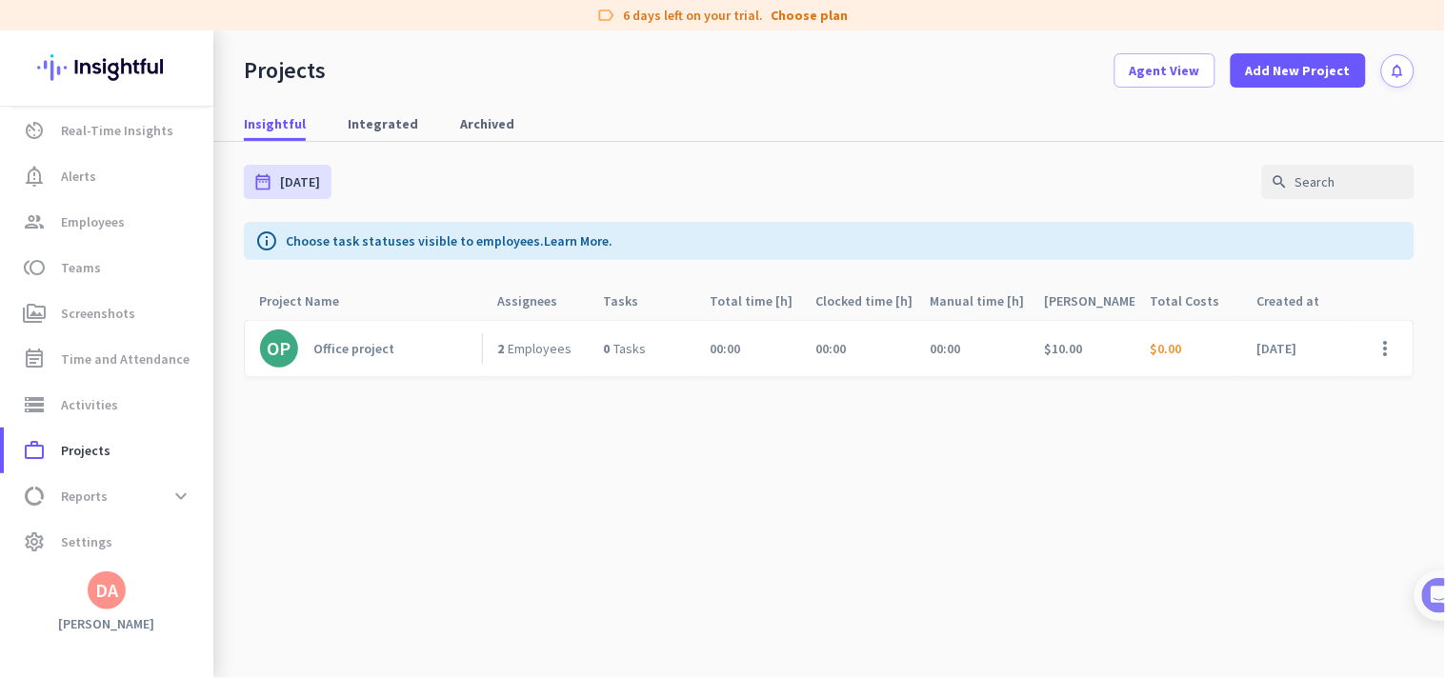
click at [279, 367] on div "OP" at bounding box center [279, 349] width 38 height 38
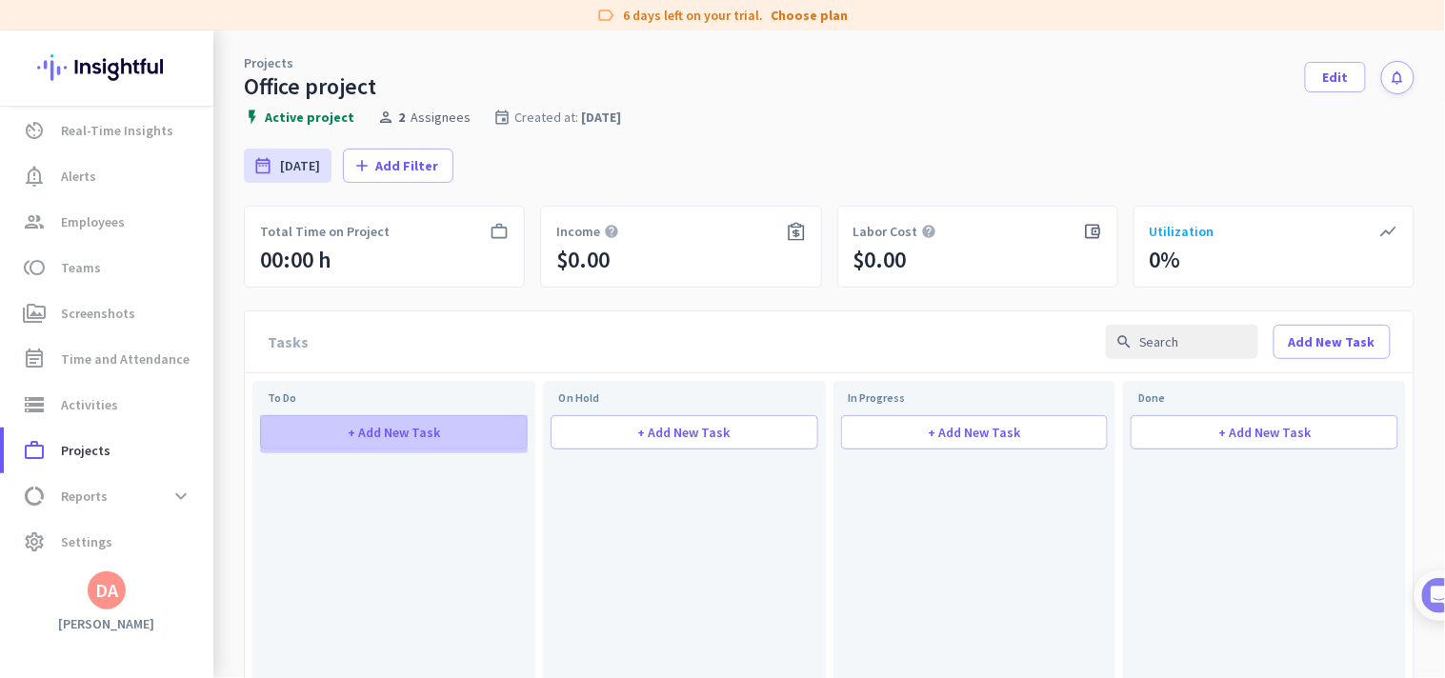
click at [422, 426] on span "+ Add New Task" at bounding box center [394, 432] width 92 height 13
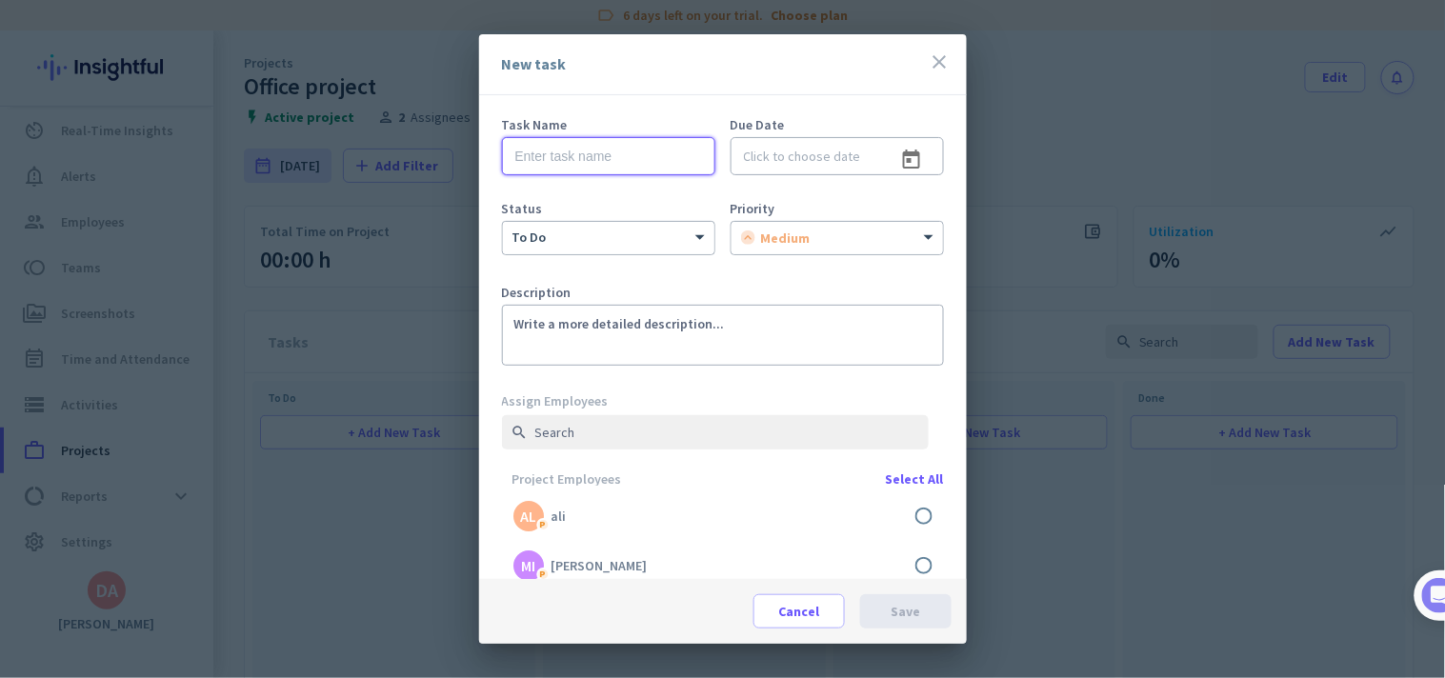
click at [652, 156] on input "text" at bounding box center [608, 156] width 213 height 38
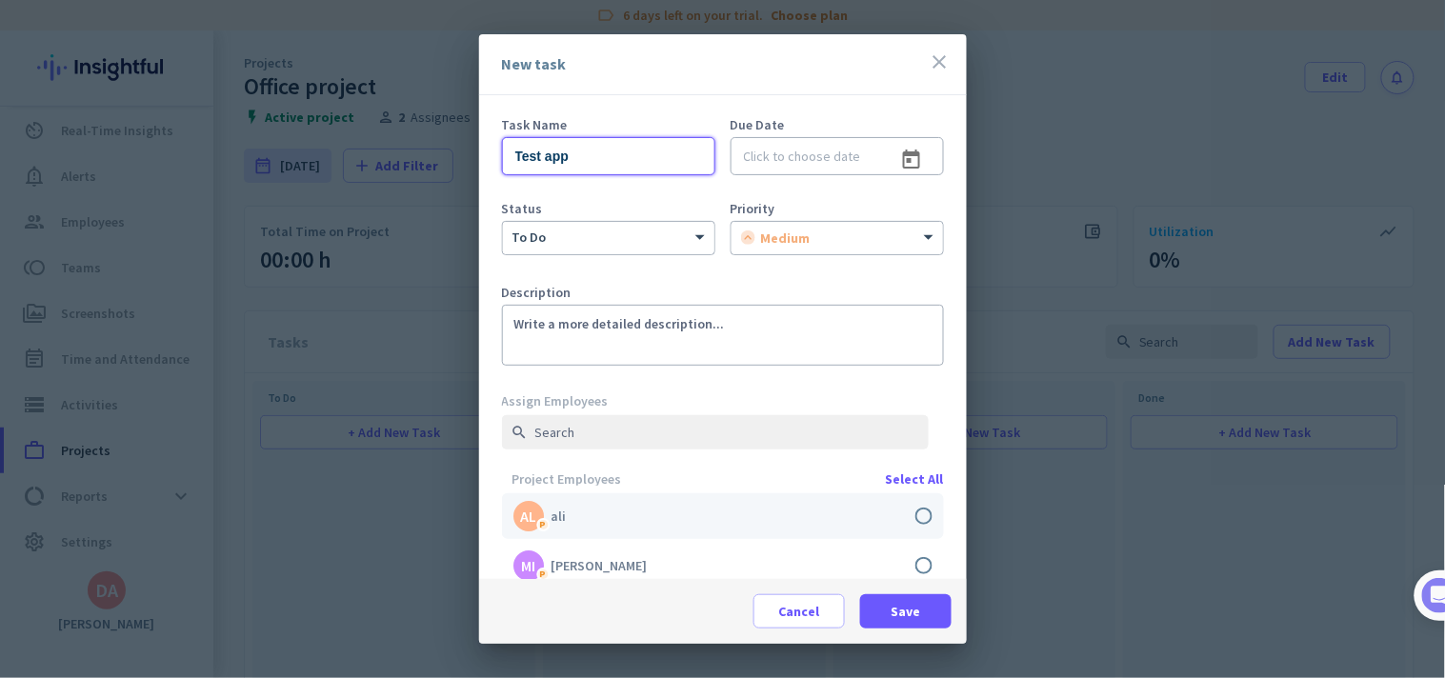
type input "Test app"
click at [793, 509] on label at bounding box center [723, 516] width 442 height 46
click at [0, 0] on input "checkbox" at bounding box center [0, 0] width 0 height 0
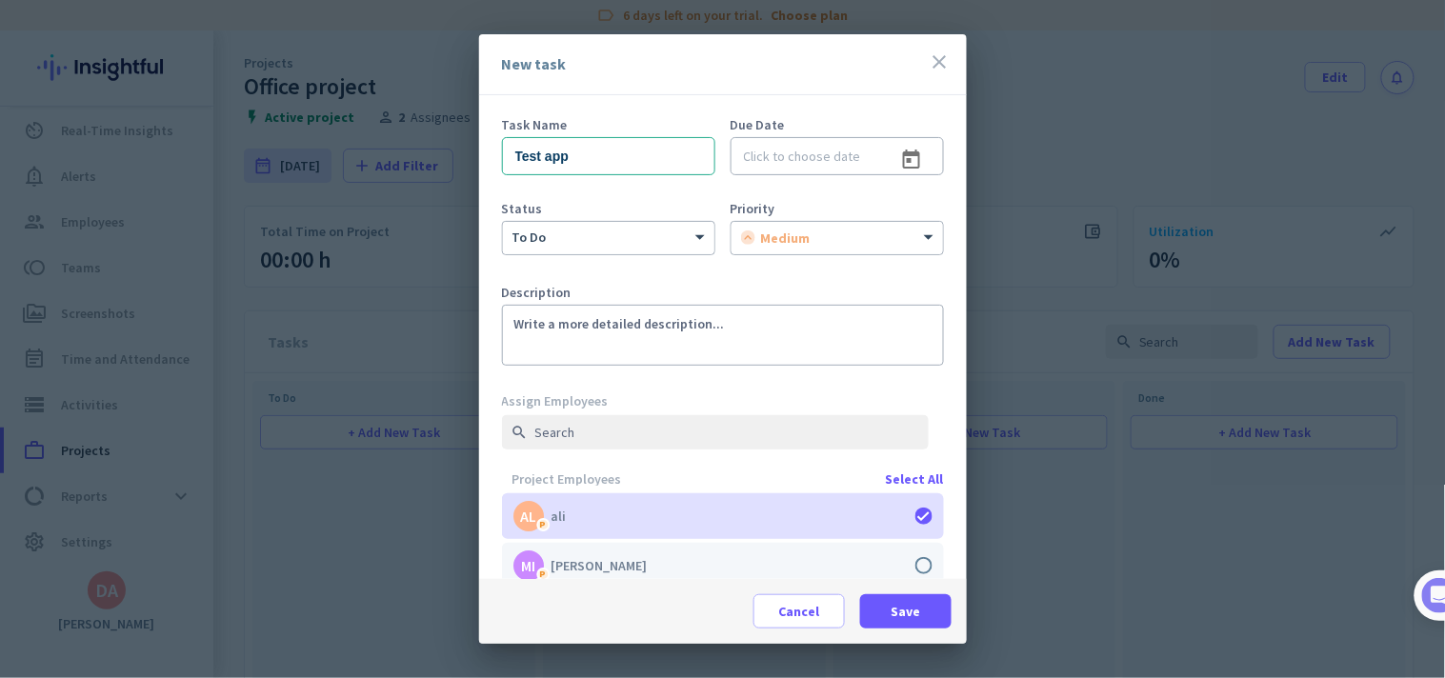
click at [817, 556] on label at bounding box center [723, 566] width 442 height 46
click at [0, 0] on input "checkbox" at bounding box center [0, 0] width 0 height 0
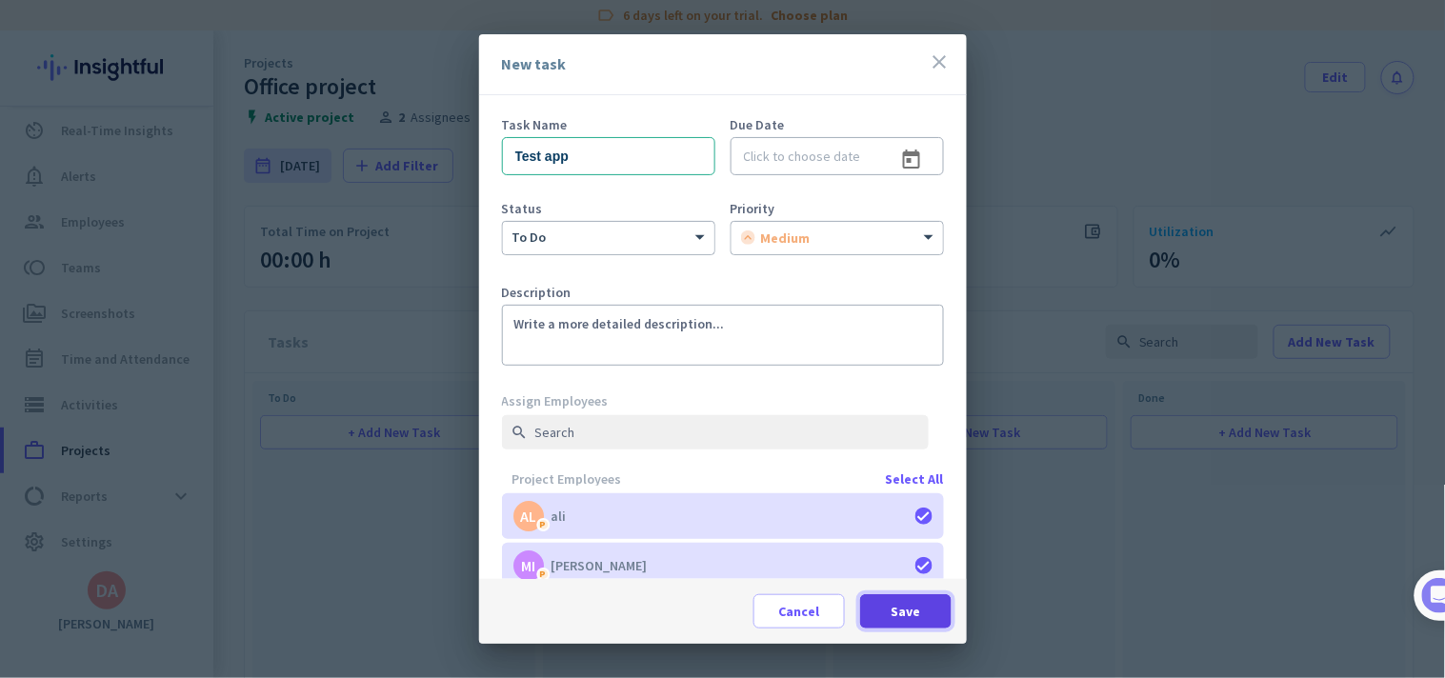
click at [903, 608] on span "Save" at bounding box center [906, 611] width 30 height 19
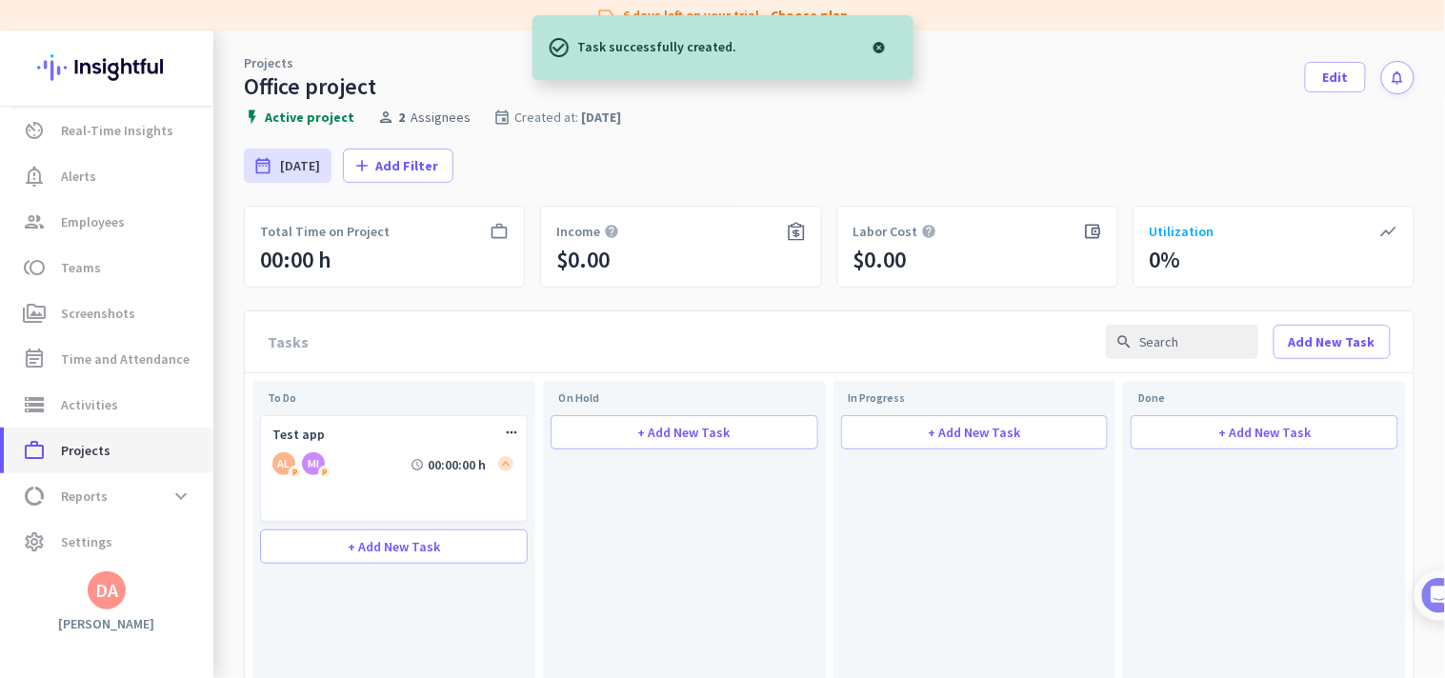
click at [102, 442] on span "Projects" at bounding box center [86, 450] width 50 height 23
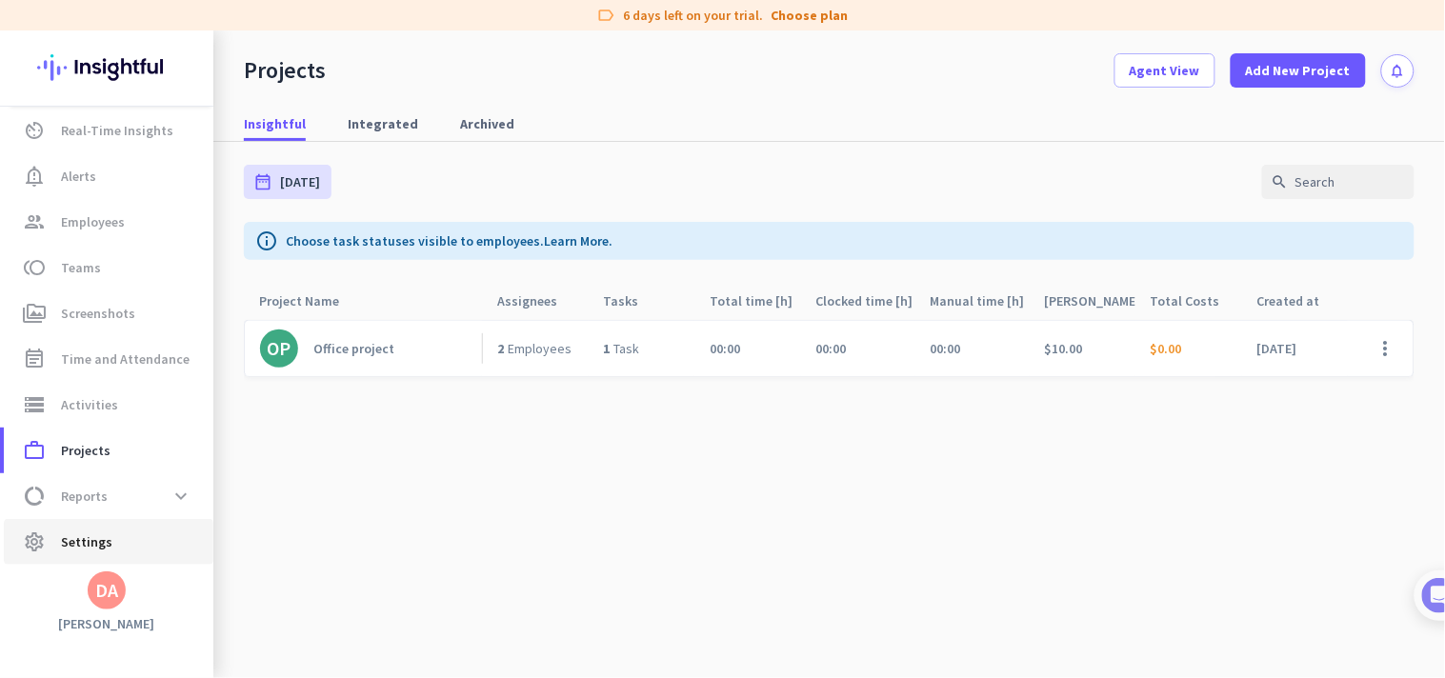
click at [109, 540] on span "settings Settings" at bounding box center [108, 542] width 179 height 23
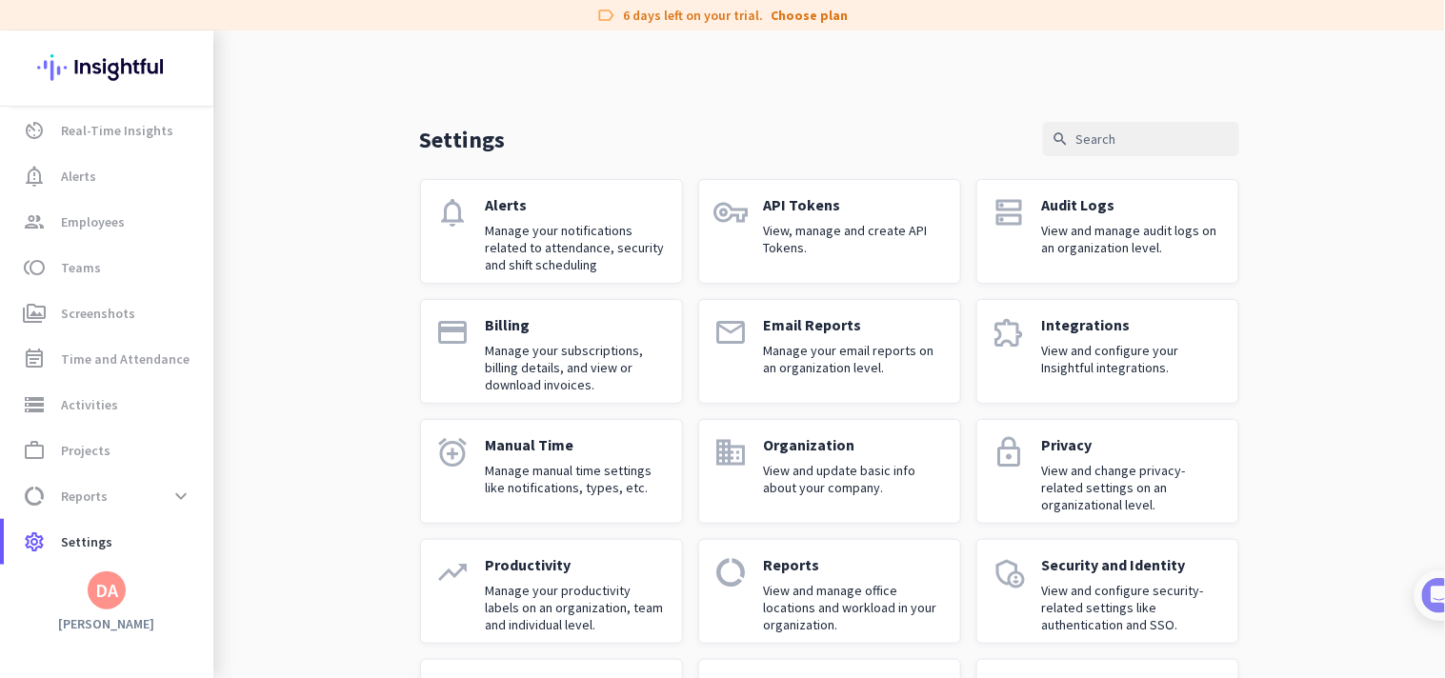
click at [543, 336] on div "Billing Manage your subscriptions, billing details, and view or download invoic…" at bounding box center [576, 351] width 181 height 72
click at [595, 371] on p "Manage your subscriptions, billing details, and view or download invoices." at bounding box center [576, 367] width 181 height 51
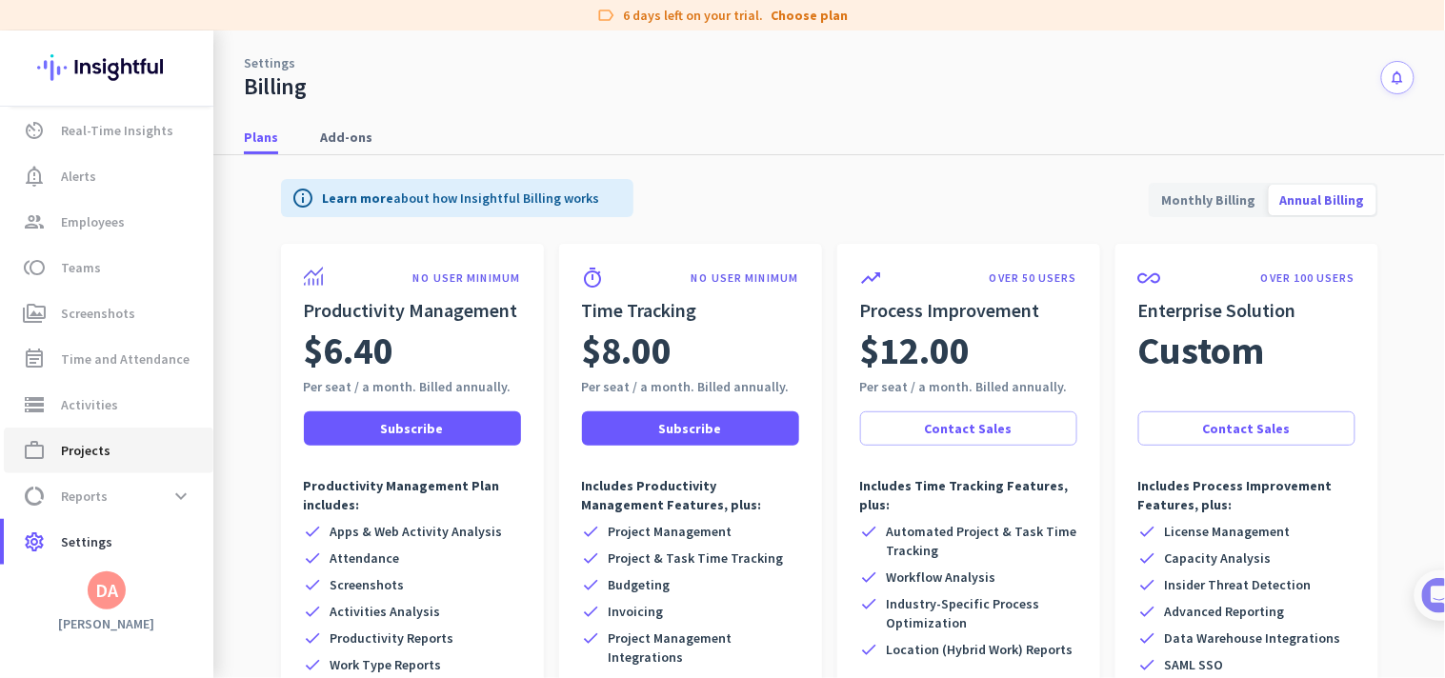
click at [71, 438] on link "work_outline Projects" at bounding box center [109, 451] width 210 height 46
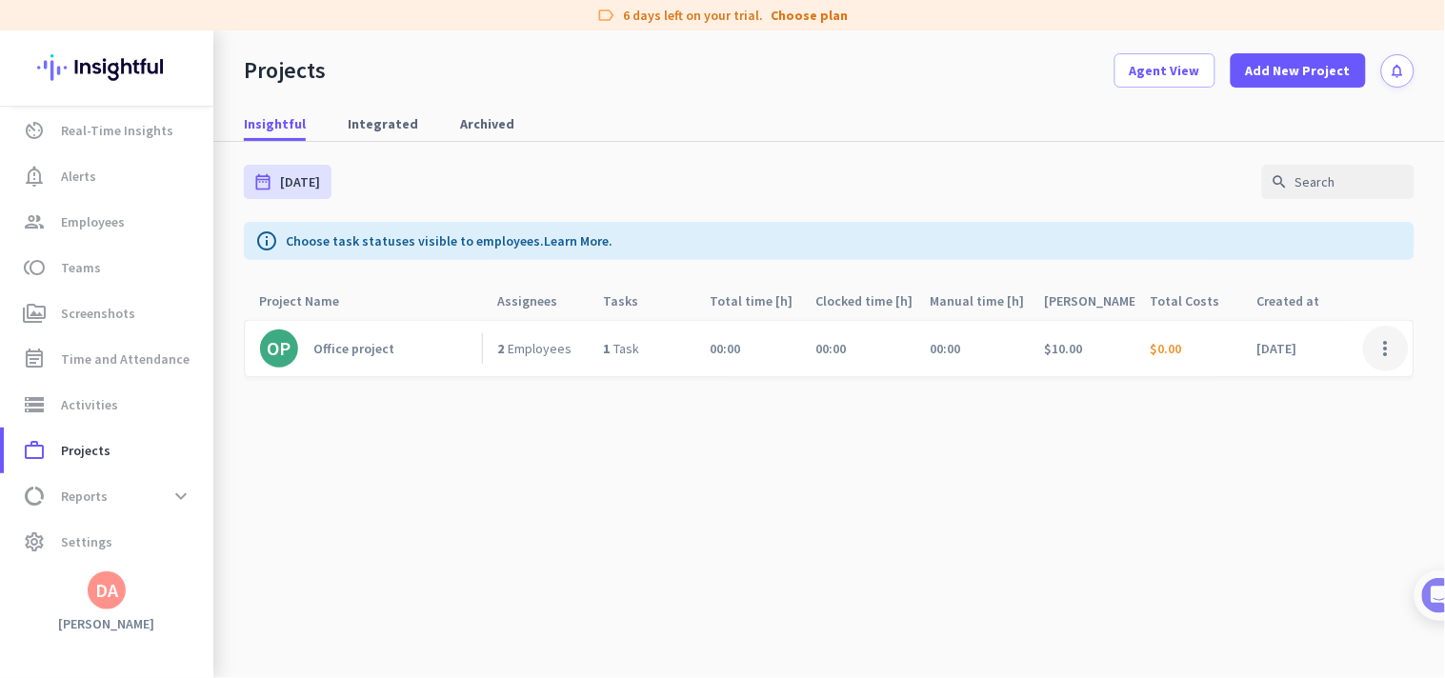
click at [1370, 349] on span at bounding box center [1386, 349] width 46 height 46
click at [1309, 389] on span "Edit" at bounding box center [1315, 388] width 24 height 17
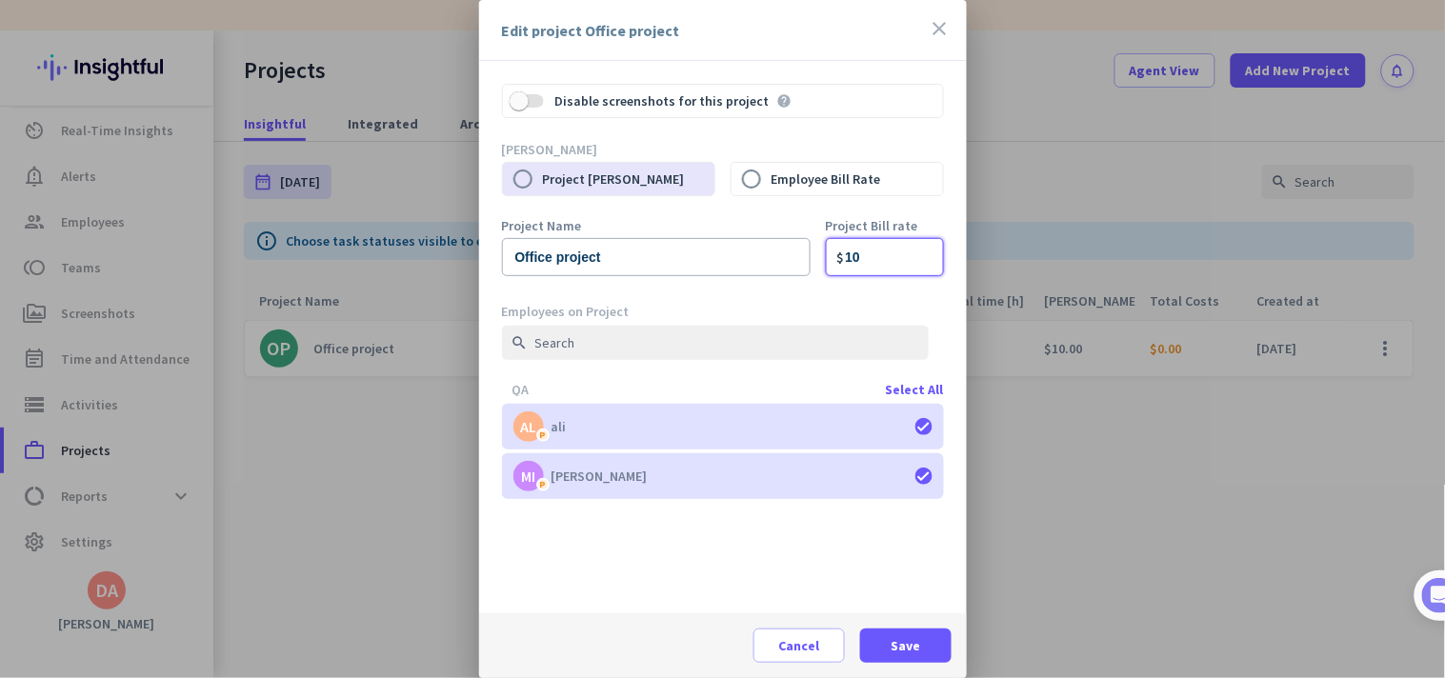
click at [870, 260] on input "10" at bounding box center [885, 257] width 118 height 38
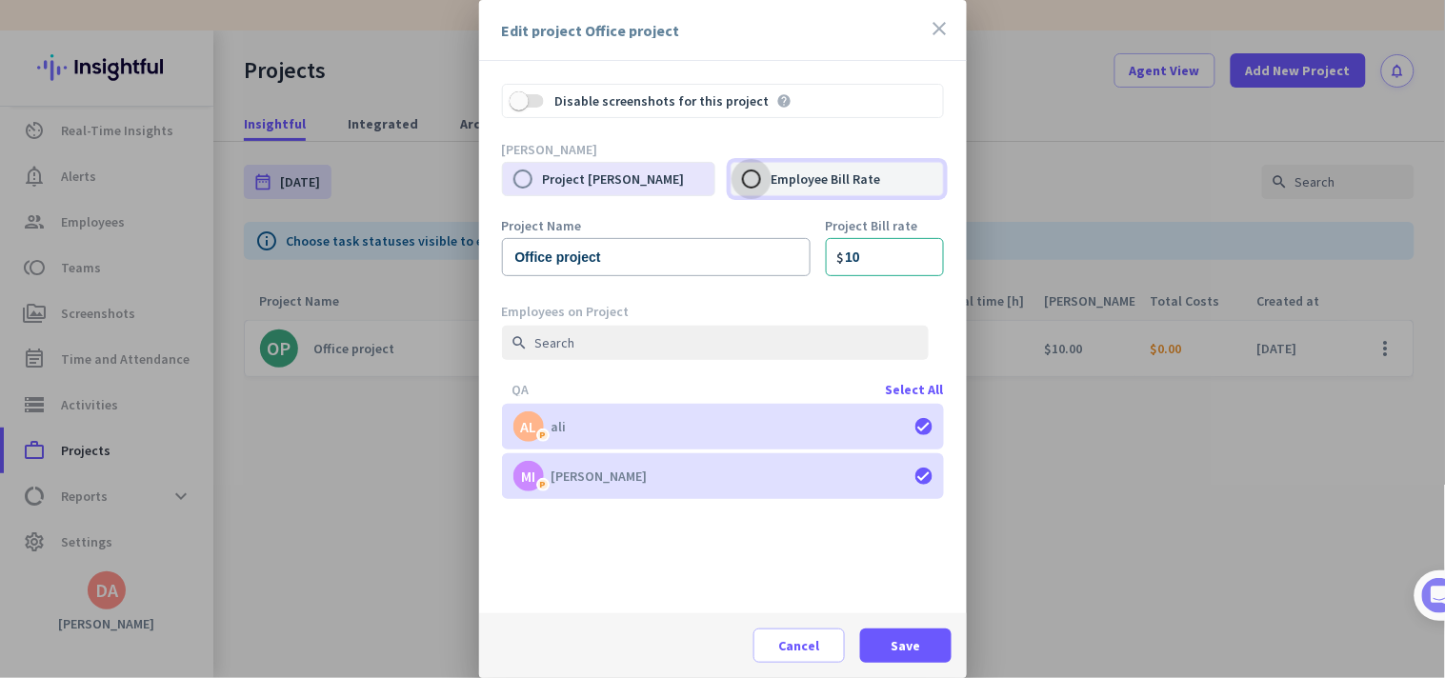
click at [755, 181] on input "Employee Bill Rate" at bounding box center [752, 179] width 40 height 40
radio input "true"
click at [626, 172] on label "Project [PERSON_NAME]" at bounding box center [628, 179] width 171 height 40
click at [543, 172] on input "Project [PERSON_NAME]" at bounding box center [523, 179] width 40 height 40
radio input "true"
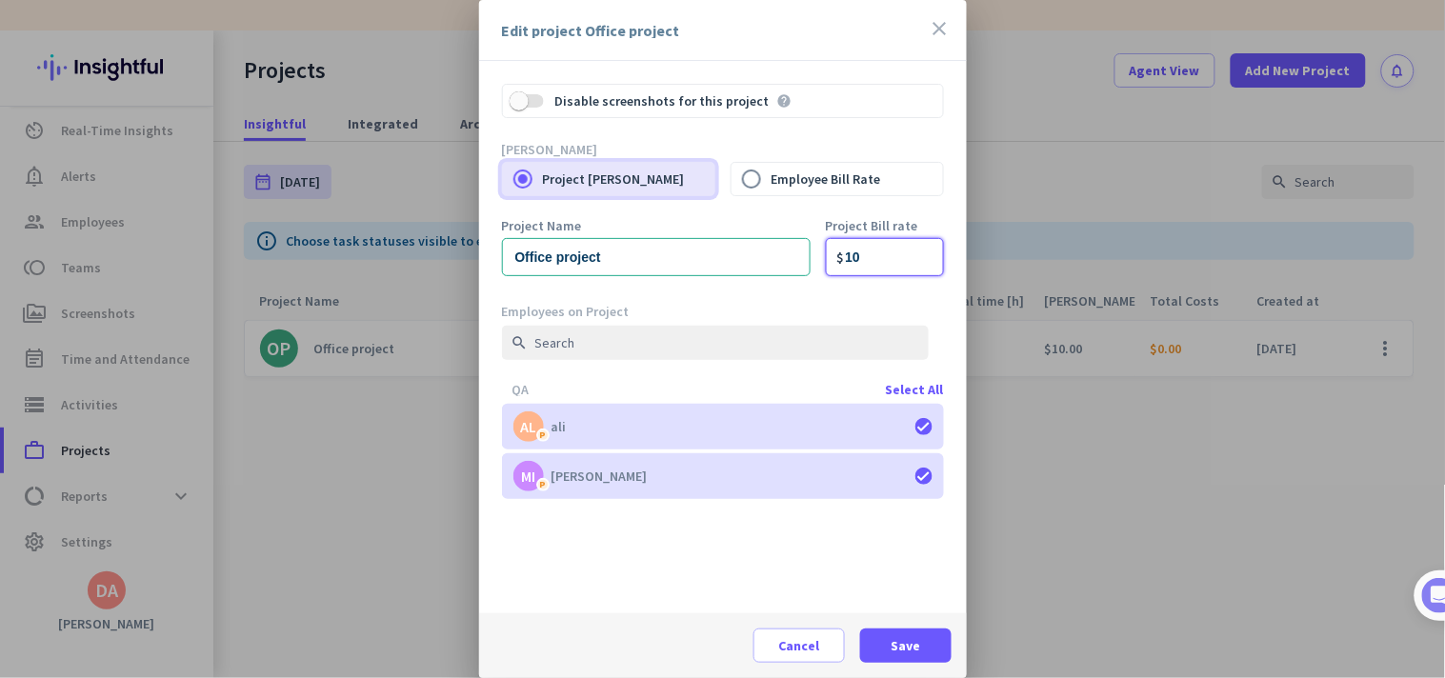
drag, startPoint x: 874, startPoint y: 261, endPoint x: 831, endPoint y: 219, distance: 60.6
click at [872, 260] on input "10" at bounding box center [885, 257] width 118 height 38
click at [811, 165] on label "Employee Bill Rate" at bounding box center [857, 179] width 171 height 40
click at [772, 165] on input "Employee Bill Rate" at bounding box center [752, 179] width 40 height 40
radio input "true"
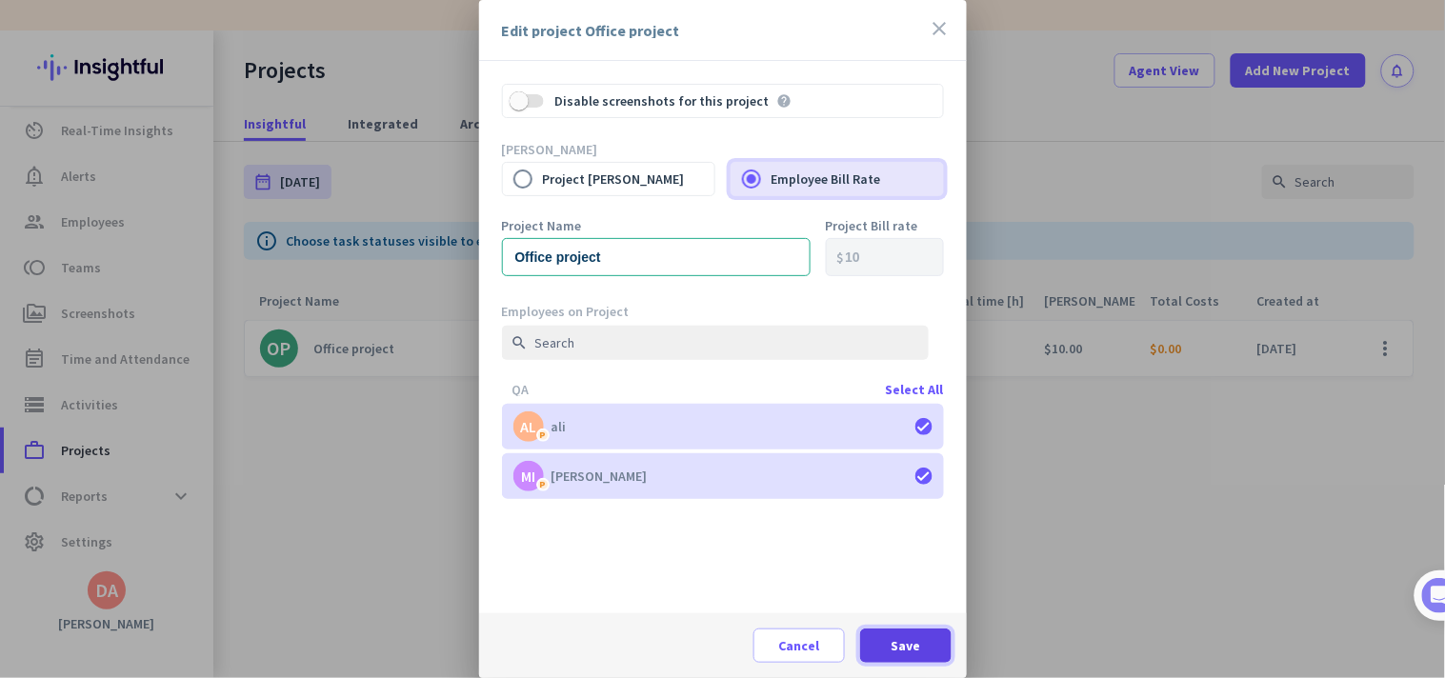
click at [873, 629] on span at bounding box center [905, 646] width 91 height 46
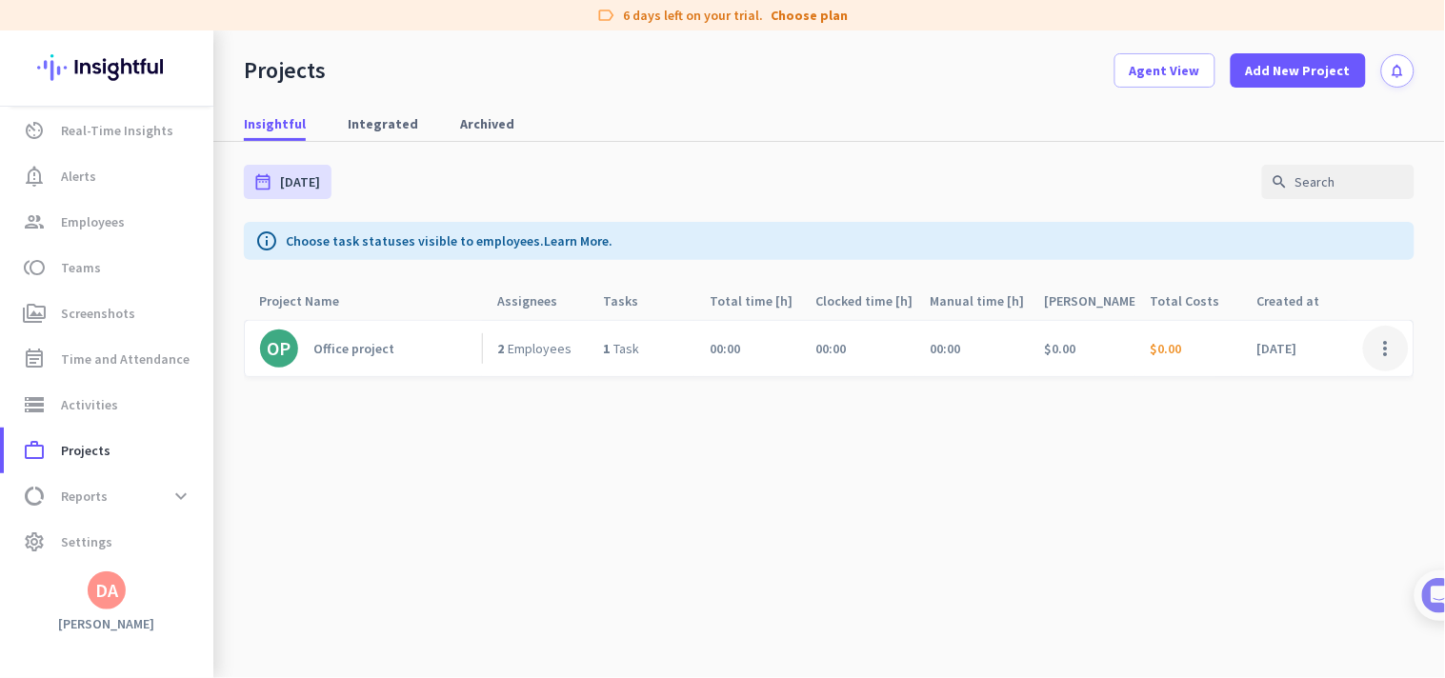
click at [1387, 362] on span at bounding box center [1386, 349] width 46 height 46
click at [1350, 385] on span "Edit" at bounding box center [1348, 388] width 91 height 19
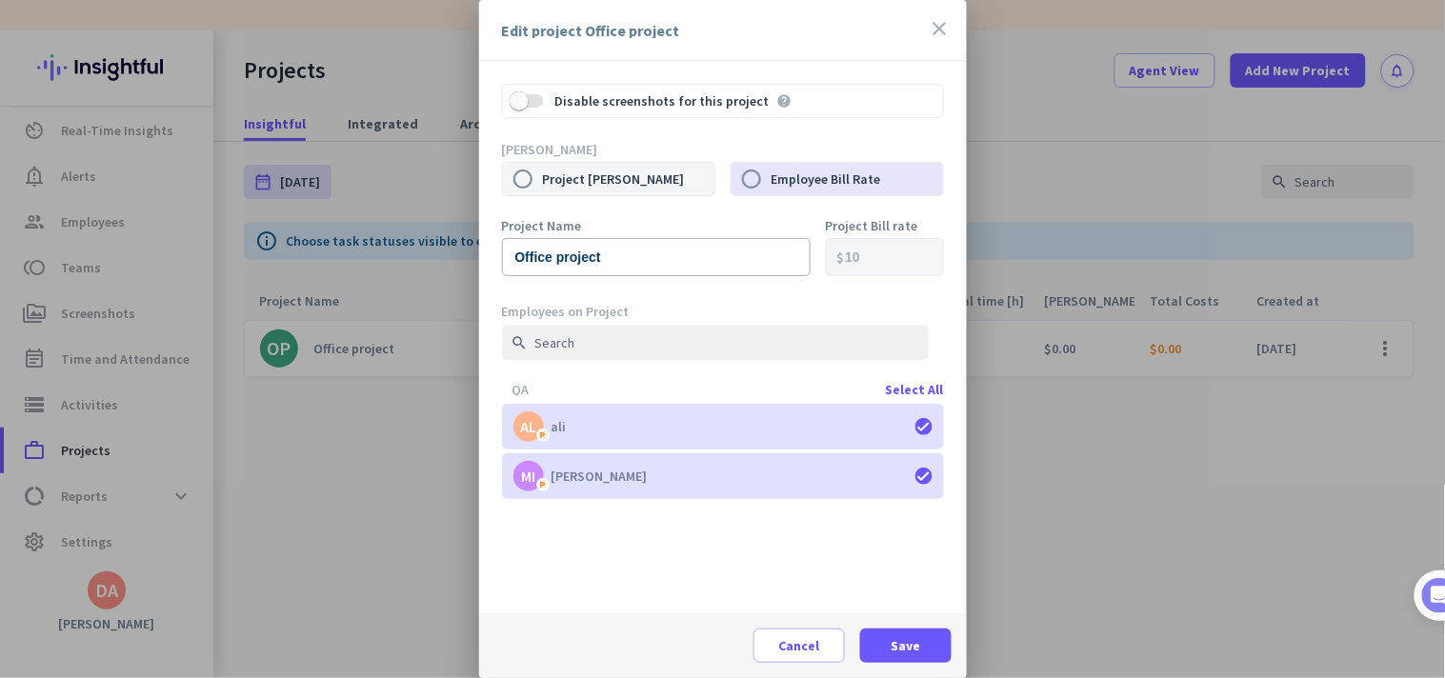
click at [592, 168] on label "Project [PERSON_NAME]" at bounding box center [628, 179] width 171 height 40
click at [543, 168] on input "Project [PERSON_NAME]" at bounding box center [523, 179] width 40 height 40
radio input "true"
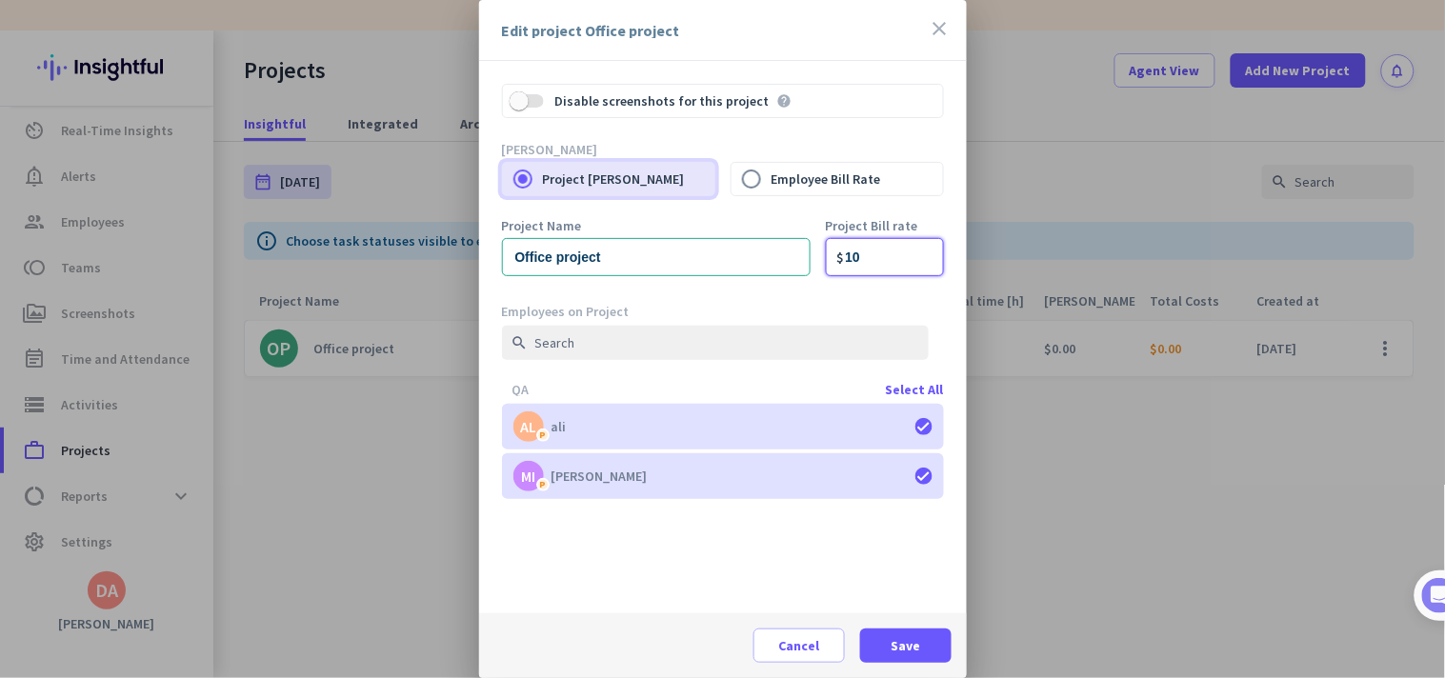
click at [872, 255] on input "10" at bounding box center [885, 257] width 118 height 38
drag, startPoint x: 872, startPoint y: 255, endPoint x: 849, endPoint y: 254, distance: 22.9
click at [849, 254] on input "10" at bounding box center [885, 257] width 118 height 38
type input "20"
click at [890, 646] on span at bounding box center [905, 646] width 91 height 46
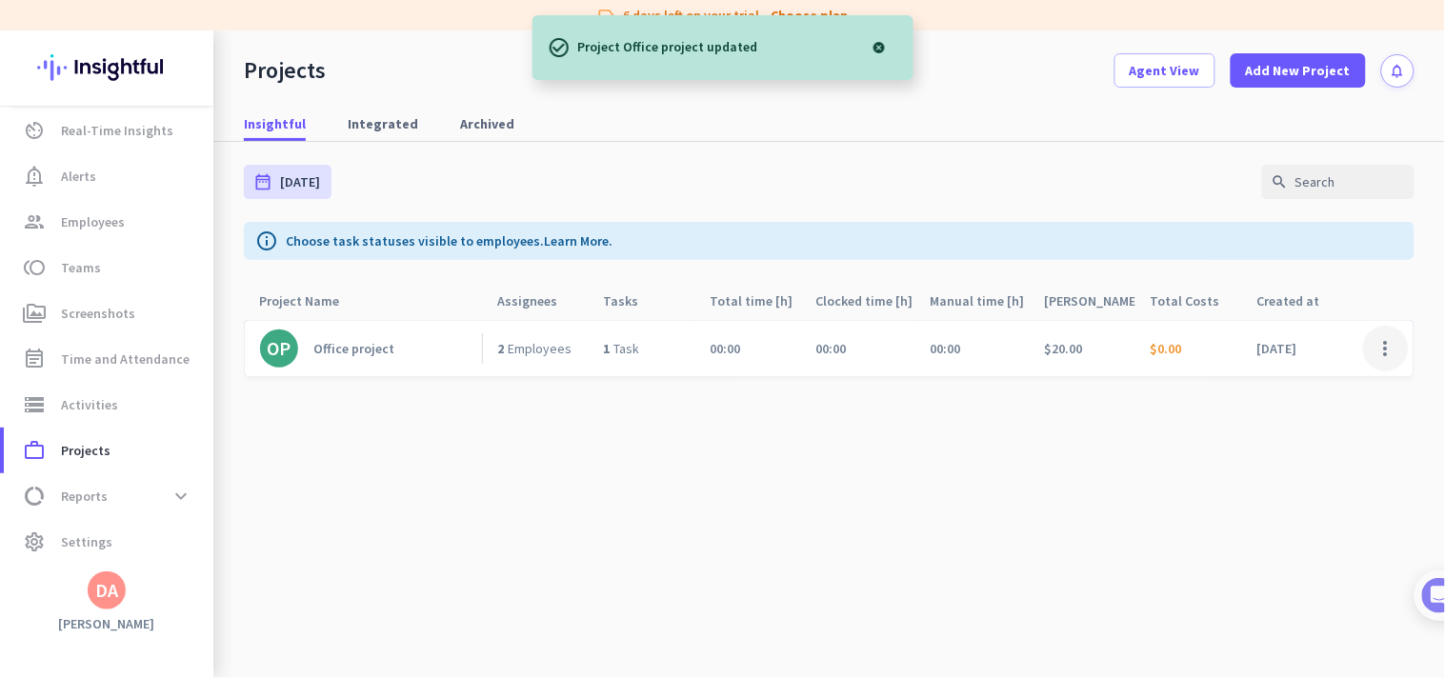
click at [1378, 358] on span at bounding box center [1386, 349] width 46 height 46
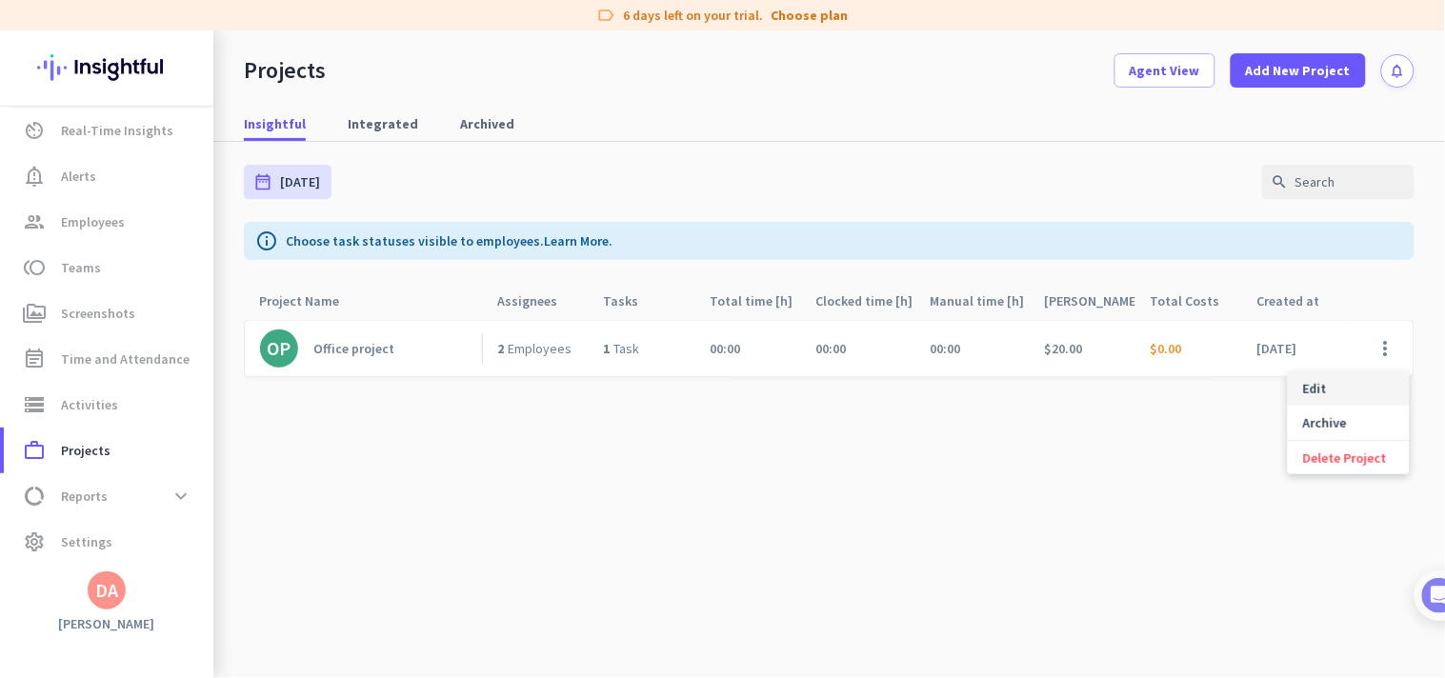
click at [1349, 391] on span "Edit" at bounding box center [1348, 388] width 91 height 19
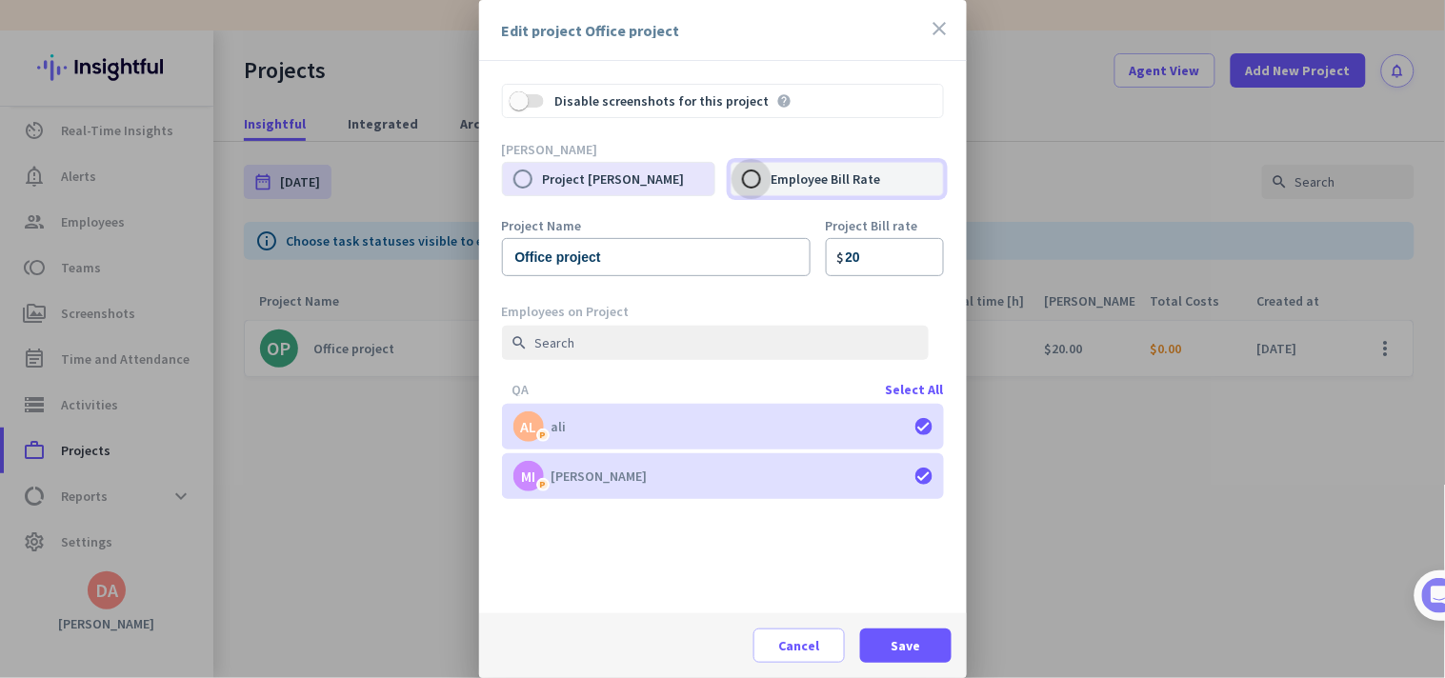
click at [745, 174] on input "Employee Bill Rate" at bounding box center [752, 179] width 40 height 40
radio input "true"
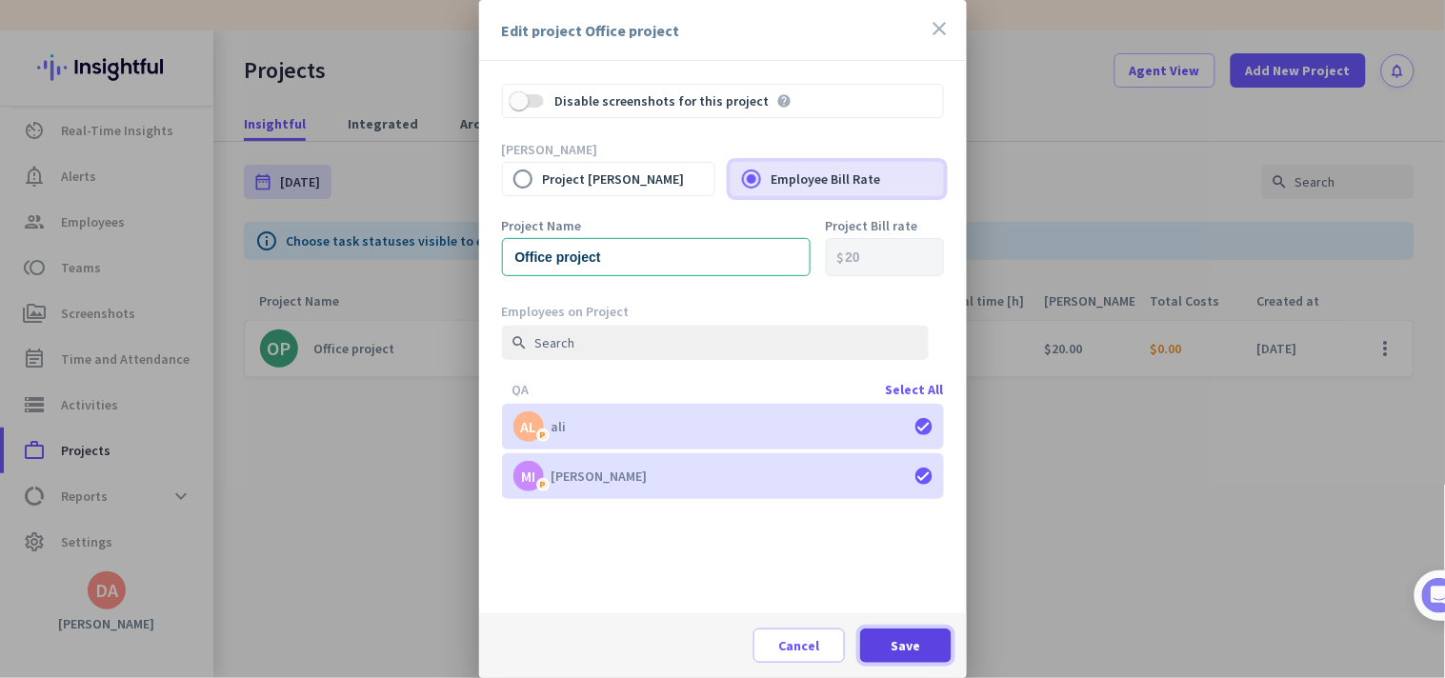
click at [888, 643] on span at bounding box center [905, 646] width 91 height 46
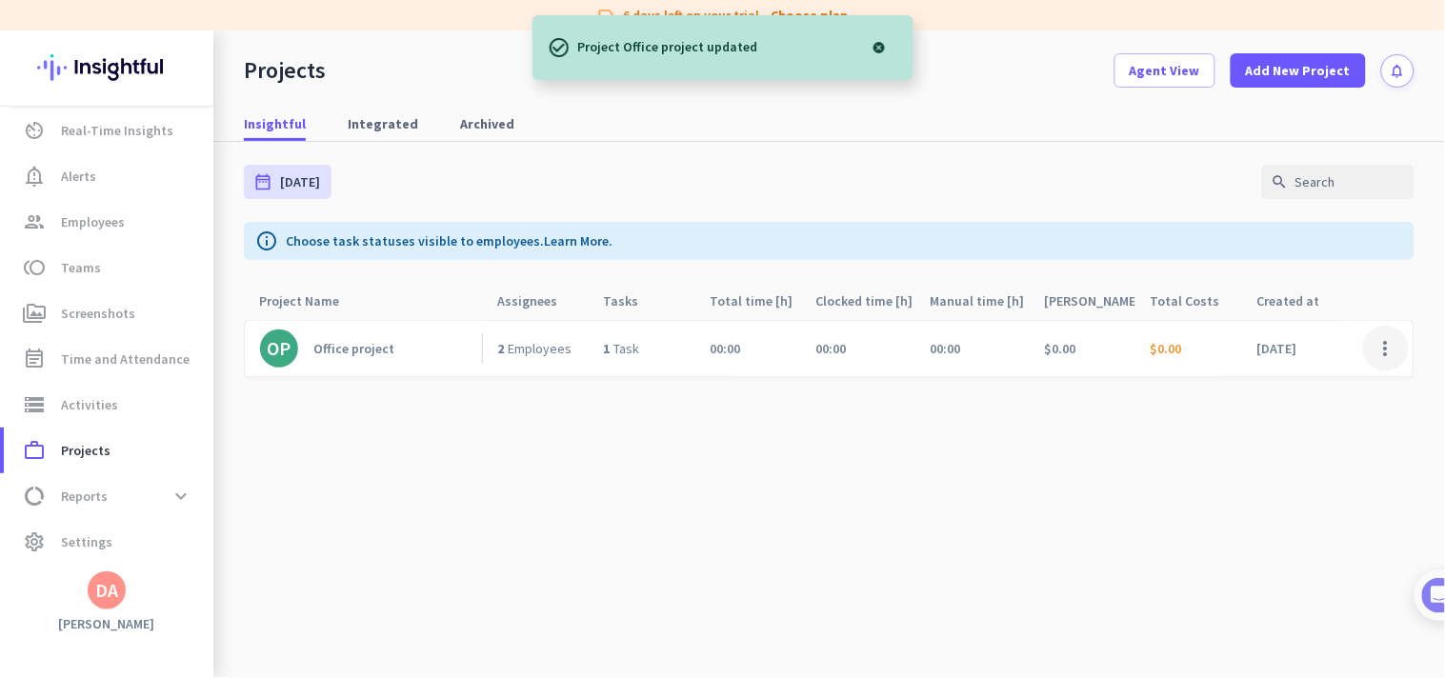
click at [1388, 347] on span at bounding box center [1386, 349] width 46 height 46
click at [1326, 389] on span "Edit" at bounding box center [1348, 388] width 91 height 19
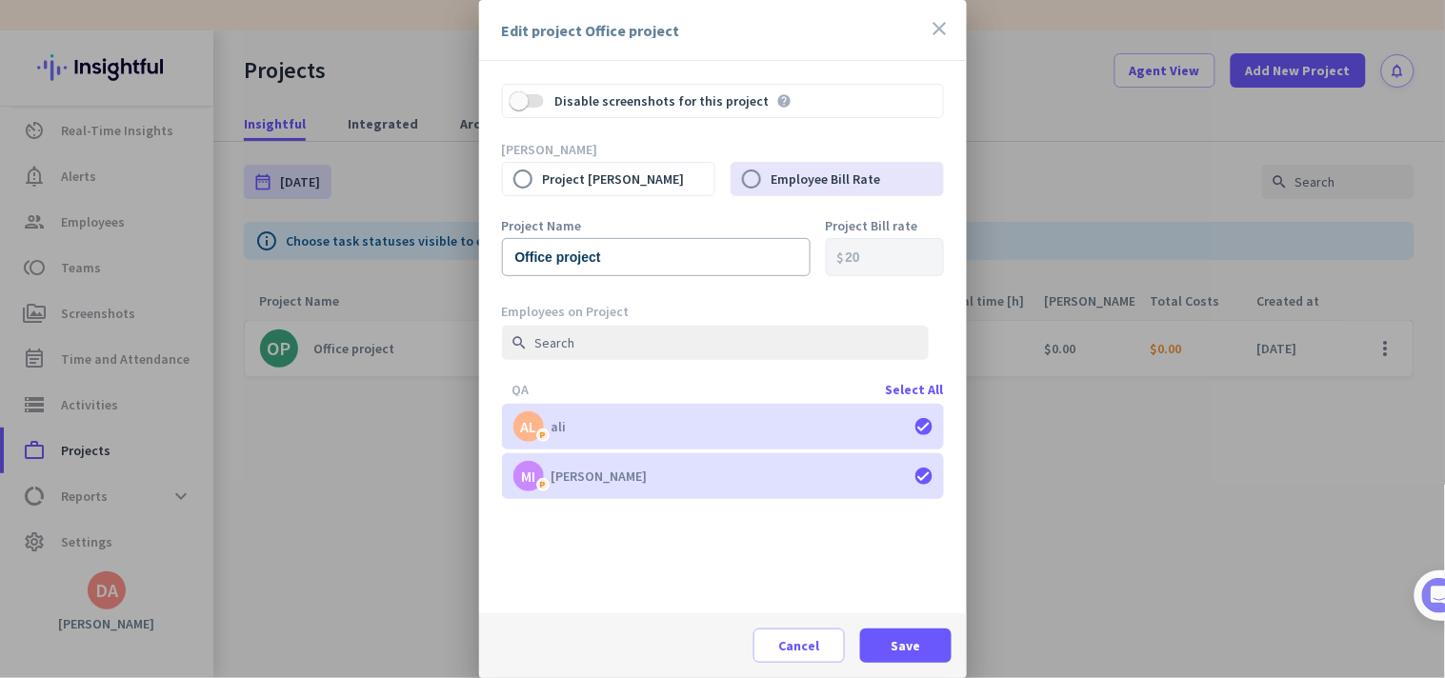
click at [838, 255] on div "$" at bounding box center [841, 257] width 8 height 13
drag, startPoint x: 838, startPoint y: 255, endPoint x: 854, endPoint y: 260, distance: 16.9
click at [840, 255] on div "$" at bounding box center [841, 257] width 8 height 13
click at [650, 191] on label "Project [PERSON_NAME]" at bounding box center [628, 179] width 171 height 40
click at [543, 191] on input "Project [PERSON_NAME]" at bounding box center [523, 179] width 40 height 40
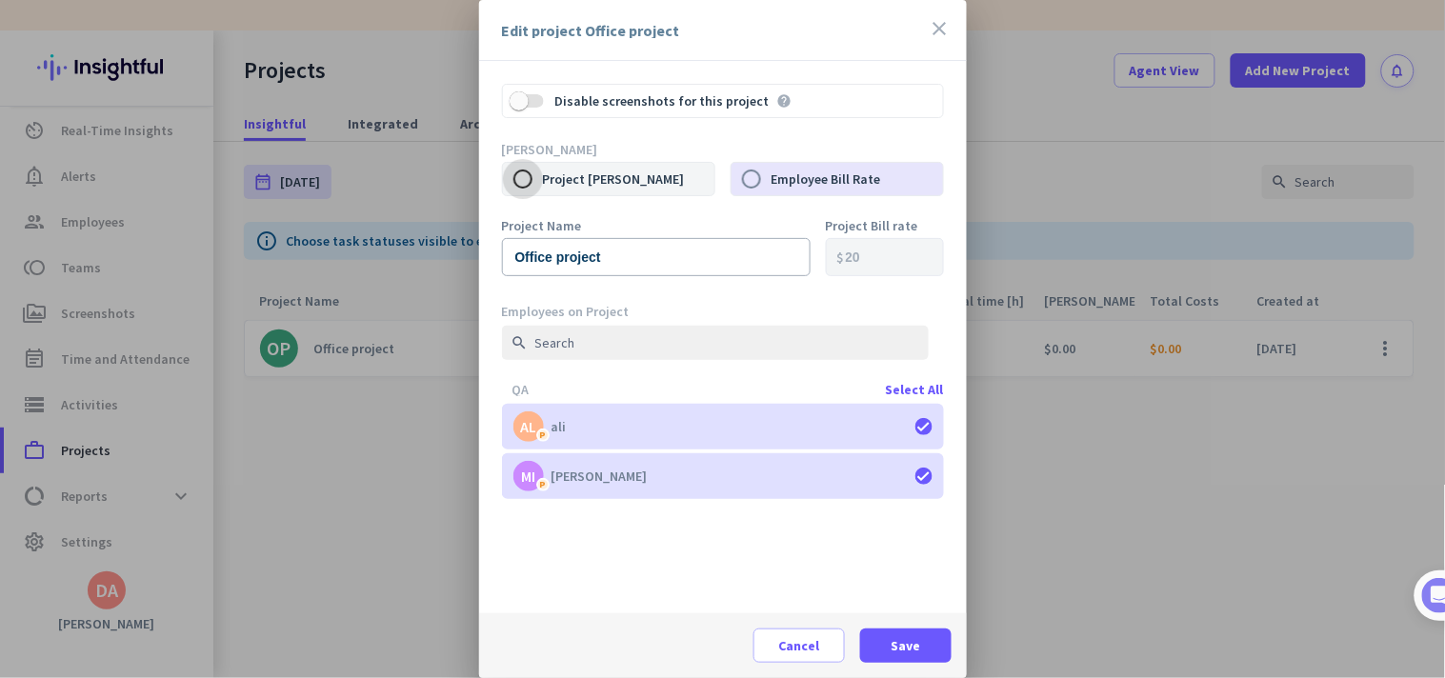
radio input "true"
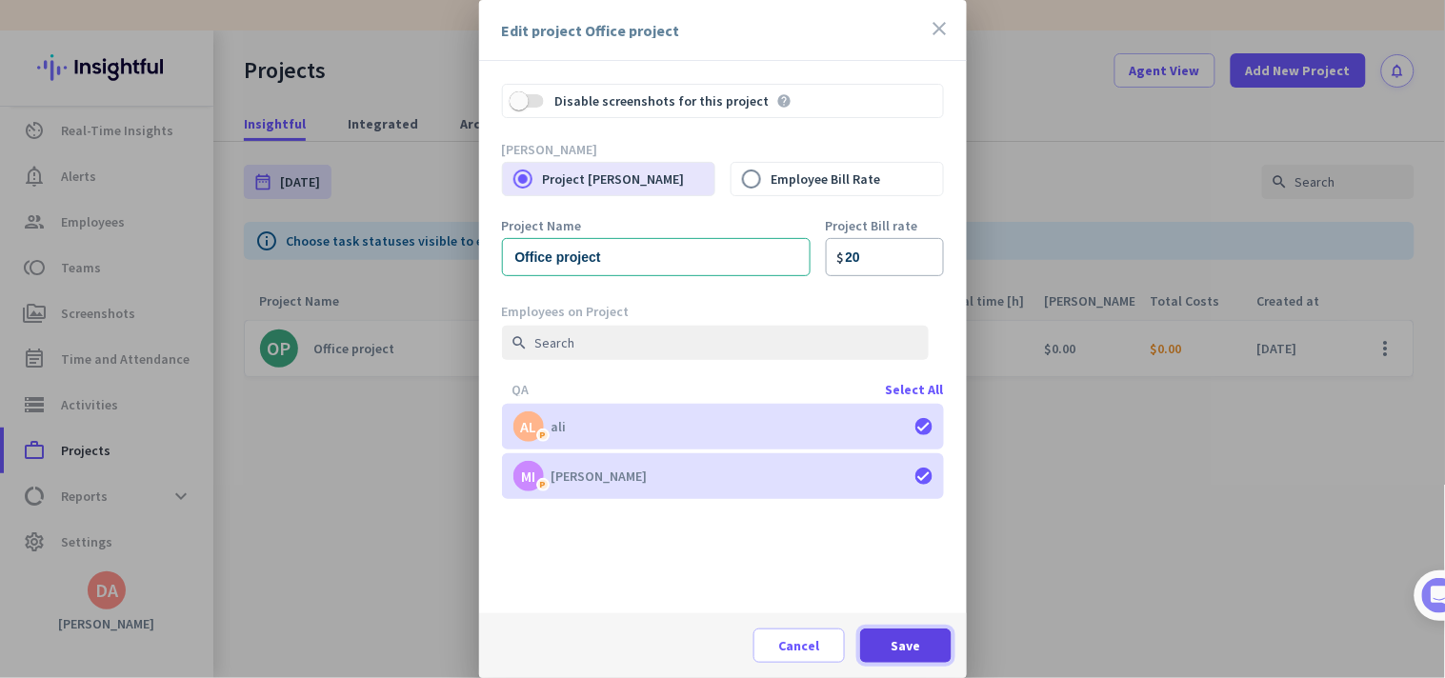
click at [873, 652] on span at bounding box center [905, 646] width 91 height 46
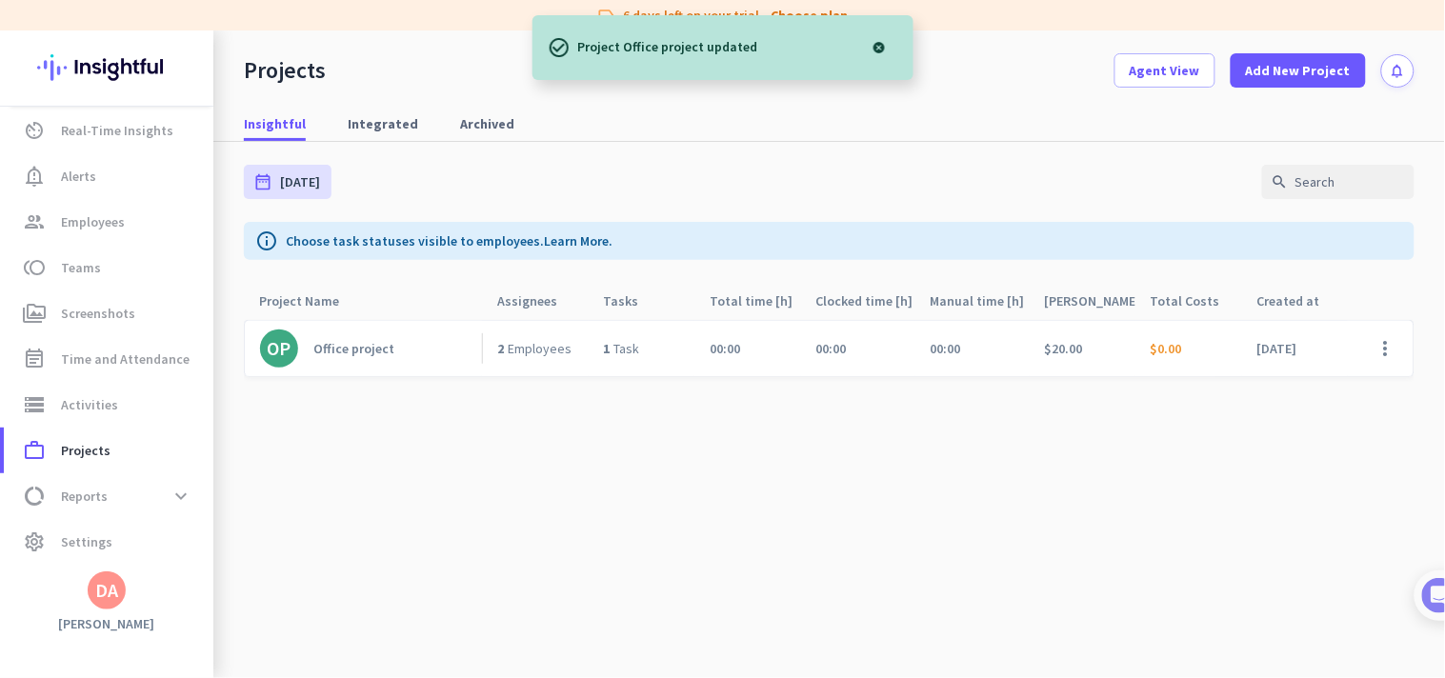
drag, startPoint x: 1089, startPoint y: 343, endPoint x: 1022, endPoint y: 356, distance: 68.0
click at [1030, 356] on div "$20.00" at bounding box center [1083, 348] width 107 height 55
click at [1030, 358] on div "$20.00" at bounding box center [1083, 348] width 107 height 55
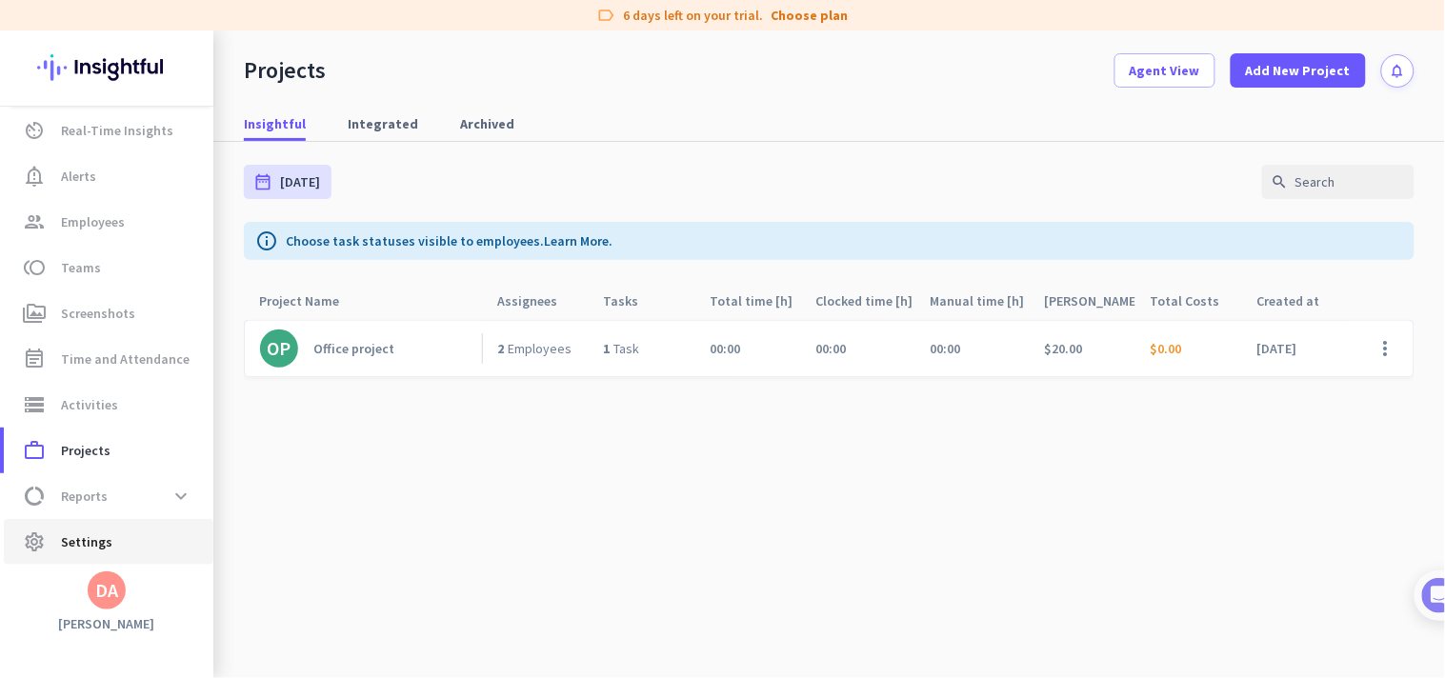
click at [69, 539] on span "Settings" at bounding box center [86, 542] width 51 height 23
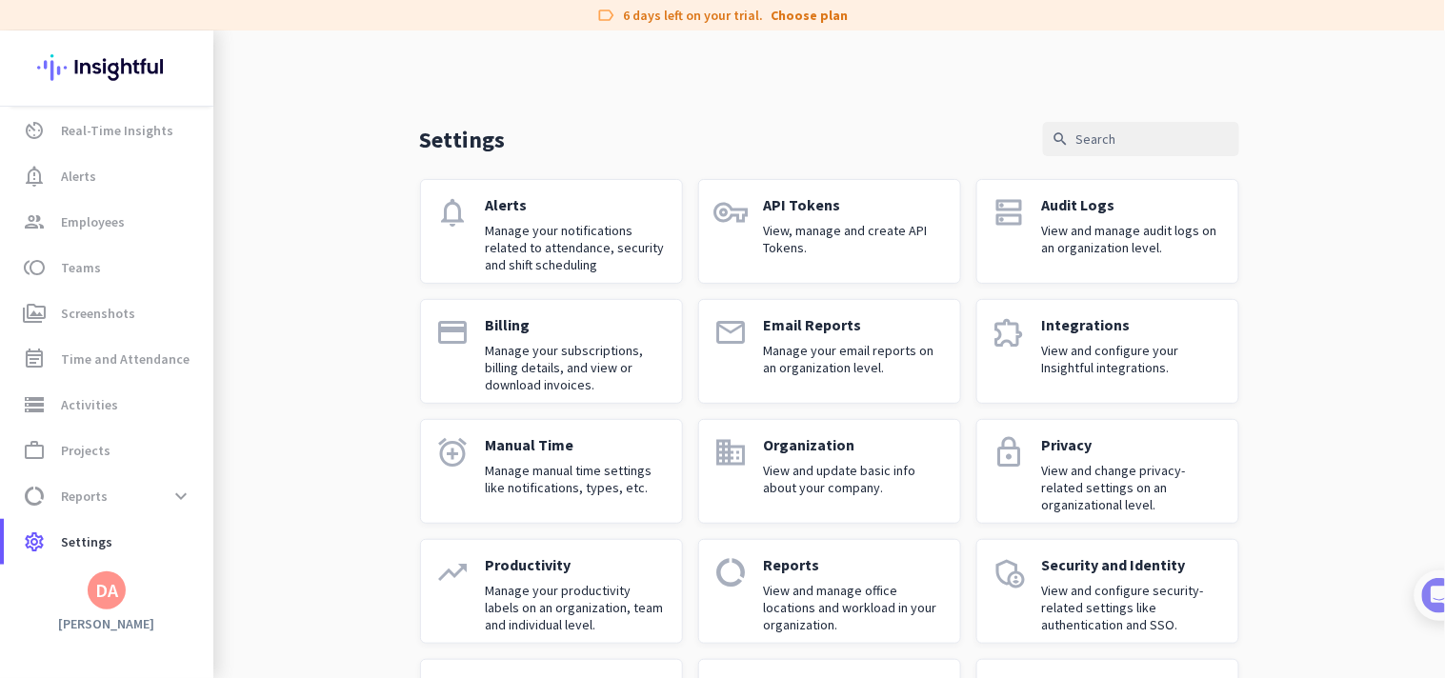
click at [566, 367] on p "Manage your subscriptions, billing details, and view or download invoices." at bounding box center [576, 367] width 181 height 51
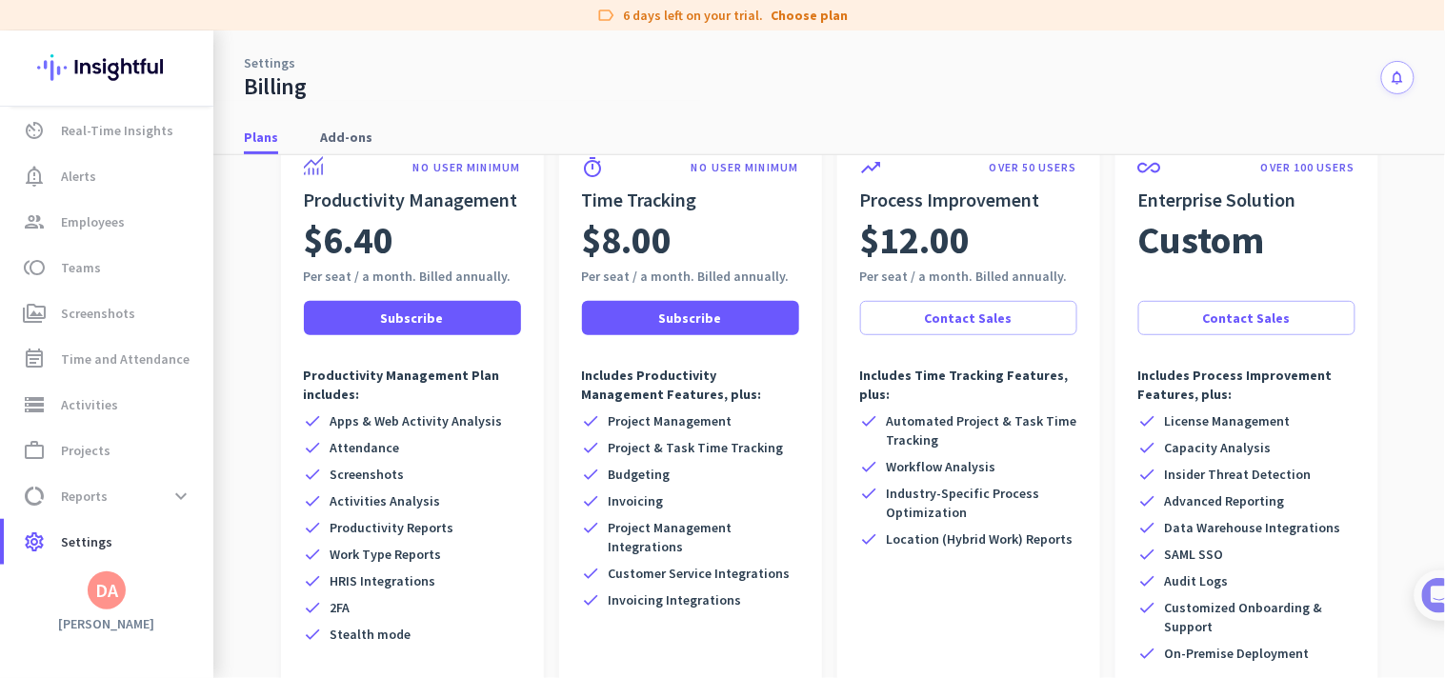
scroll to position [193, 0]
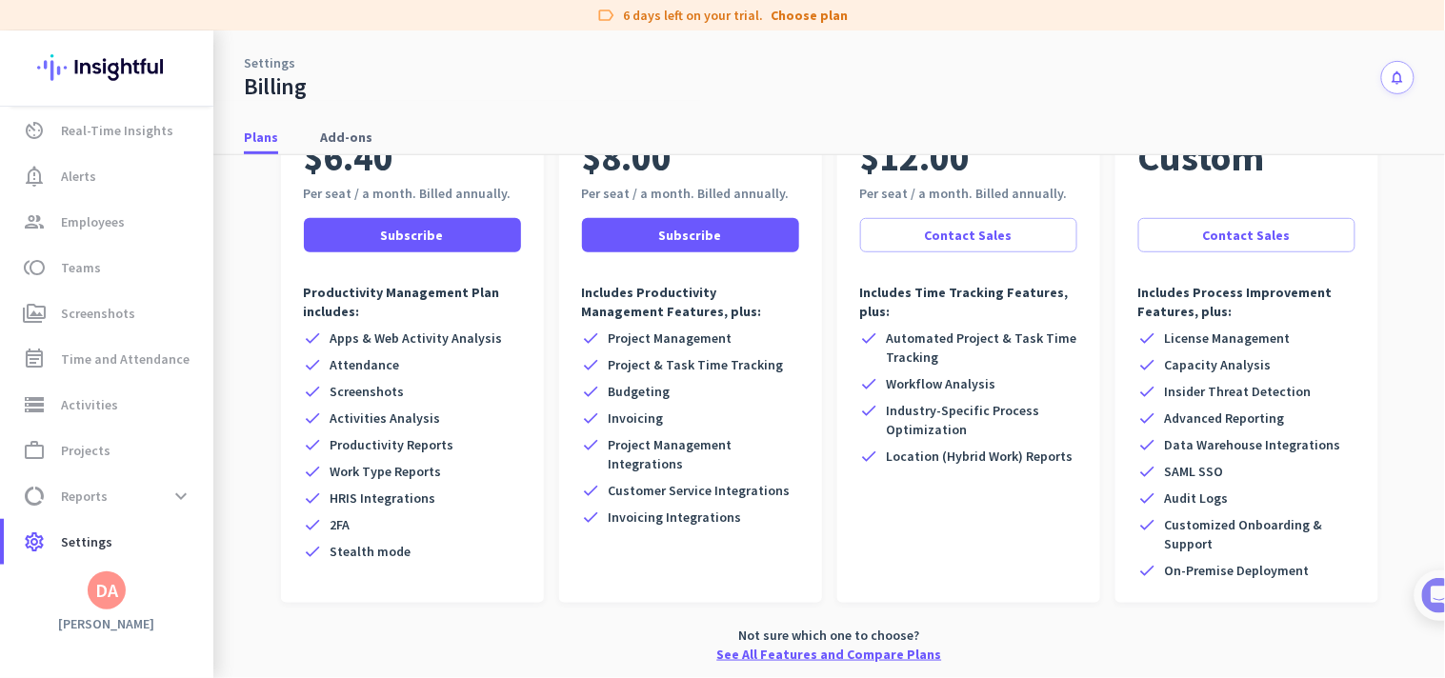
click at [858, 661] on link "See All Features and Compare Plans" at bounding box center [829, 654] width 225 height 19
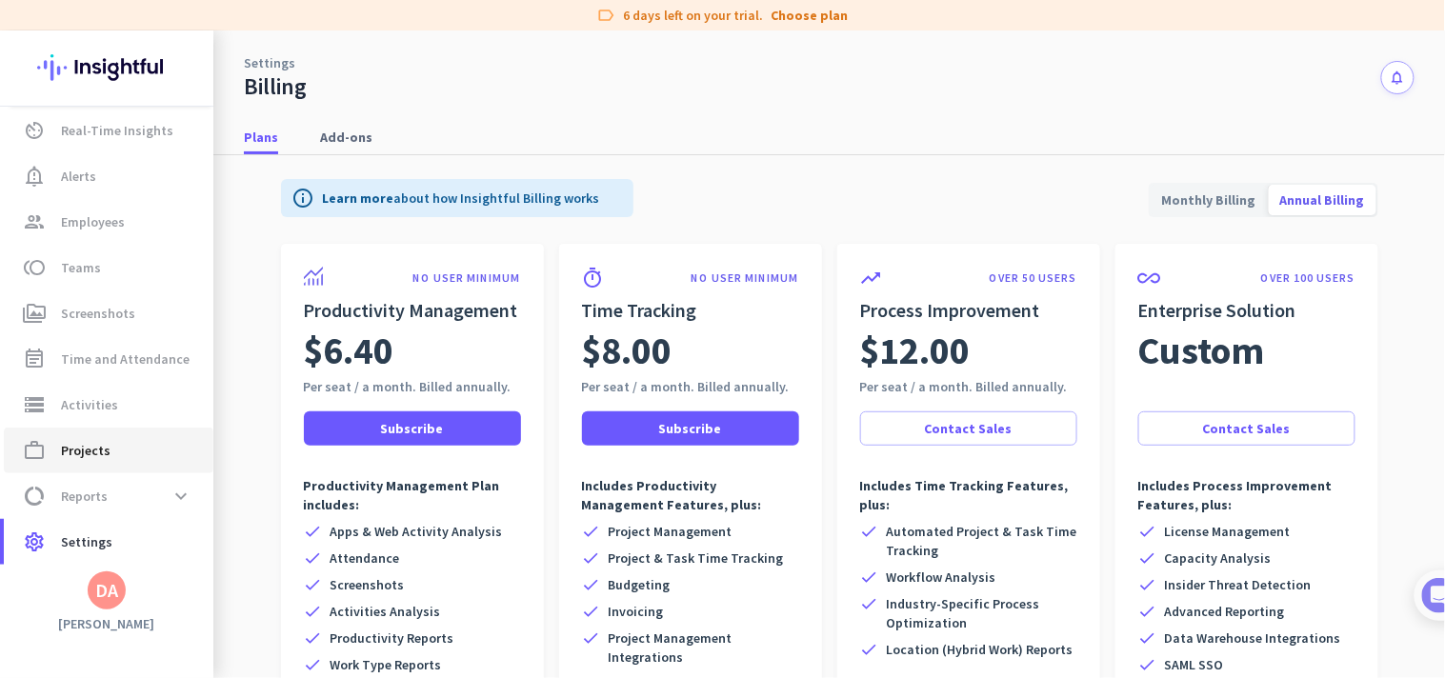
click at [90, 441] on span "Projects" at bounding box center [86, 450] width 50 height 23
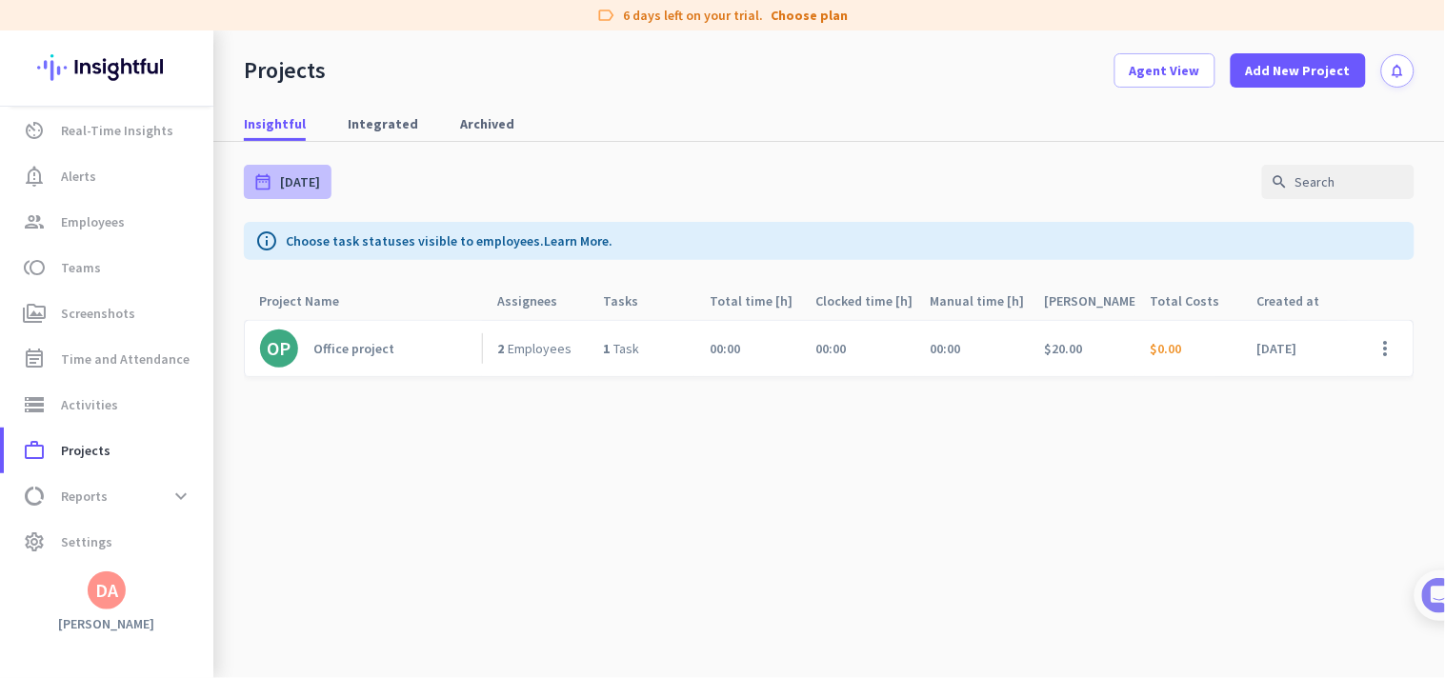
click at [283, 187] on span "[DATE]" at bounding box center [300, 181] width 40 height 19
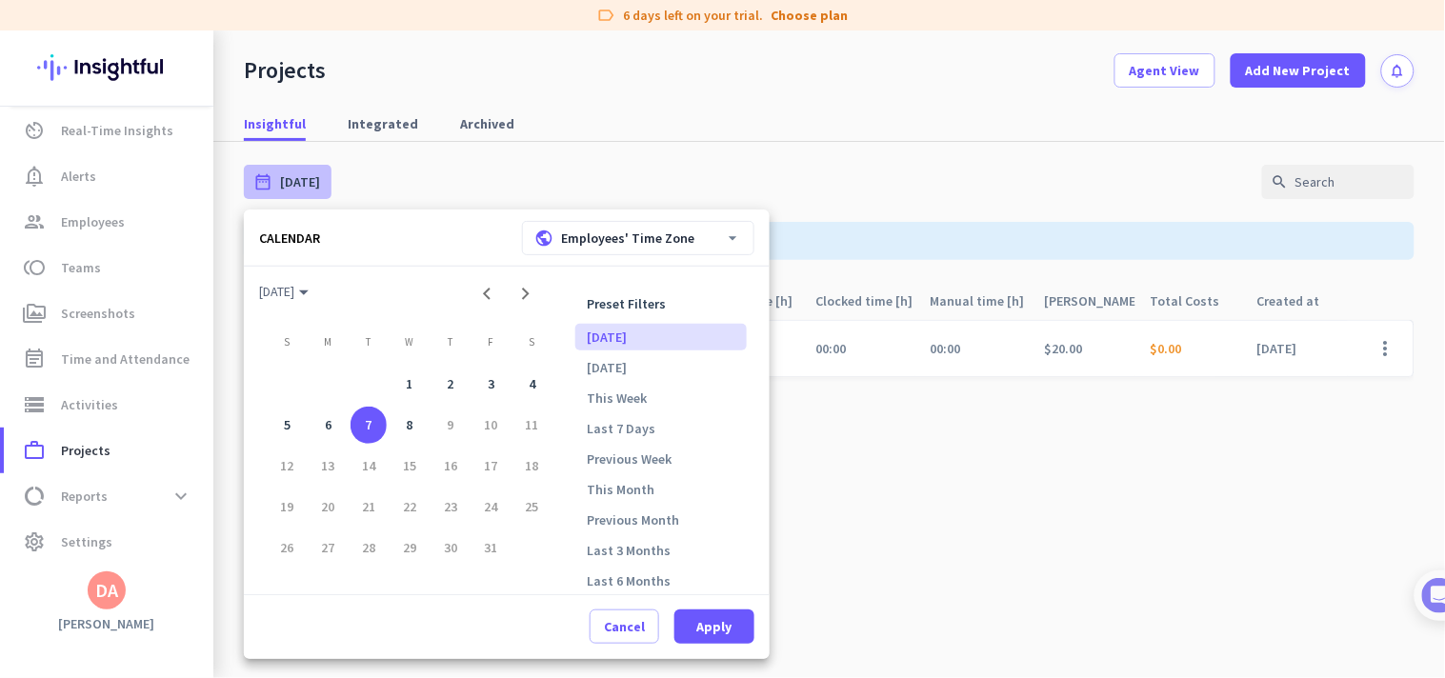
click at [369, 435] on div "7" at bounding box center [369, 425] width 37 height 37
click at [741, 620] on span at bounding box center [714, 627] width 80 height 46
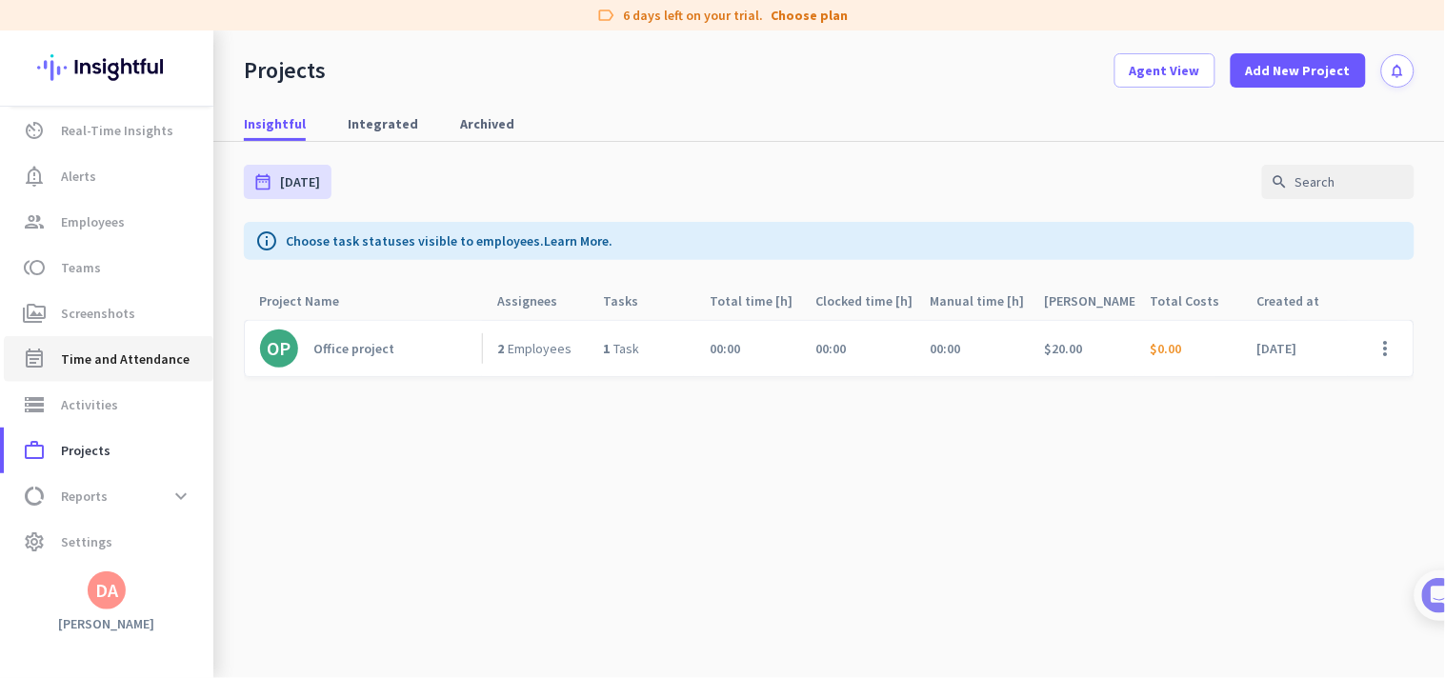
click at [128, 362] on span "Time and Attendance" at bounding box center [125, 359] width 129 height 23
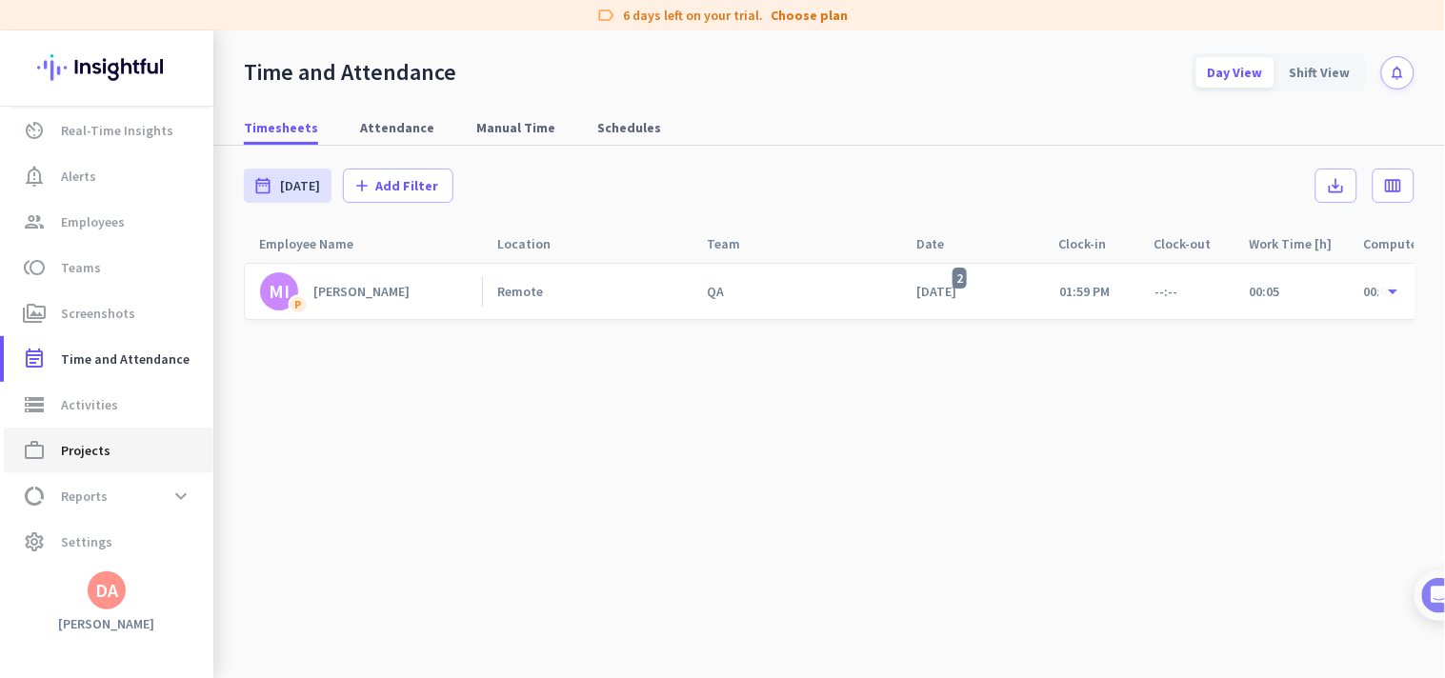
click at [78, 444] on span "Projects" at bounding box center [86, 450] width 50 height 23
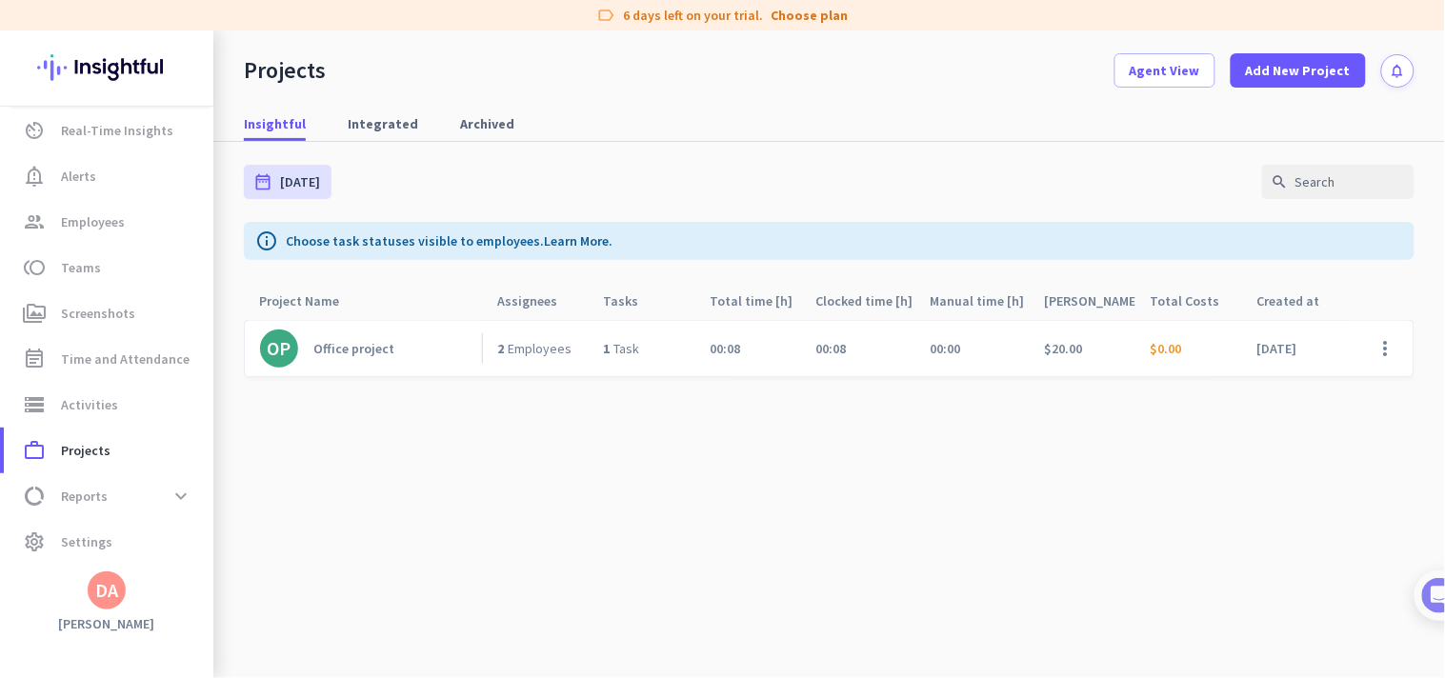
click at [1058, 356] on span "$20.00" at bounding box center [1064, 348] width 38 height 17
click at [1177, 341] on span "$0.00" at bounding box center [1166, 348] width 31 height 17
click at [1384, 350] on span at bounding box center [1386, 349] width 46 height 46
click at [1355, 391] on span "Edit" at bounding box center [1348, 388] width 91 height 19
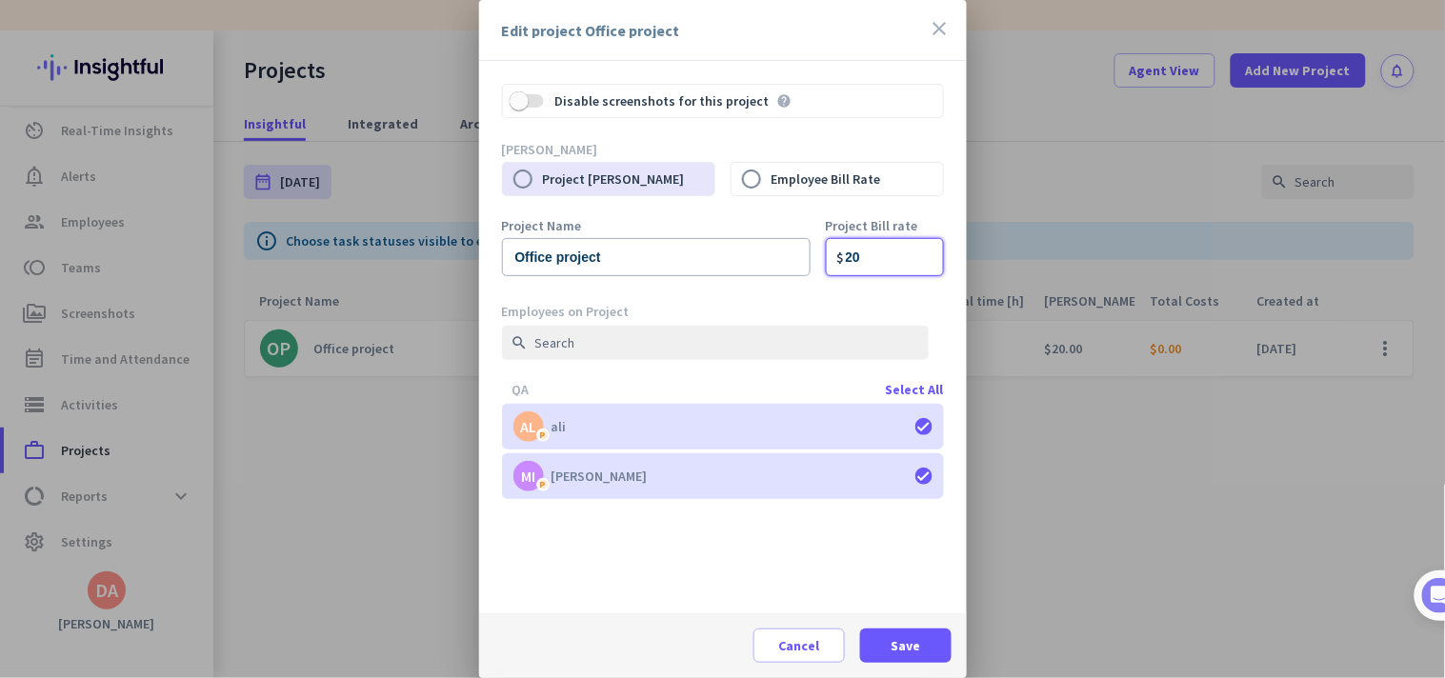
drag, startPoint x: 863, startPoint y: 251, endPoint x: 848, endPoint y: 255, distance: 15.7
click at [848, 255] on input "20" at bounding box center [885, 257] width 118 height 38
type input "200"
click at [899, 652] on span "Save" at bounding box center [906, 645] width 30 height 19
